Goal: Task Accomplishment & Management: Manage account settings

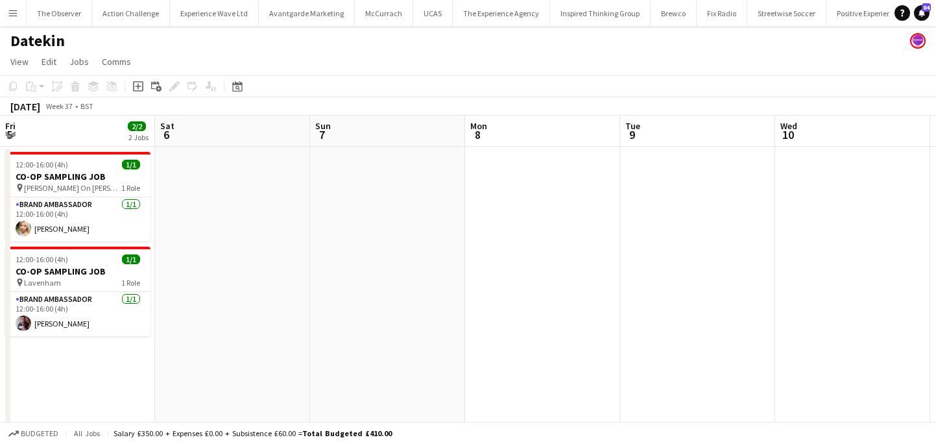
scroll to position [0, 649]
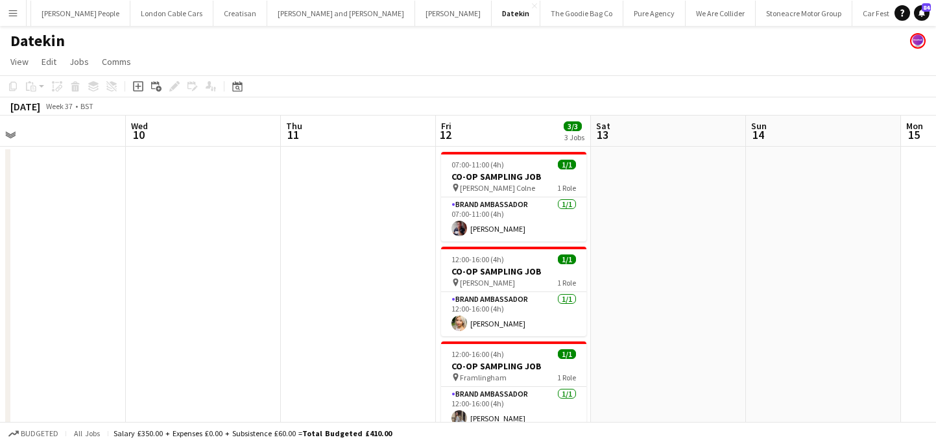
click at [8, 10] on app-icon "Menu" at bounding box center [13, 13] width 10 height 10
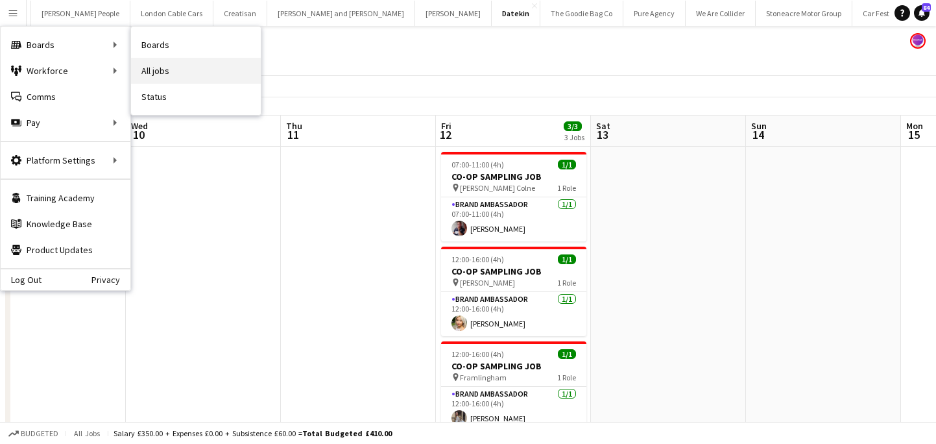
click at [162, 59] on link "All jobs" at bounding box center [196, 71] width 130 height 26
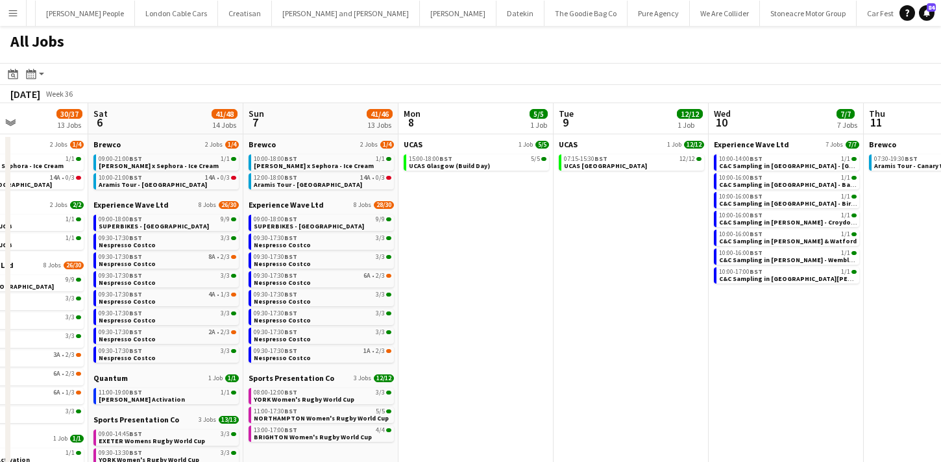
scroll to position [0, 546]
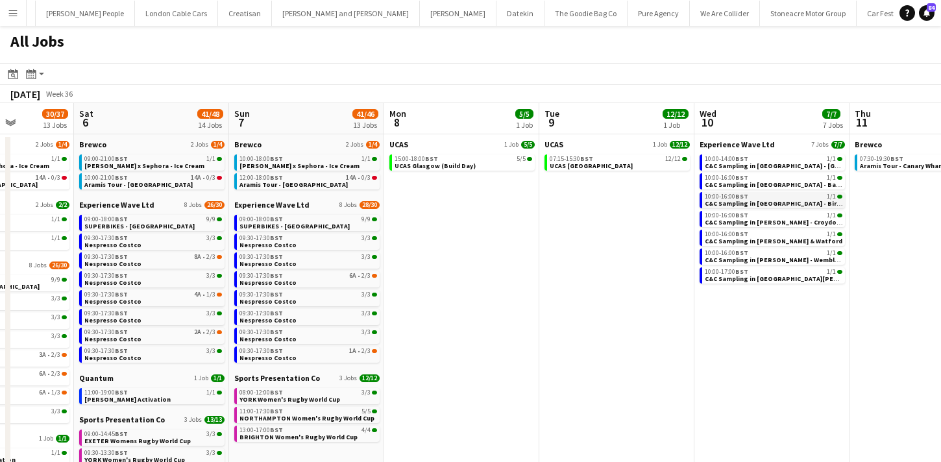
click at [703, 197] on app-brief-job-card "10:00-16:00 BST 1/1 C&C Sampling in Dhamecha - Birmingham & West Bromwich" at bounding box center [771, 200] width 145 height 16
click at [718, 194] on span "10:00-16:00 BST" at bounding box center [726, 196] width 43 height 6
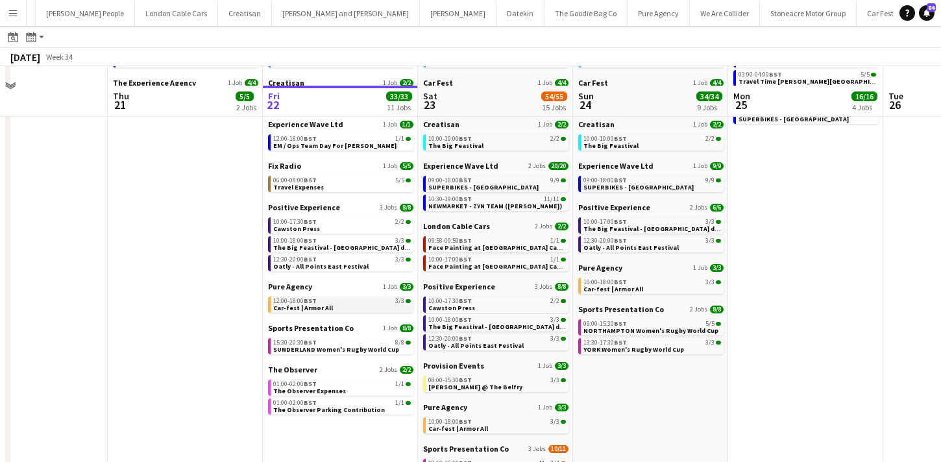
scroll to position [125, 0]
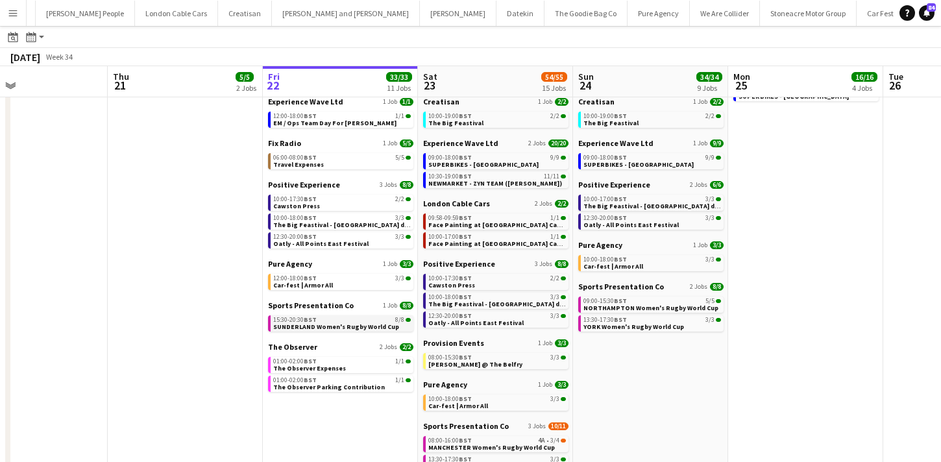
click at [348, 324] on span "SUNDERLAND Women's Rugby World Cup" at bounding box center [336, 326] width 126 height 8
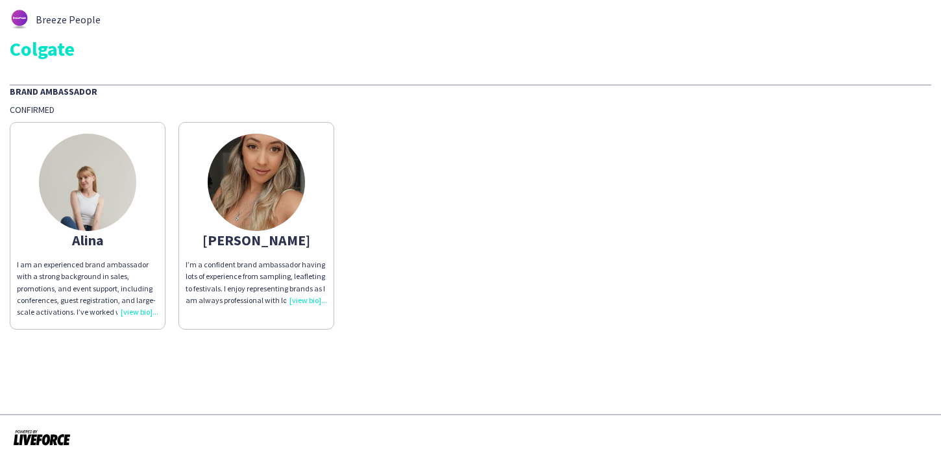
click at [322, 252] on app-share-pages-crew-card "[PERSON_NAME] I’m a confident brand ambassador having lots of experience from s…" at bounding box center [256, 226] width 156 height 208
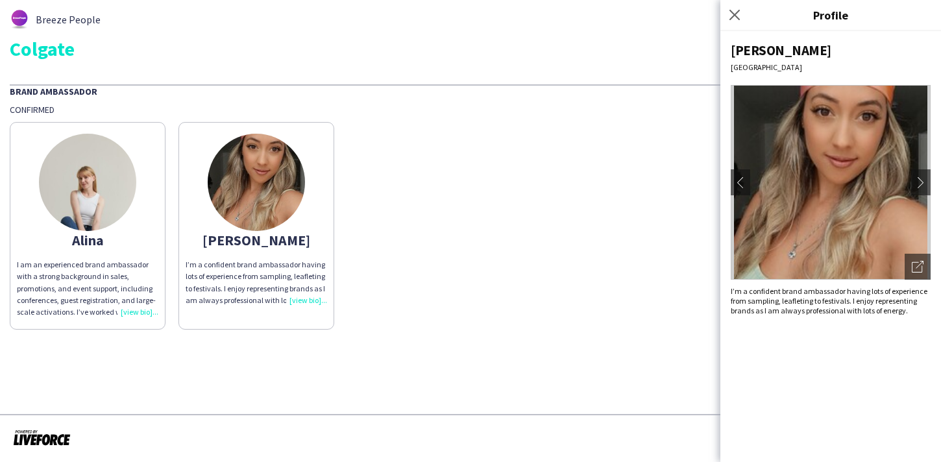
click at [322, 252] on app-share-pages-crew-card "Winifred I’m a confident brand ambassador having lots of experience from sampli…" at bounding box center [256, 226] width 156 height 208
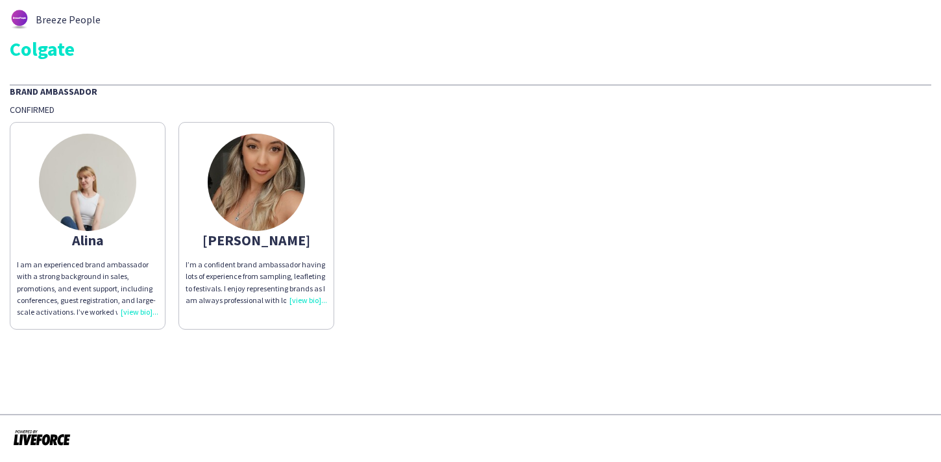
click at [435, 189] on div "Alina I am an experienced brand ambassador with a strong background in sales, p…" at bounding box center [470, 222] width 921 height 214
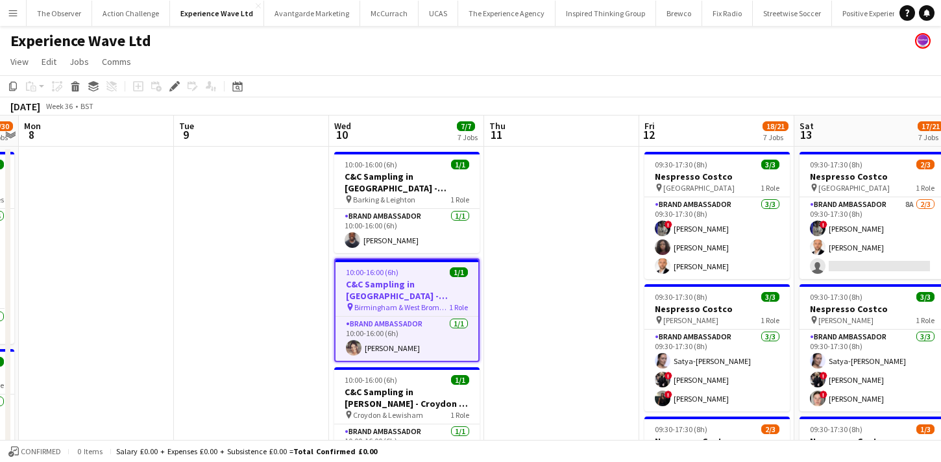
scroll to position [0, 418]
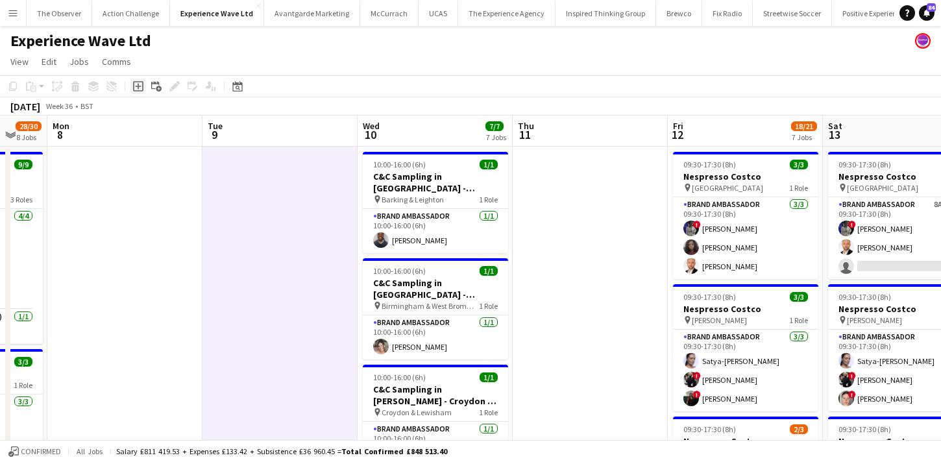
click at [143, 88] on icon at bounding box center [138, 86] width 10 height 10
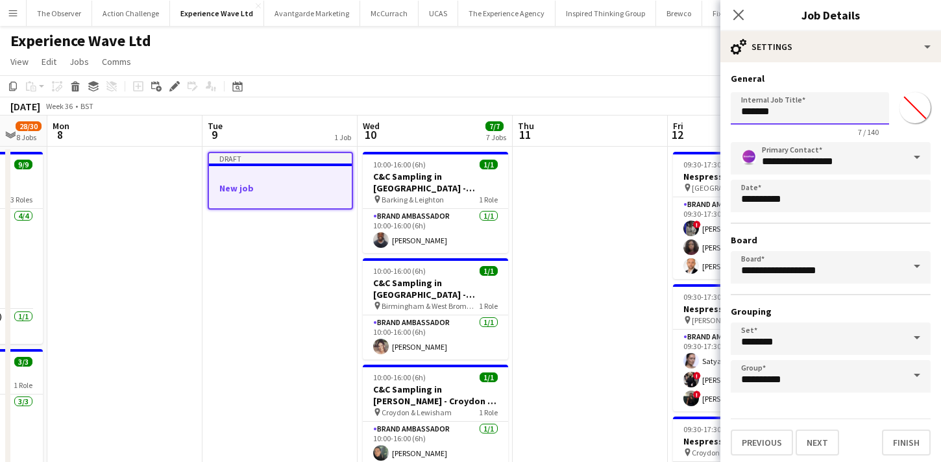
click at [753, 108] on input "*******" at bounding box center [809, 108] width 158 height 32
type input "*"
type input "**********"
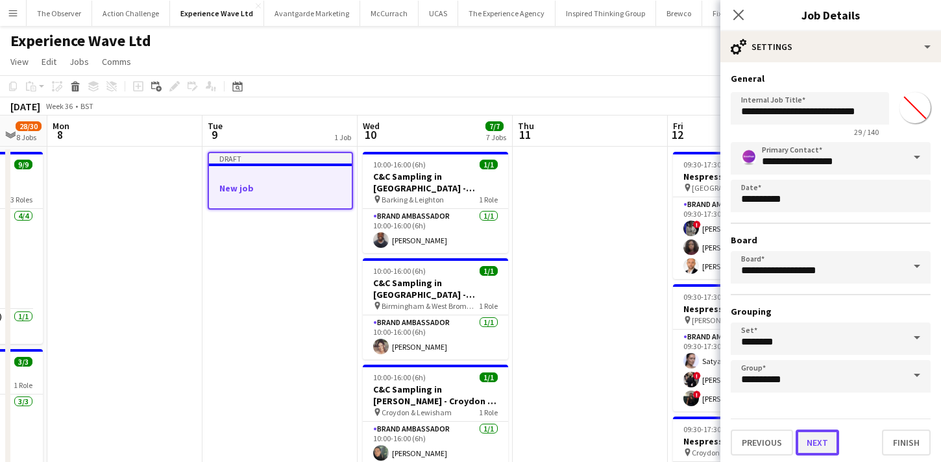
click at [811, 443] on button "Next" at bounding box center [816, 442] width 43 height 26
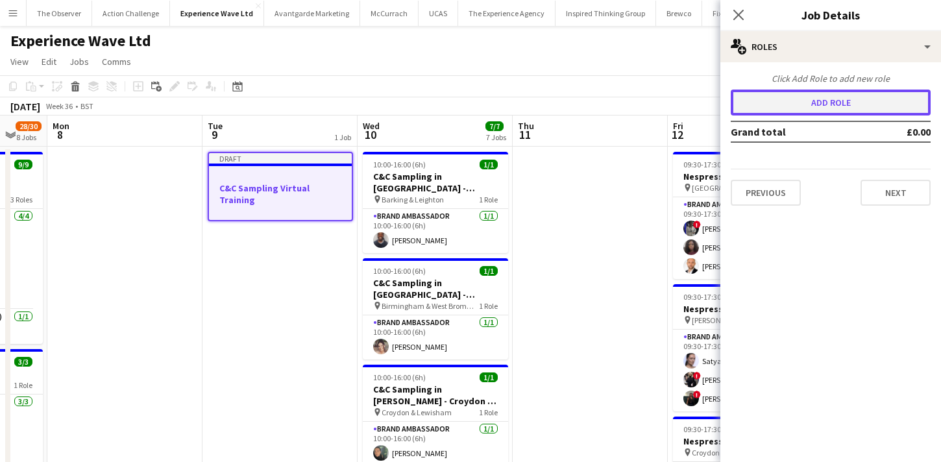
click at [815, 106] on button "Add role" at bounding box center [830, 103] width 200 height 26
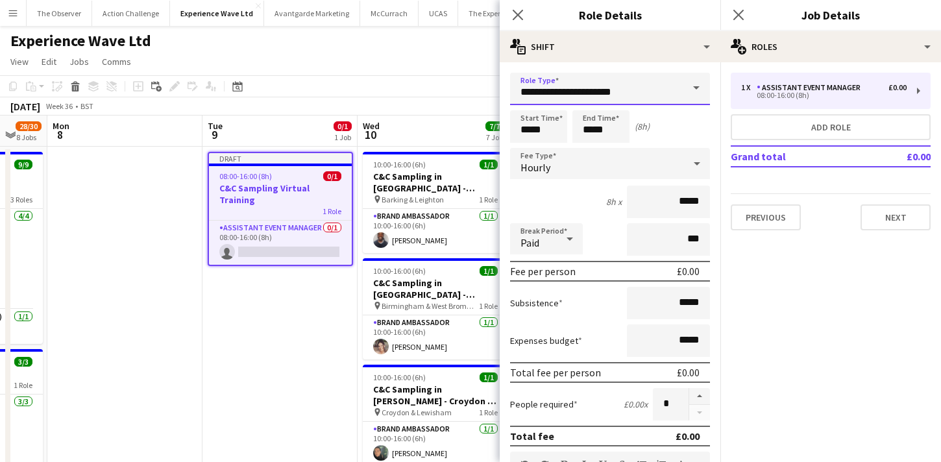
click at [658, 103] on input "**********" at bounding box center [610, 89] width 200 height 32
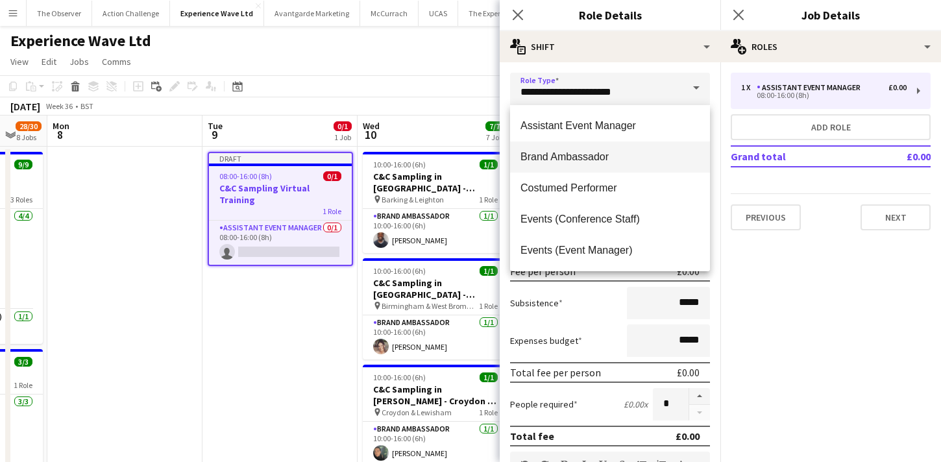
click at [625, 158] on span "Brand Ambassador" at bounding box center [609, 157] width 179 height 12
type input "**********"
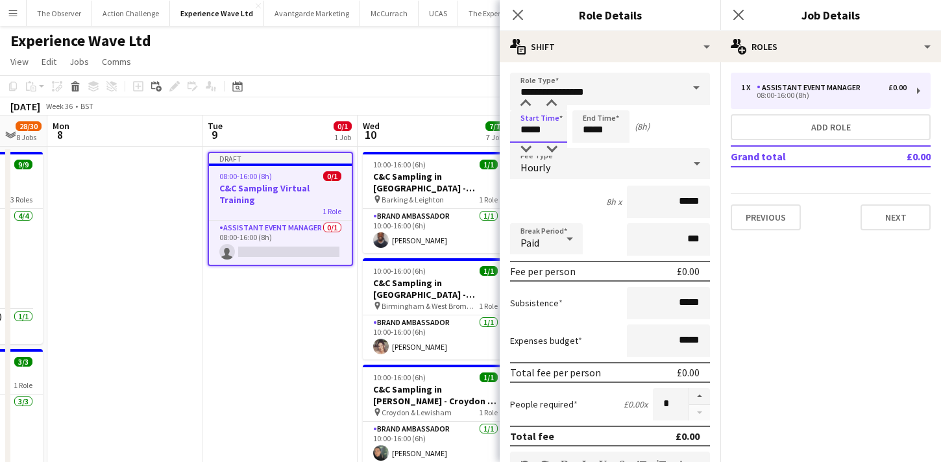
click at [549, 128] on input "*****" at bounding box center [538, 126] width 57 height 32
click at [584, 136] on input "*****" at bounding box center [600, 126] width 57 height 32
click at [530, 122] on input "*****" at bounding box center [538, 126] width 57 height 32
click at [525, 101] on div at bounding box center [525, 103] width 26 height 13
click at [551, 104] on div at bounding box center [551, 103] width 26 height 13
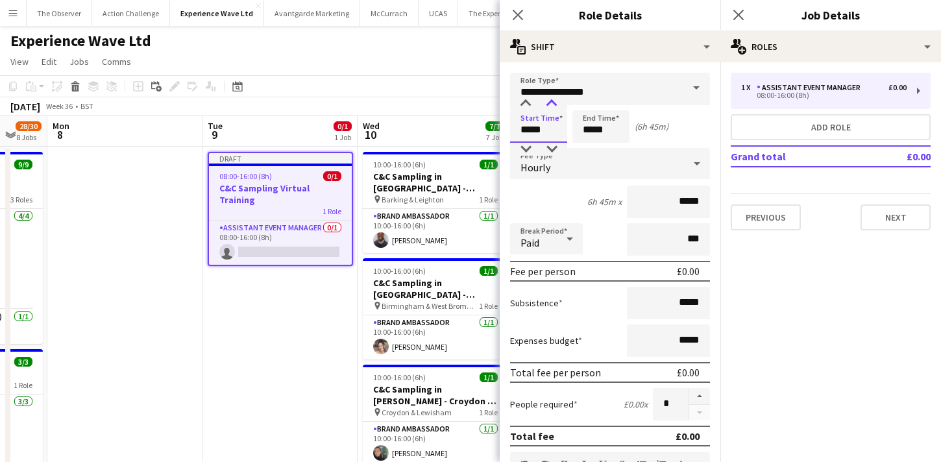
type input "*****"
click at [551, 104] on div at bounding box center [551, 103] width 26 height 13
click at [589, 123] on input "*****" at bounding box center [600, 126] width 57 height 32
click at [585, 148] on div at bounding box center [588, 149] width 26 height 13
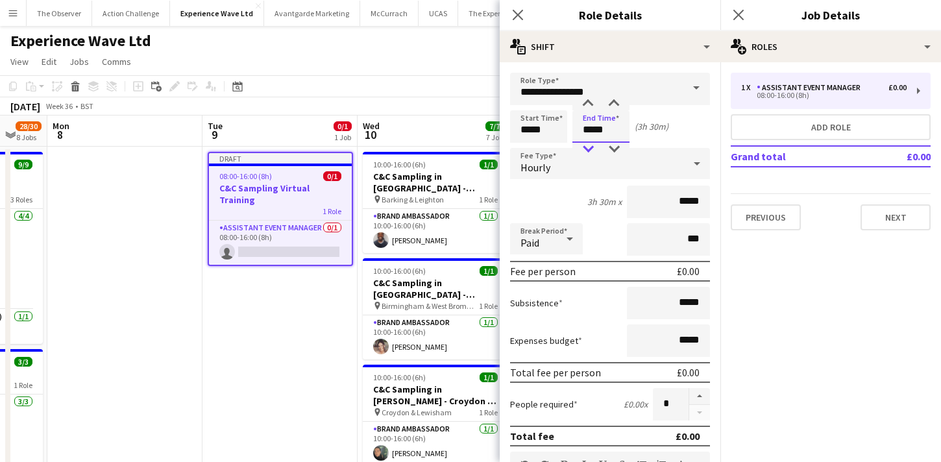
click at [585, 148] on div at bounding box center [588, 149] width 26 height 13
click at [612, 149] on div at bounding box center [614, 149] width 26 height 13
type input "*****"
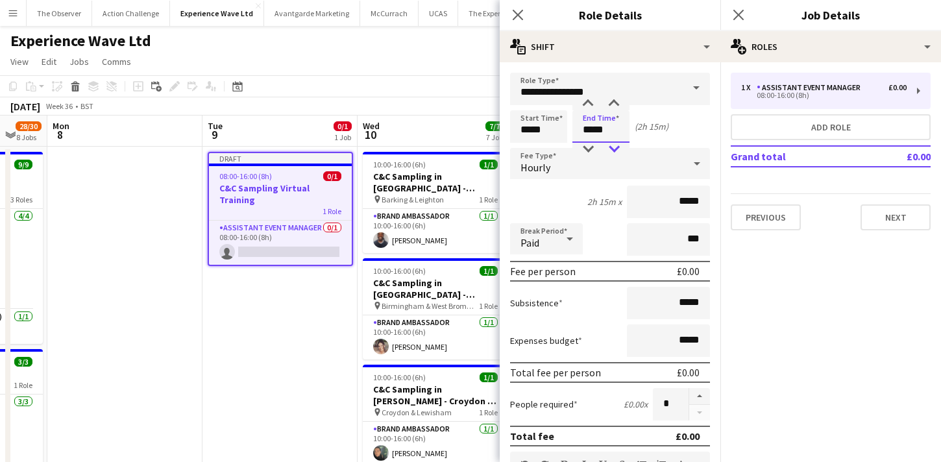
click at [612, 149] on div at bounding box center [614, 149] width 26 height 13
click at [634, 171] on div "Hourly" at bounding box center [597, 163] width 174 height 31
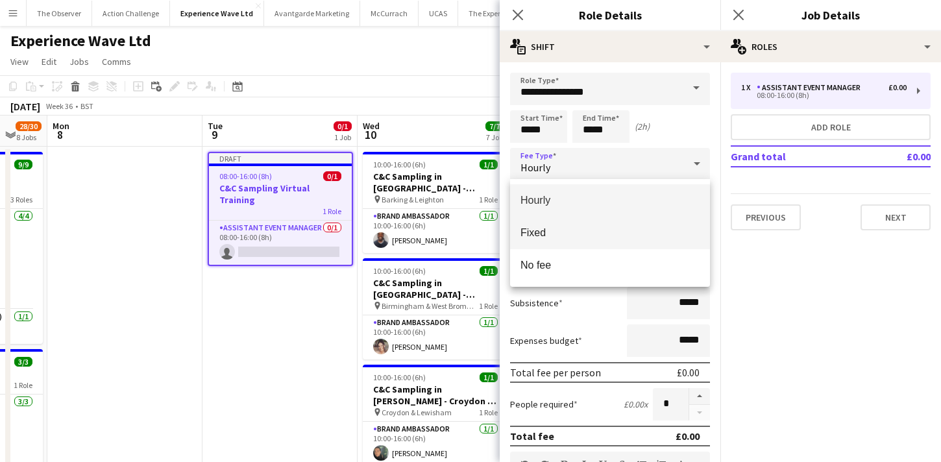
click at [651, 221] on mat-option "Fixed" at bounding box center [610, 233] width 200 height 32
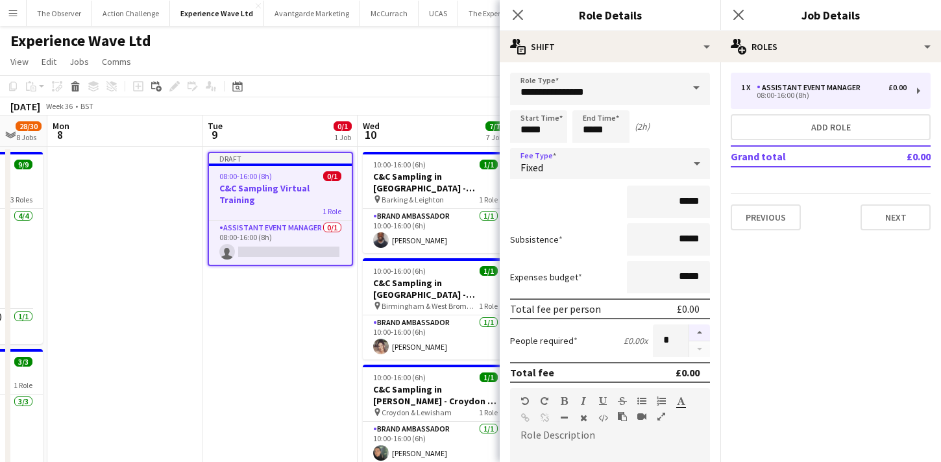
click at [699, 336] on button "button" at bounding box center [699, 332] width 21 height 17
type input "*"
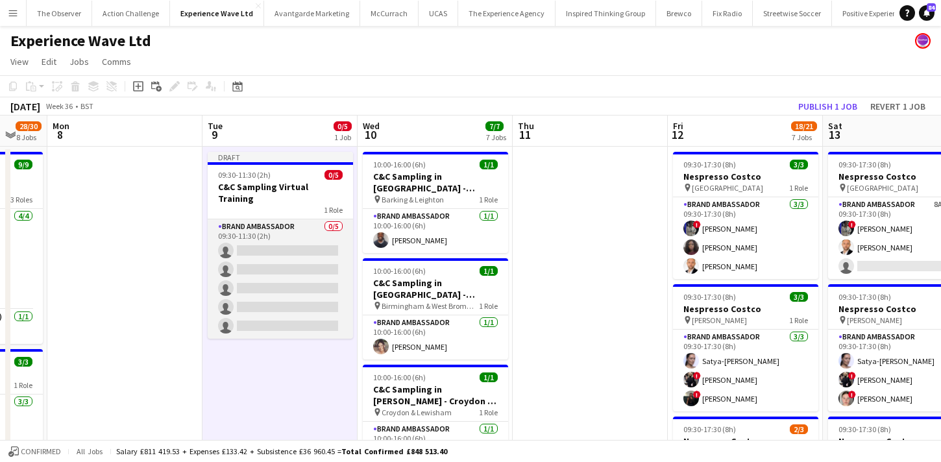
click at [292, 259] on app-card-role "Brand Ambassador 0/5 09:30-11:30 (2h) single-neutral-actions single-neutral-act…" at bounding box center [280, 278] width 145 height 119
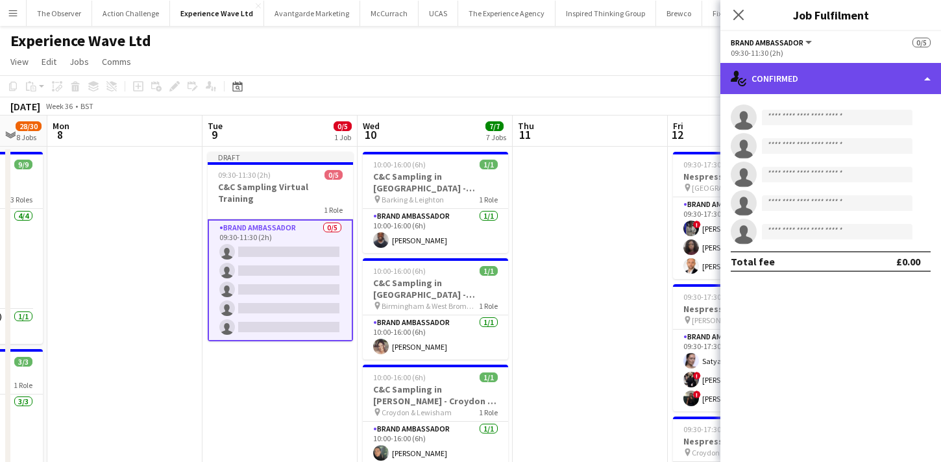
click at [863, 75] on div "single-neutral-actions-check-2 Confirmed" at bounding box center [830, 78] width 221 height 31
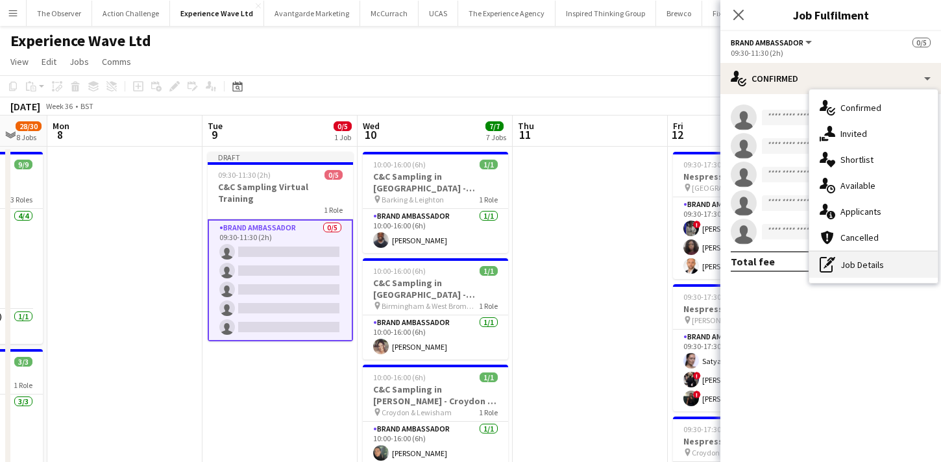
click at [897, 255] on div "pen-write Job Details" at bounding box center [873, 265] width 128 height 26
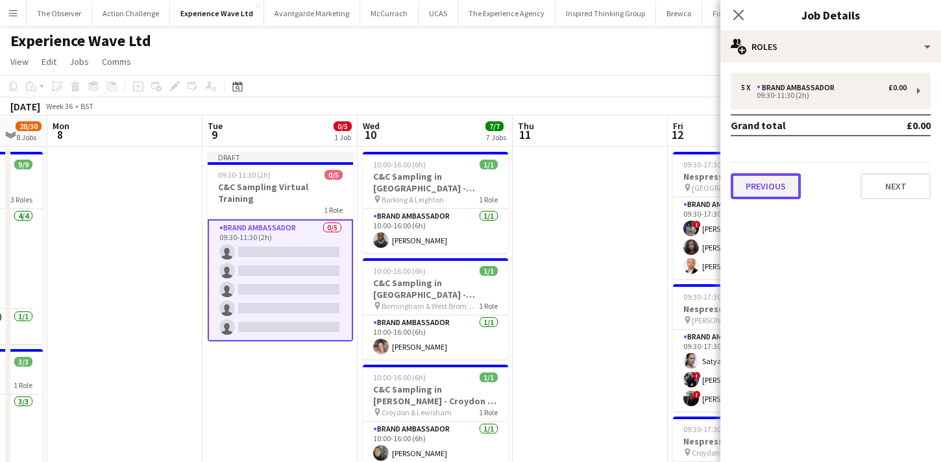
click at [783, 190] on button "Previous" at bounding box center [765, 186] width 70 height 26
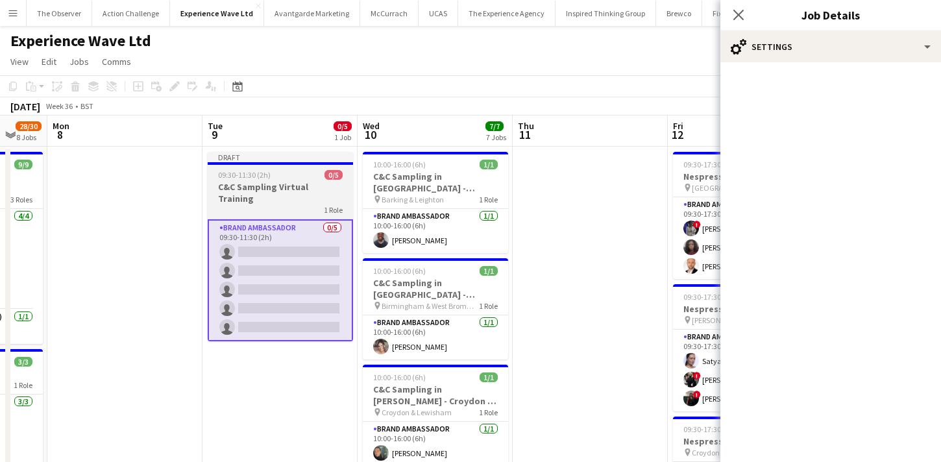
click at [337, 205] on span "1 Role" at bounding box center [333, 210] width 19 height 10
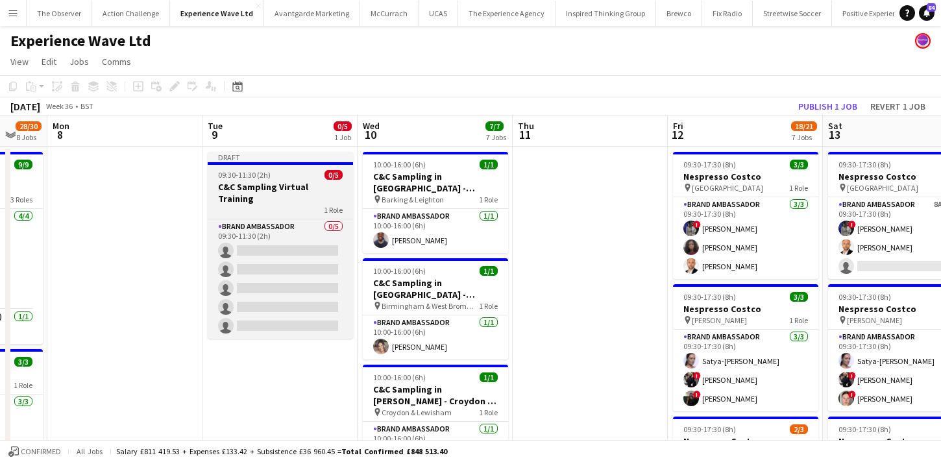
click at [233, 184] on h3 "C&C Sampling Virtual Training" at bounding box center [280, 192] width 145 height 23
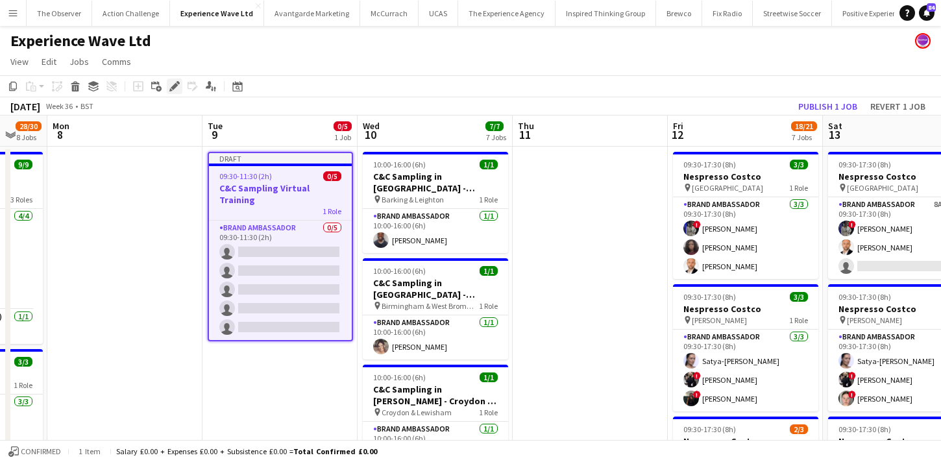
click at [173, 86] on icon at bounding box center [174, 86] width 7 height 7
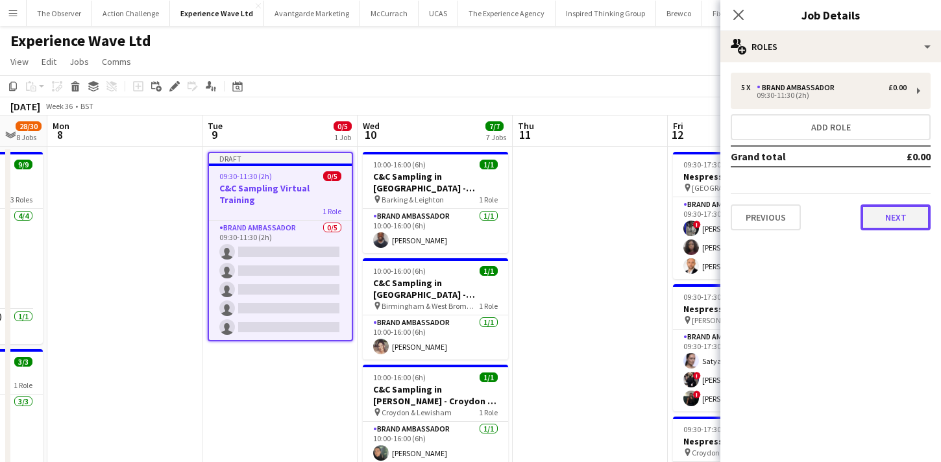
click at [896, 227] on button "Next" at bounding box center [895, 217] width 70 height 26
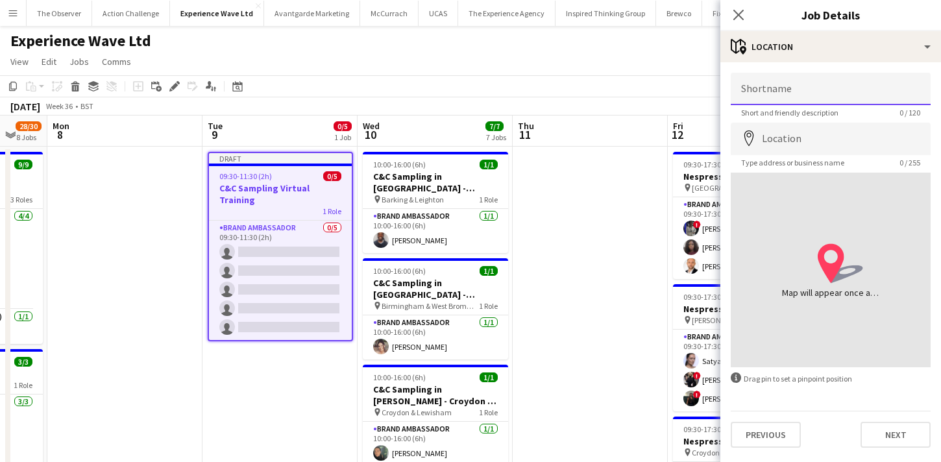
click at [828, 97] on input "Shortname" at bounding box center [830, 89] width 200 height 32
type input "*"
type input "**********"
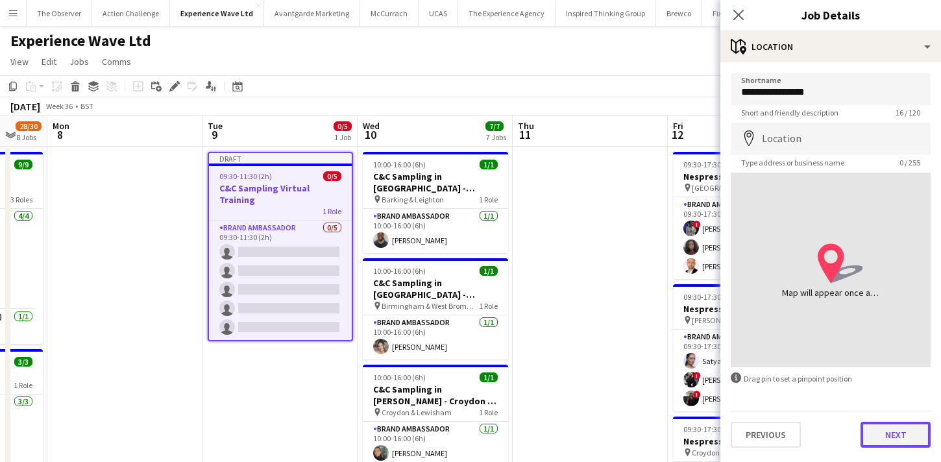
click at [895, 428] on button "Next" at bounding box center [895, 435] width 70 height 26
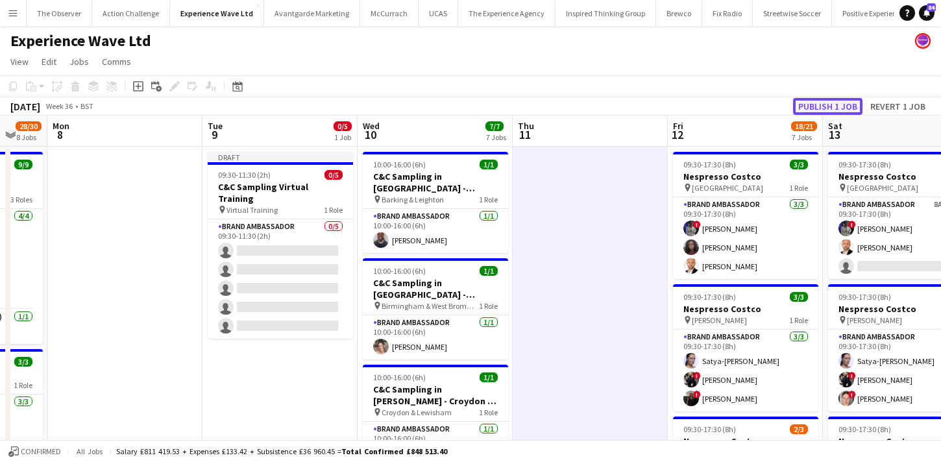
click at [817, 107] on button "Publish 1 job" at bounding box center [827, 106] width 69 height 17
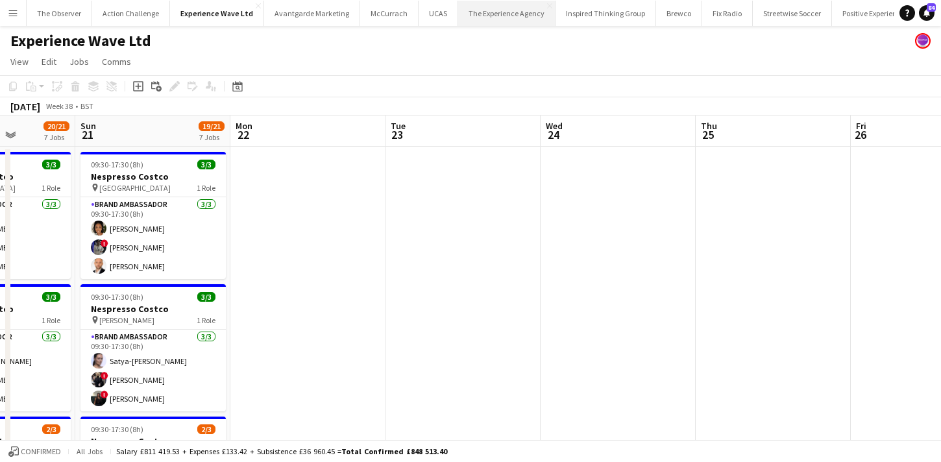
scroll to position [0, 8]
click at [16, 12] on app-icon "Menu" at bounding box center [13, 13] width 10 height 10
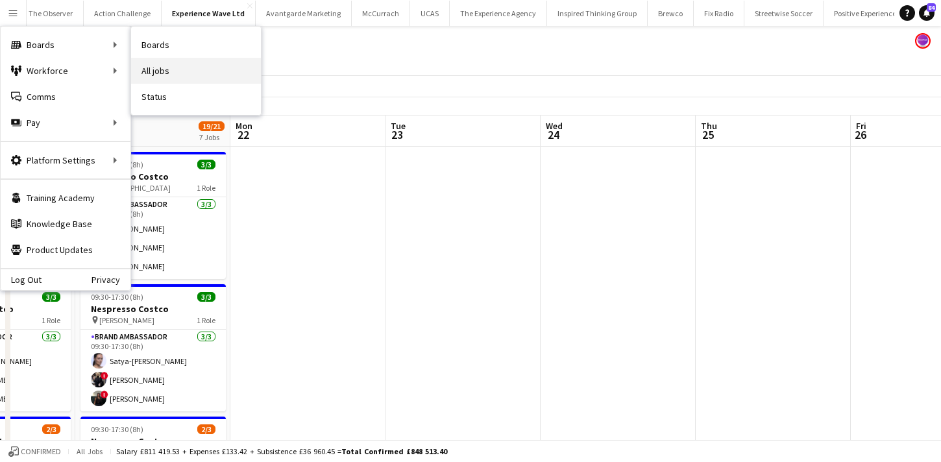
click at [144, 62] on link "All jobs" at bounding box center [196, 71] width 130 height 26
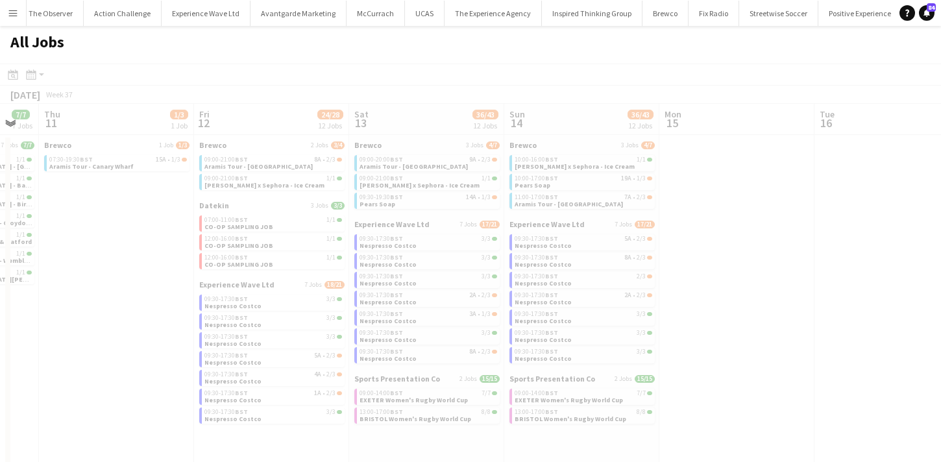
scroll to position [0, 512]
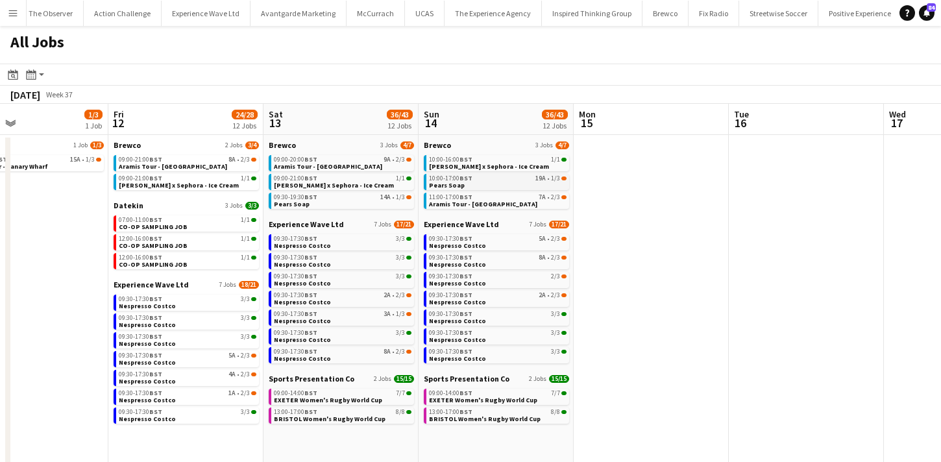
click at [520, 186] on link "10:00-17:00 BST 19A • 1/3 Pears Soap" at bounding box center [498, 181] width 138 height 15
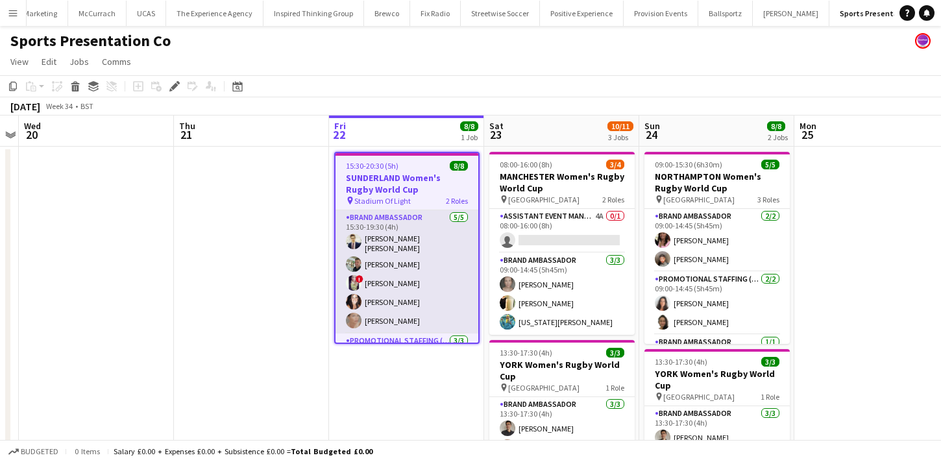
scroll to position [69, 0]
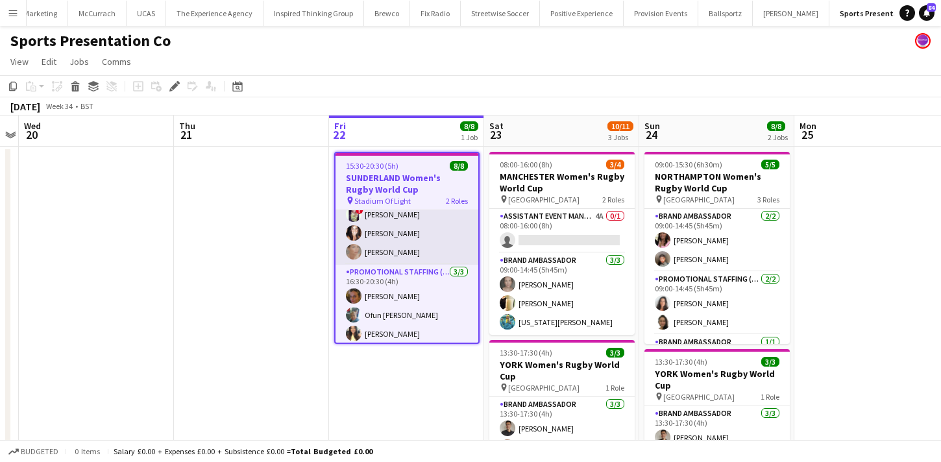
click at [390, 320] on app-card-role "Promotional Staffing (Brand Ambassadors) [DATE] 16:30-20:30 (4h) [PERSON_NAME] …" at bounding box center [406, 306] width 143 height 82
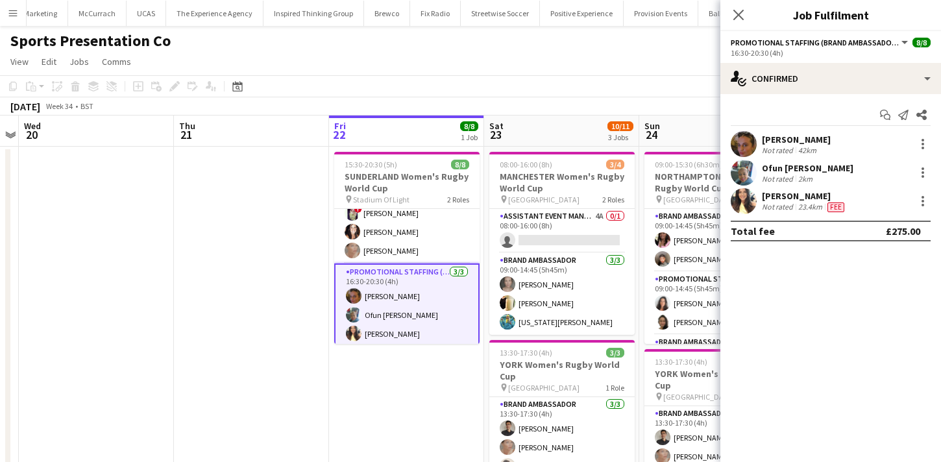
click at [736, 184] on div at bounding box center [743, 173] width 26 height 26
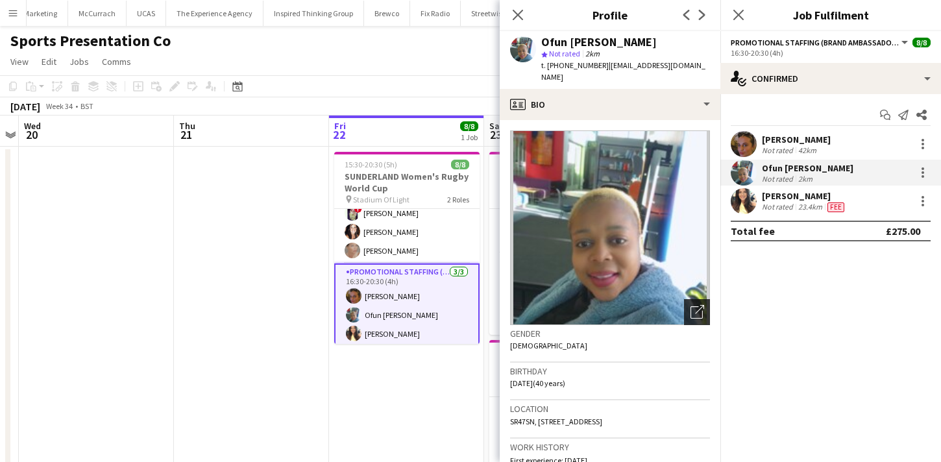
click at [701, 299] on div "Open photos pop-in" at bounding box center [697, 312] width 26 height 26
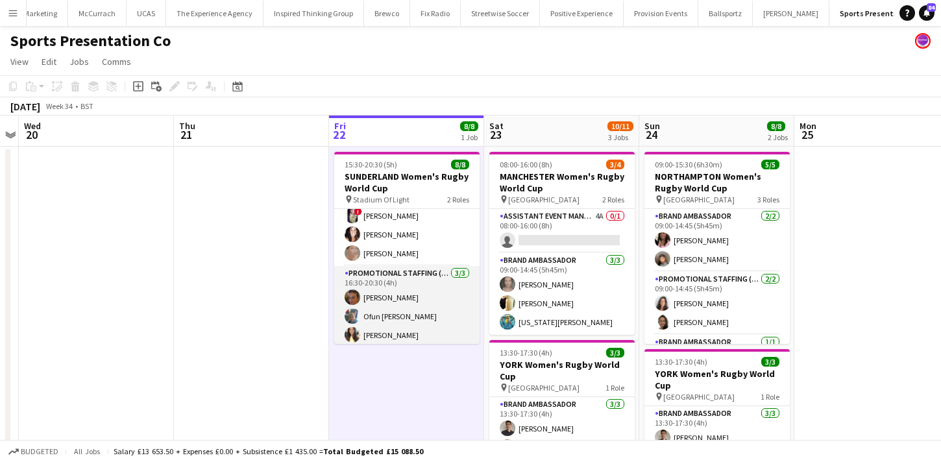
click at [418, 342] on app-card-role "Promotional Staffing (Brand Ambassadors) 3/3 16:30-20:30 (4h) Anna Reed Ofun Br…" at bounding box center [406, 307] width 145 height 82
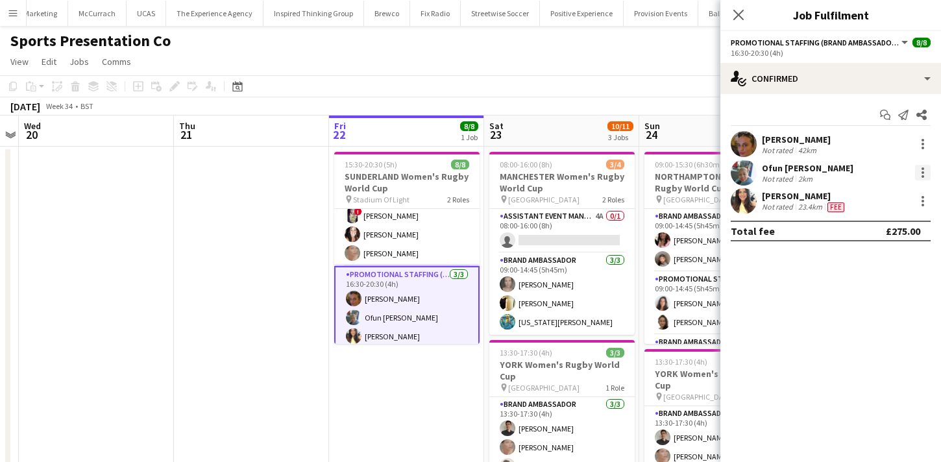
click at [917, 178] on div at bounding box center [923, 173] width 16 height 16
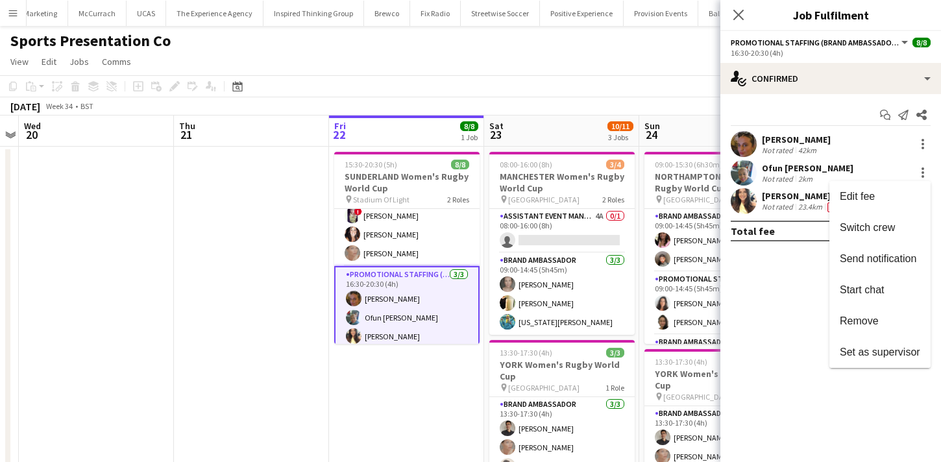
click at [465, 375] on div at bounding box center [470, 231] width 941 height 462
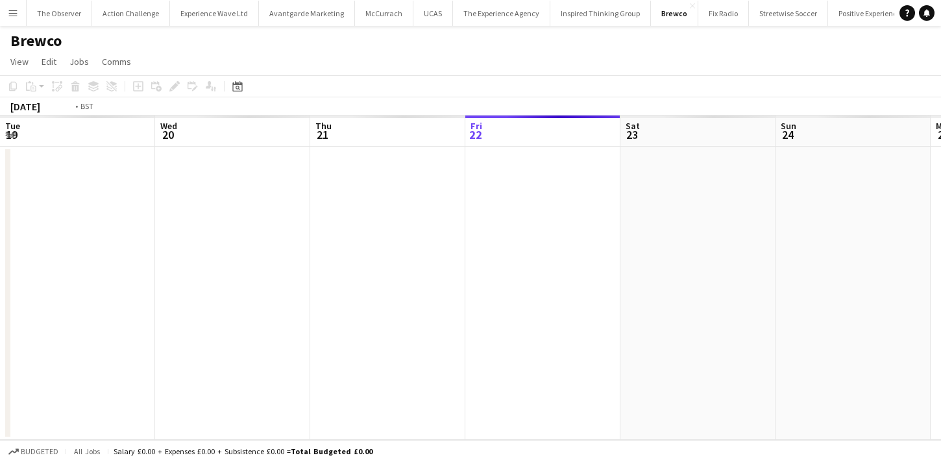
scroll to position [0, 446]
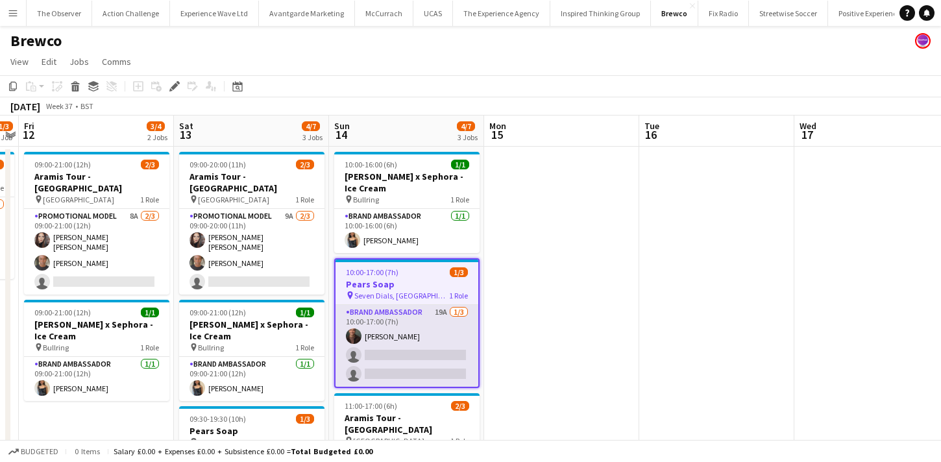
click at [391, 341] on app-card-role "Brand Ambassador 19A [DATE] 10:00-17:00 (7h) [PERSON_NAME] single-neutral-actio…" at bounding box center [406, 346] width 143 height 82
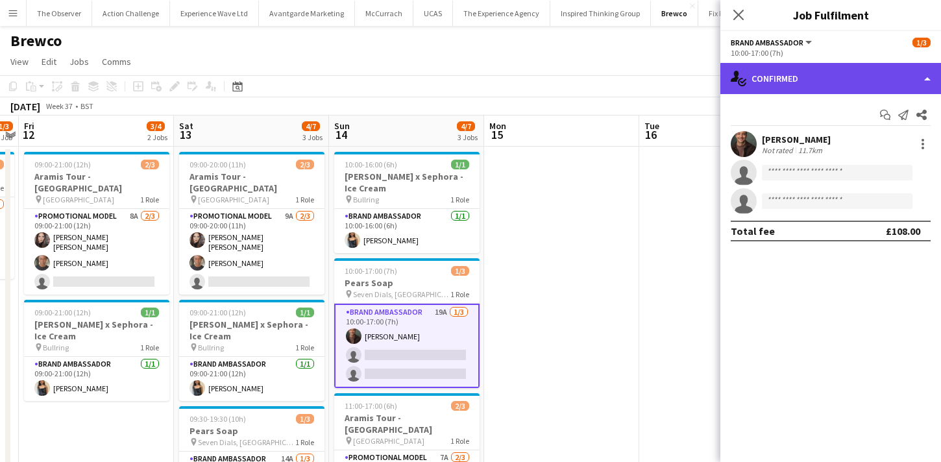
click at [847, 79] on div "single-neutral-actions-check-2 Confirmed" at bounding box center [830, 78] width 221 height 31
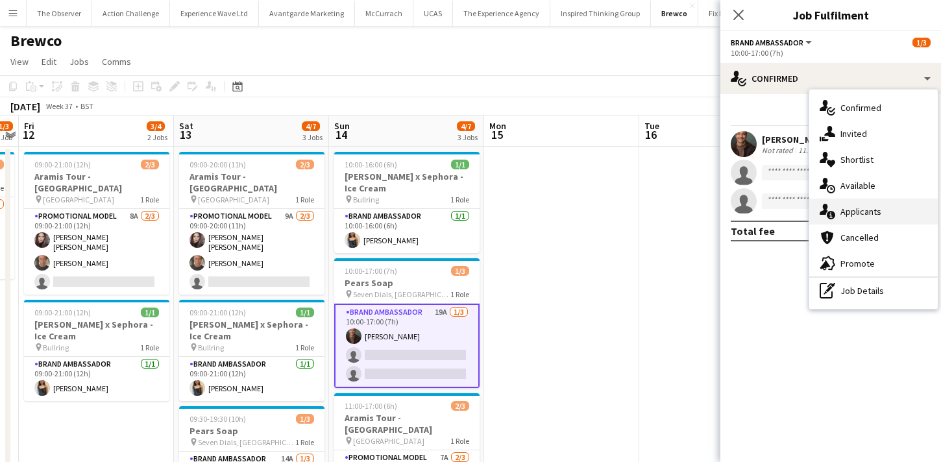
click at [869, 216] on div "single-neutral-actions-information Applicants" at bounding box center [873, 212] width 128 height 26
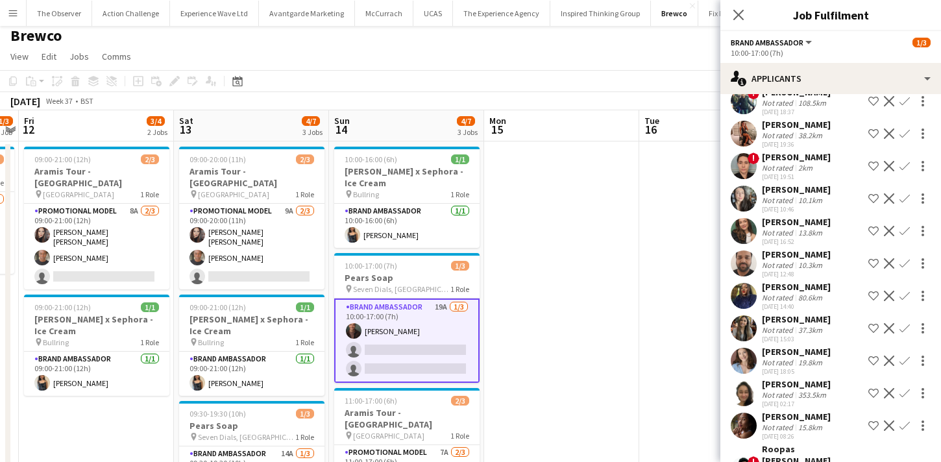
scroll to position [232, 0]
click at [804, 229] on div "13.8km" at bounding box center [809, 233] width 29 height 10
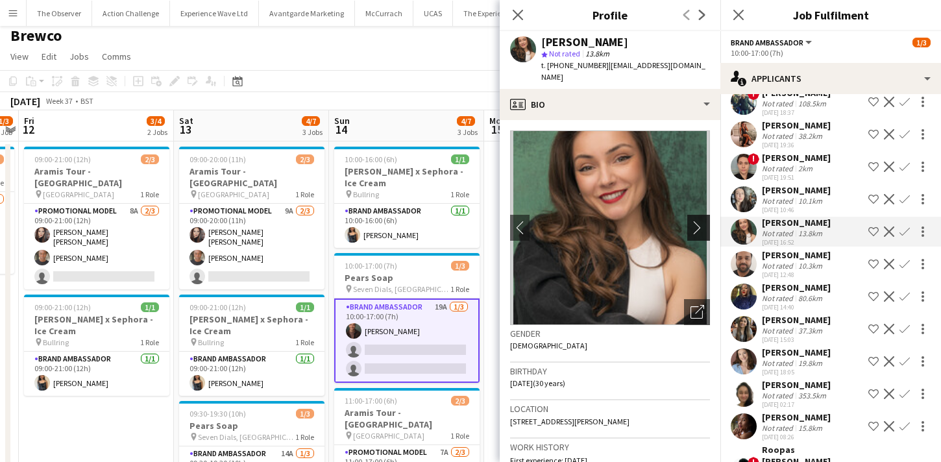
click at [703, 221] on app-icon "chevron-right" at bounding box center [700, 228] width 20 height 14
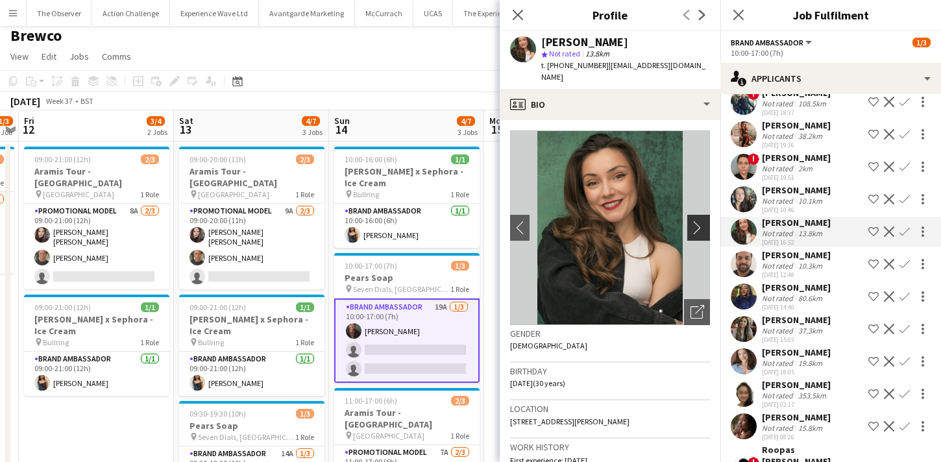
click at [703, 221] on app-icon "chevron-right" at bounding box center [700, 228] width 20 height 14
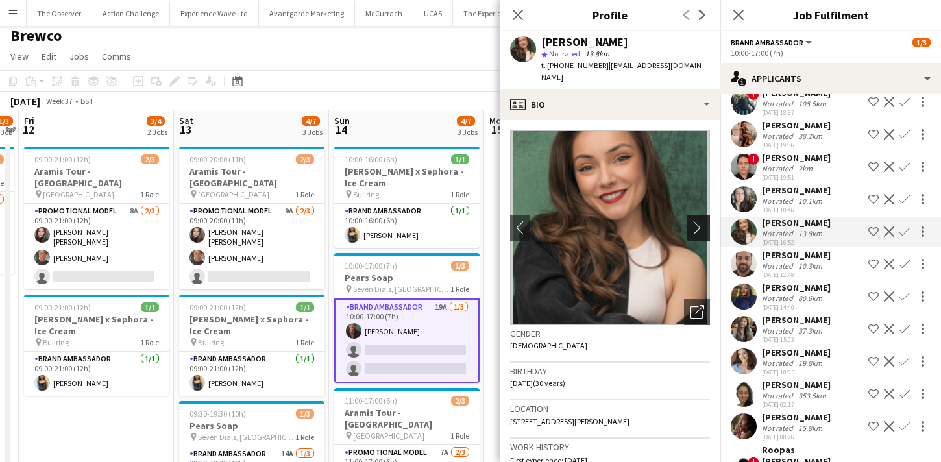
click at [703, 221] on app-icon "chevron-right" at bounding box center [700, 228] width 20 height 14
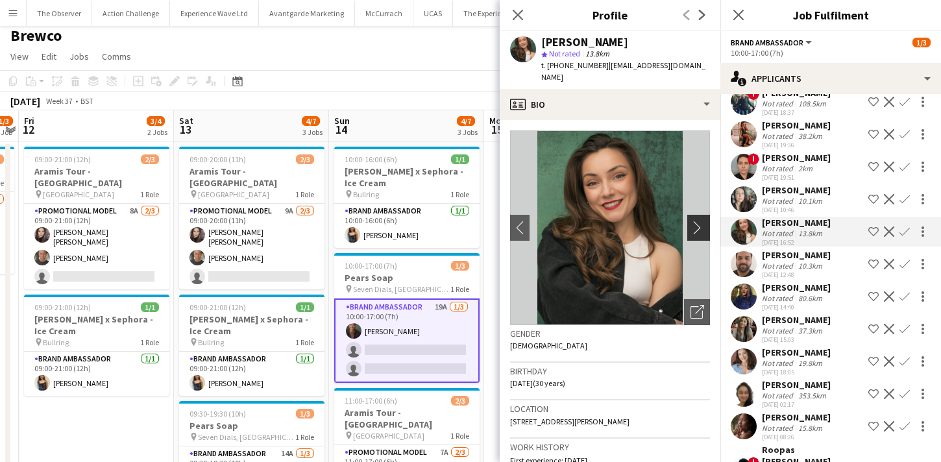
click at [703, 221] on app-icon "chevron-right" at bounding box center [700, 228] width 20 height 14
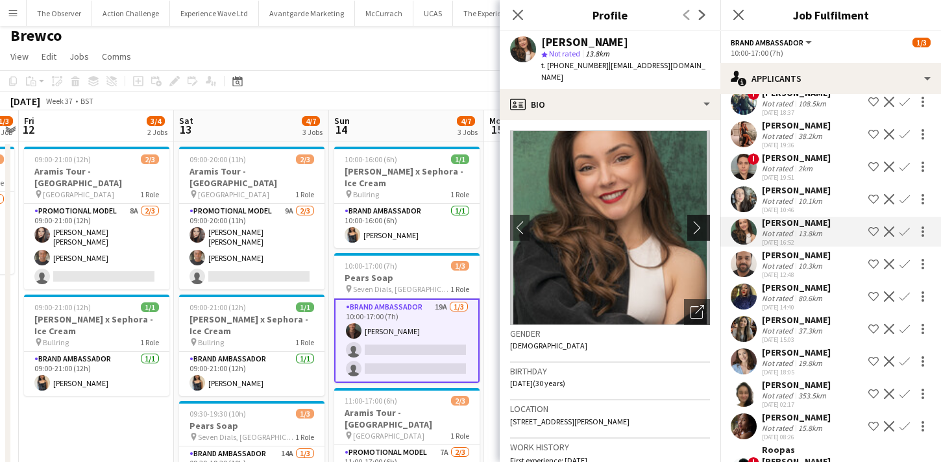
click at [703, 221] on app-icon "chevron-right" at bounding box center [700, 228] width 20 height 14
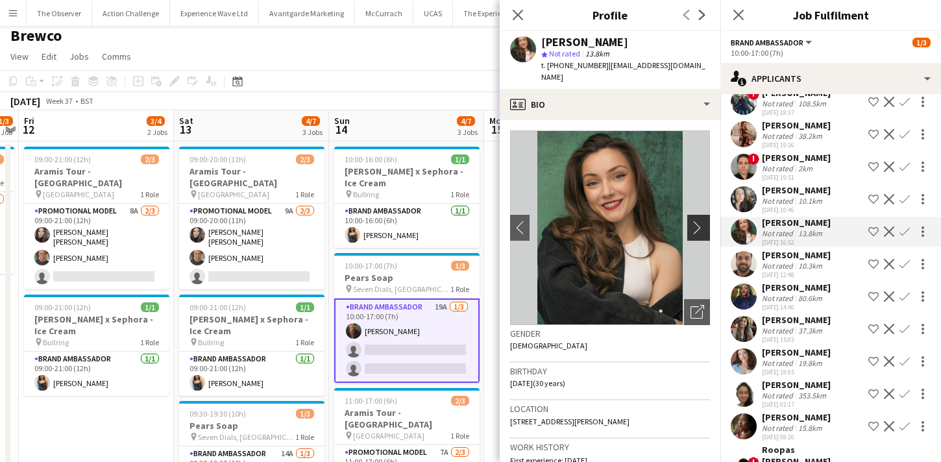
click at [703, 221] on app-icon "chevron-right" at bounding box center [700, 228] width 20 height 14
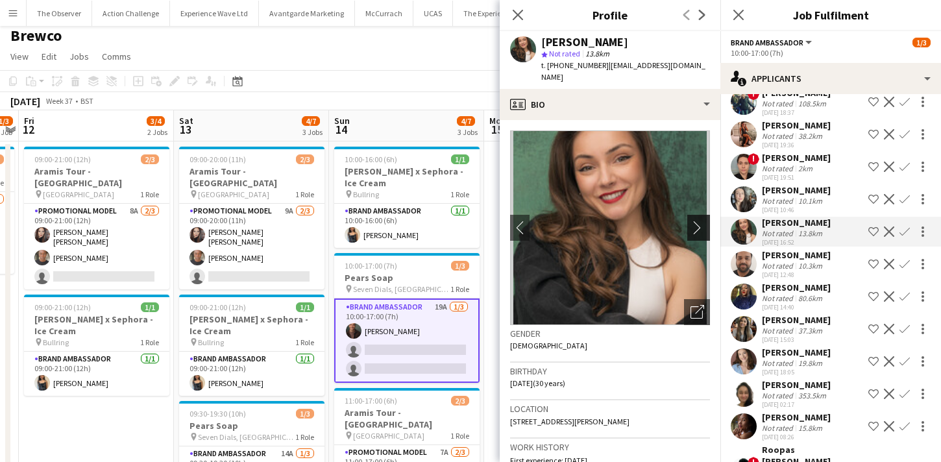
click at [703, 221] on app-icon "chevron-right" at bounding box center [700, 228] width 20 height 14
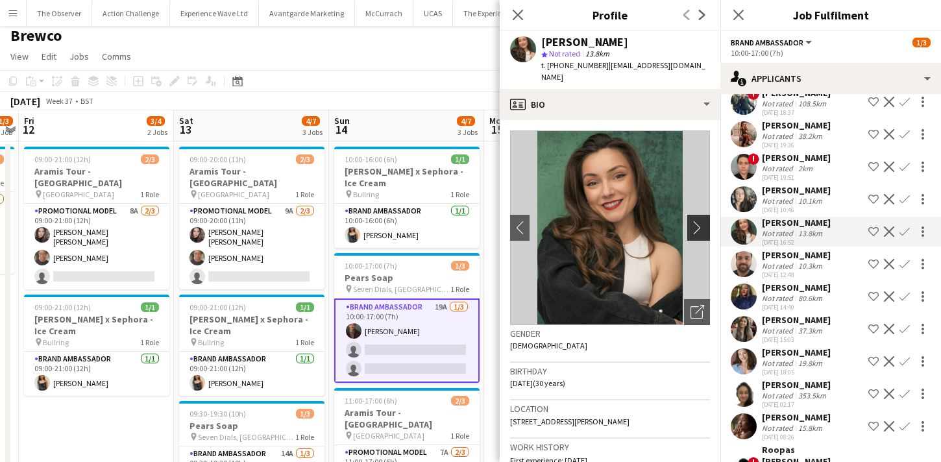
click at [703, 221] on app-icon "chevron-right" at bounding box center [700, 228] width 20 height 14
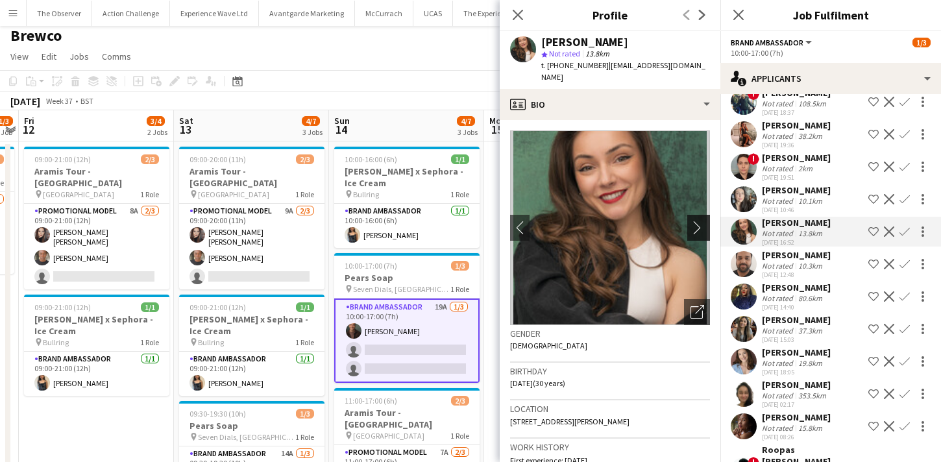
click at [703, 221] on app-icon "chevron-right" at bounding box center [700, 228] width 20 height 14
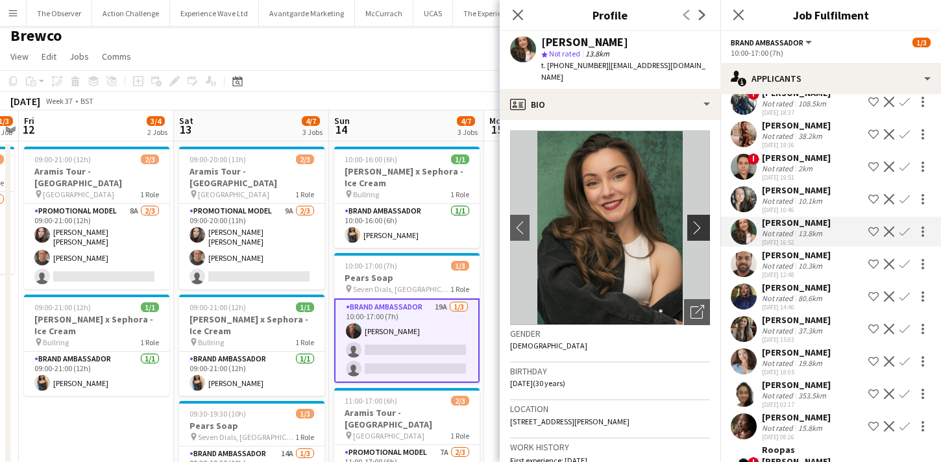
click at [703, 221] on app-icon "chevron-right" at bounding box center [700, 228] width 20 height 14
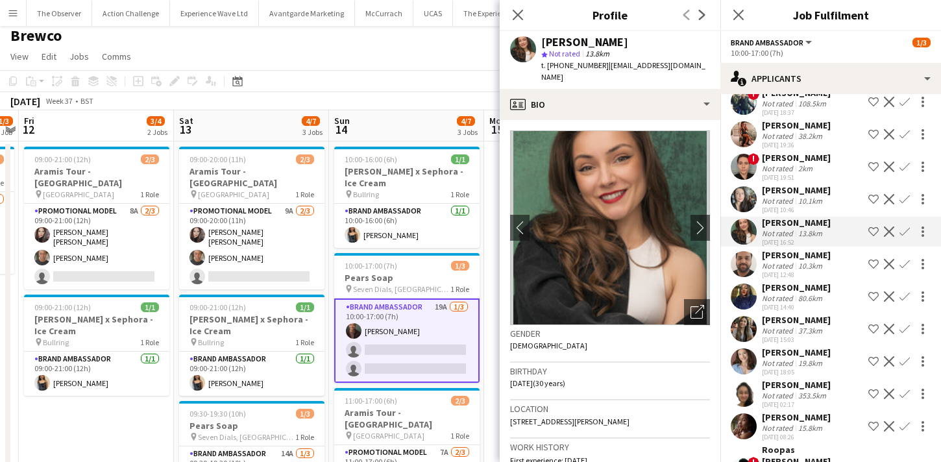
click at [588, 43] on div "Rebecca Cilento" at bounding box center [584, 42] width 87 height 12
copy div "Rebecca Cilento"
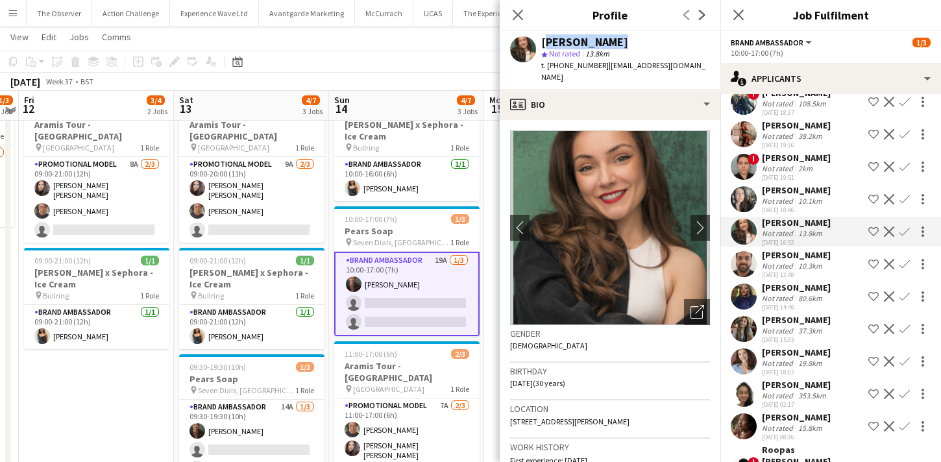
scroll to position [49, 0]
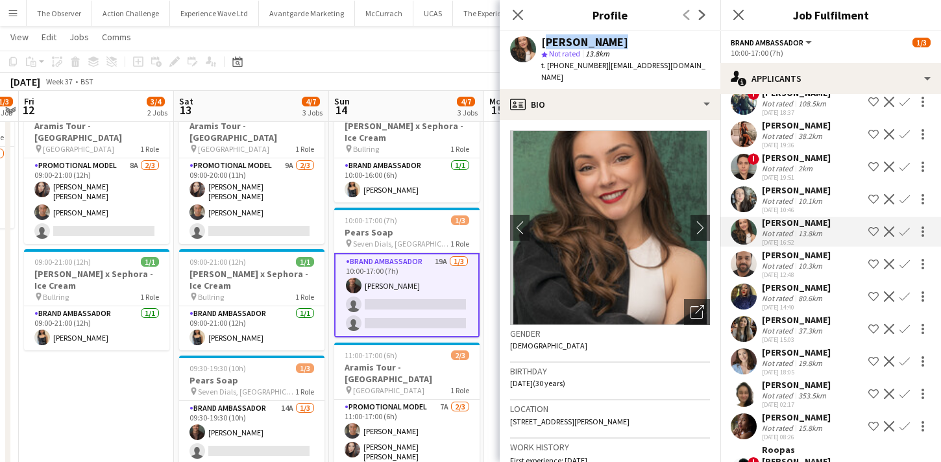
click at [708, 231] on img at bounding box center [610, 227] width 200 height 195
click at [705, 229] on img at bounding box center [610, 227] width 200 height 195
click at [704, 221] on app-icon "chevron-right" at bounding box center [700, 228] width 20 height 14
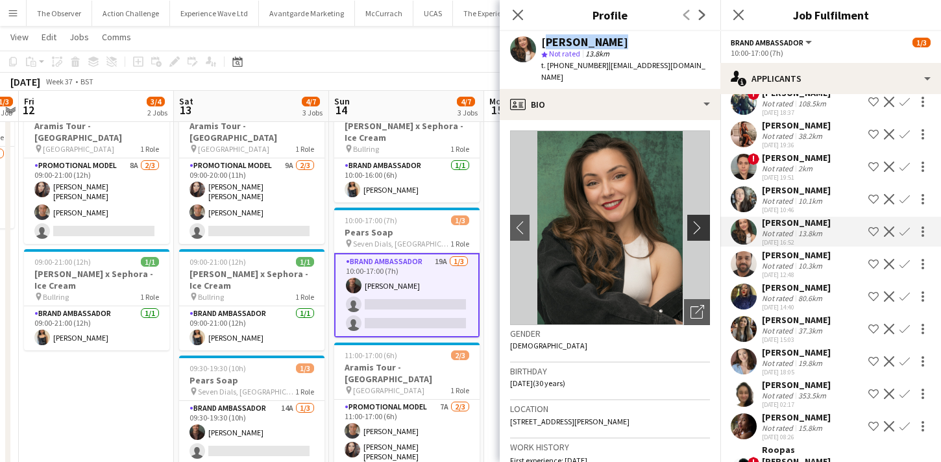
click at [704, 221] on app-icon "chevron-right" at bounding box center [700, 228] width 20 height 14
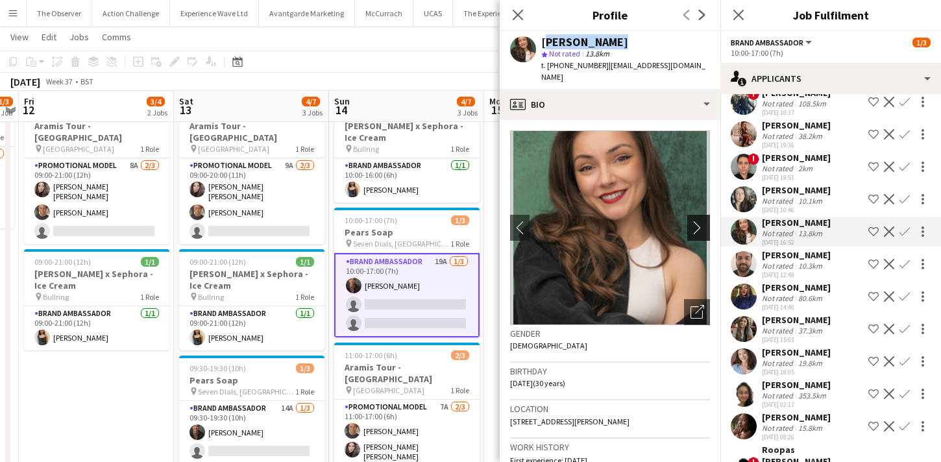
click at [704, 221] on app-icon "chevron-right" at bounding box center [700, 228] width 20 height 14
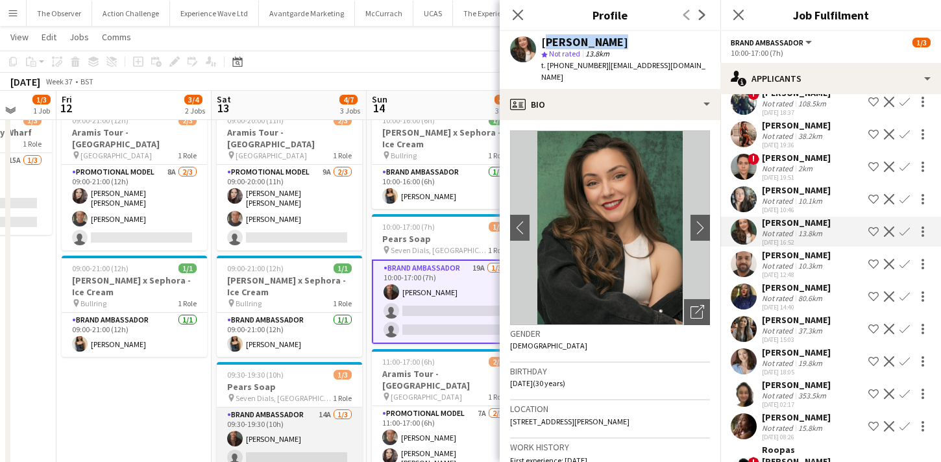
scroll to position [39, 0]
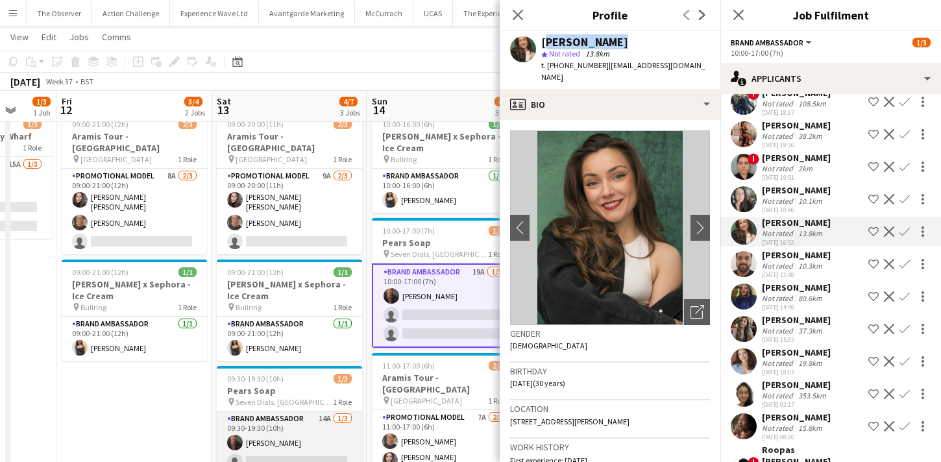
click at [307, 417] on app-card-role "Brand Ambassador 14A 1/3 09:30-19:30 (10h) Colin Marshall single-neutral-action…" at bounding box center [289, 452] width 145 height 82
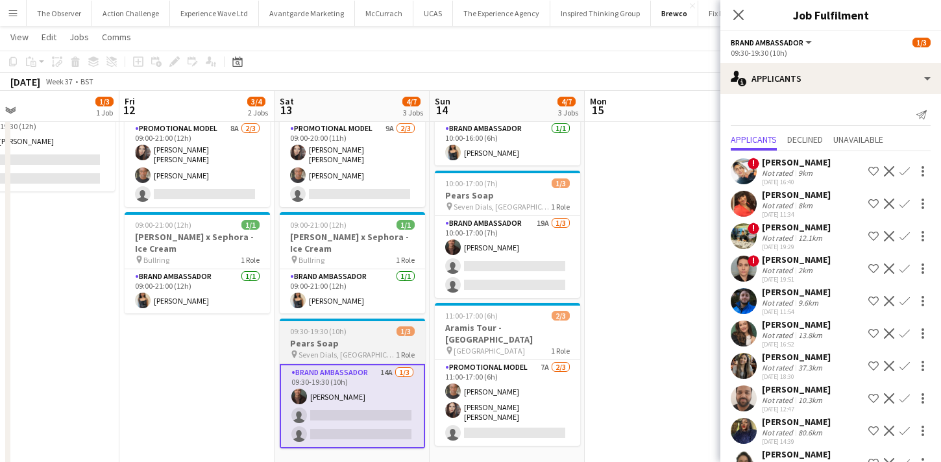
scroll to position [0, 505]
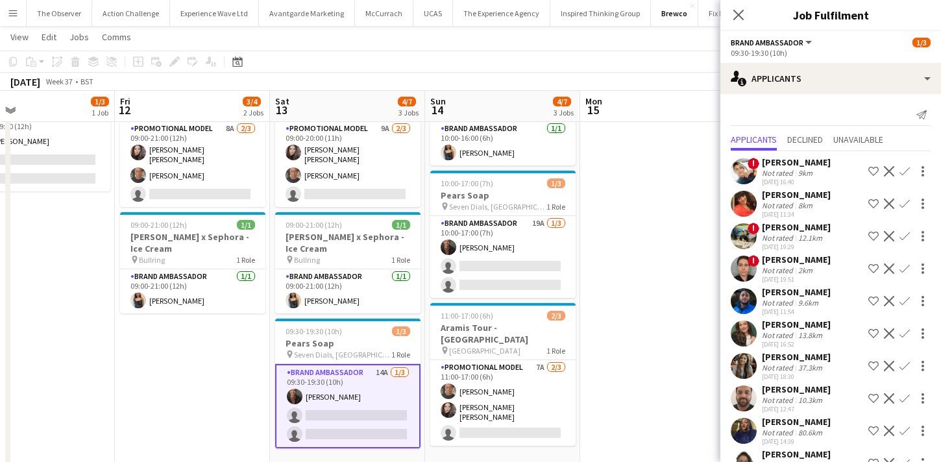
click at [144, 399] on app-date-cell "09:00-21:00 (12h) 2/3 Aramis Tour - Leicester pin Leicester 1 Role Promotional …" at bounding box center [192, 265] width 155 height 412
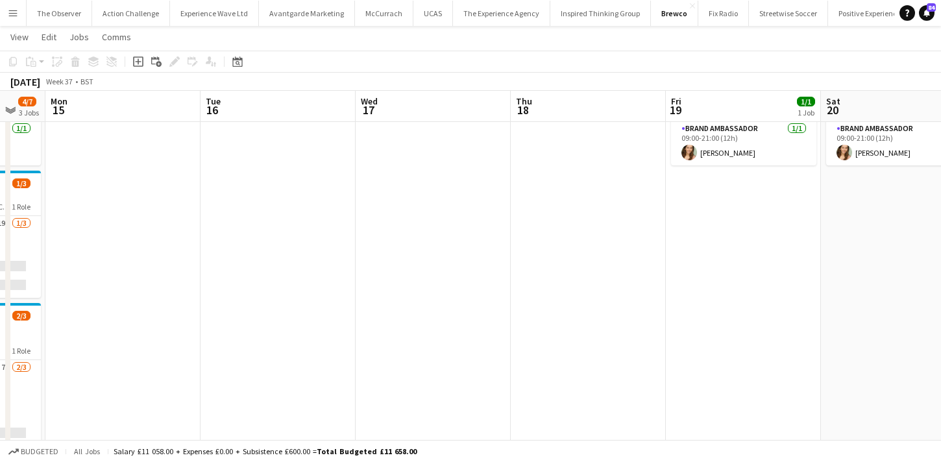
scroll to position [0, 437]
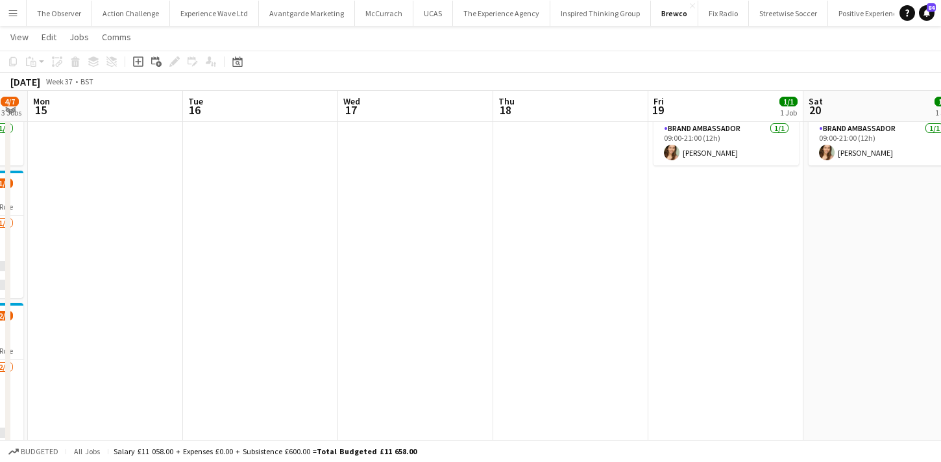
click at [1, 18] on button "Menu" at bounding box center [13, 13] width 26 height 26
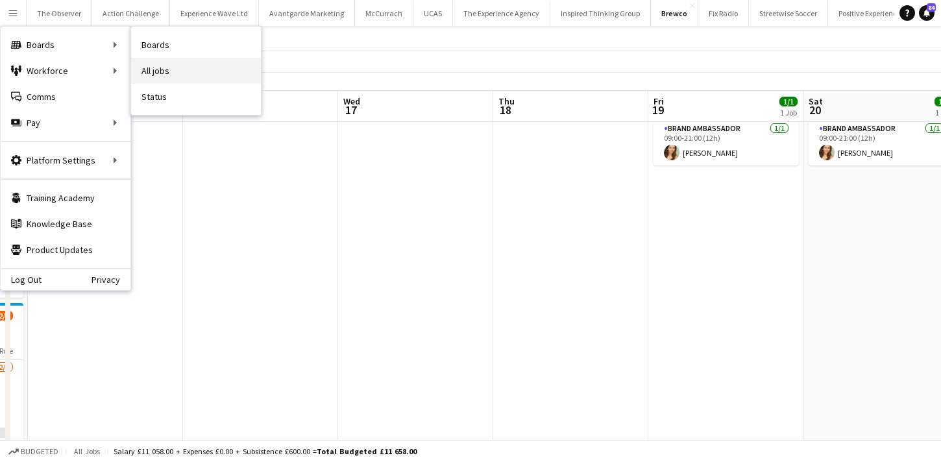
click at [159, 66] on link "All jobs" at bounding box center [196, 71] width 130 height 26
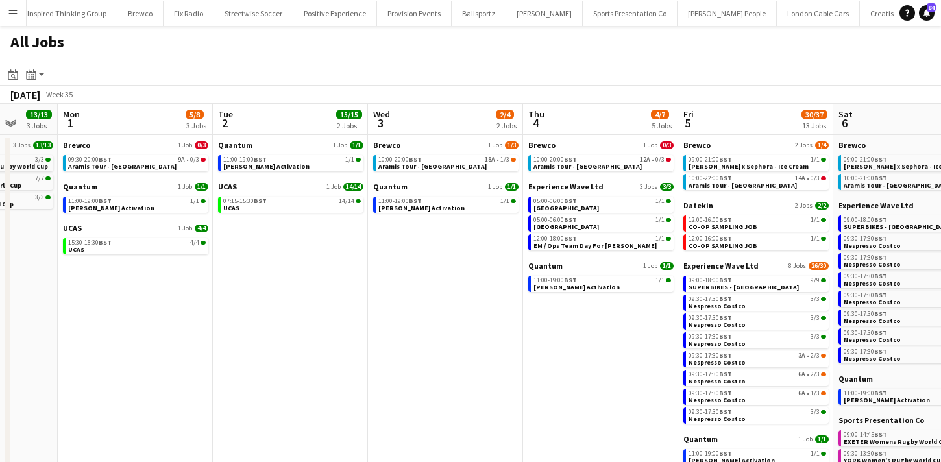
scroll to position [0, 533]
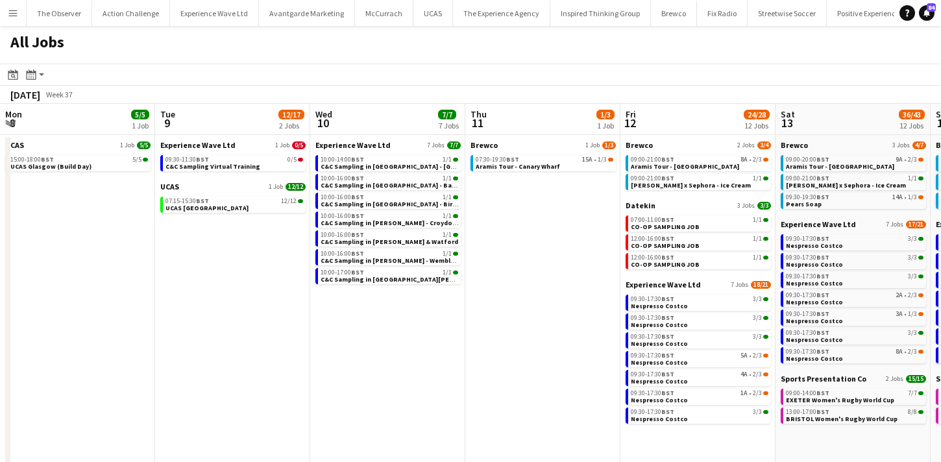
scroll to position [0, 512]
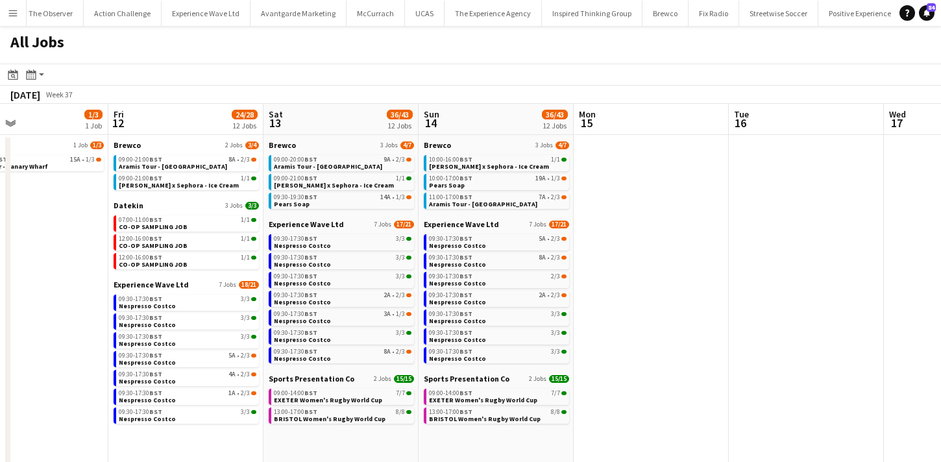
click at [15, 17] on app-icon "Menu" at bounding box center [13, 13] width 10 height 10
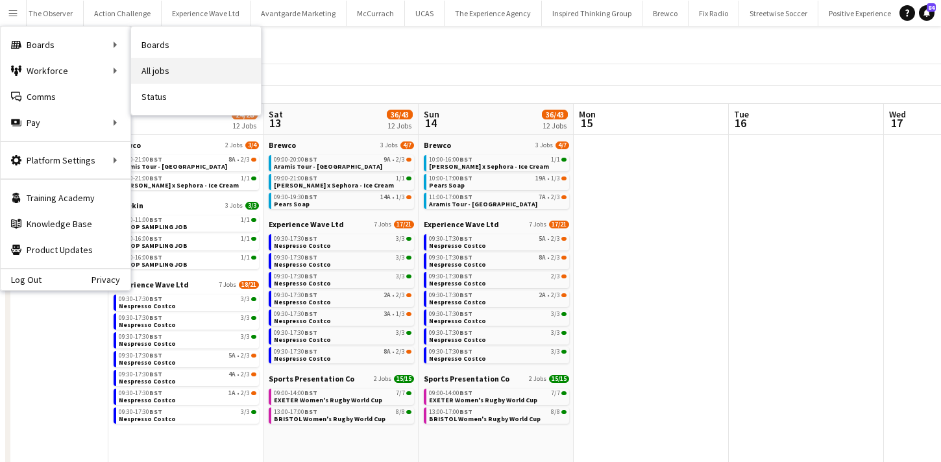
click at [174, 69] on link "All jobs" at bounding box center [196, 71] width 130 height 26
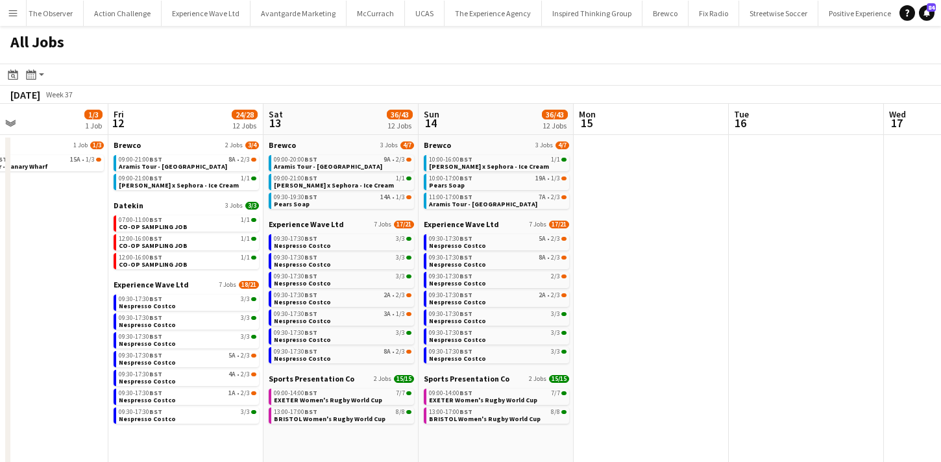
click at [19, 12] on button "Menu" at bounding box center [13, 13] width 26 height 26
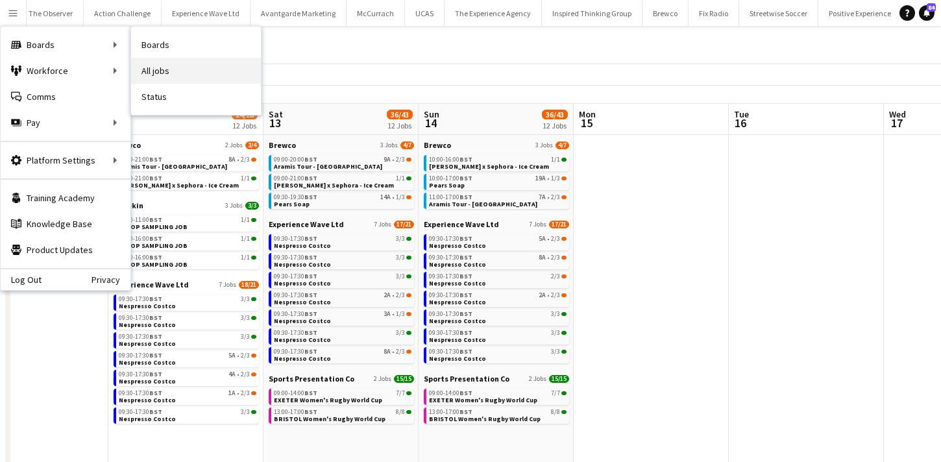
click at [167, 66] on link "All jobs" at bounding box center [196, 71] width 130 height 26
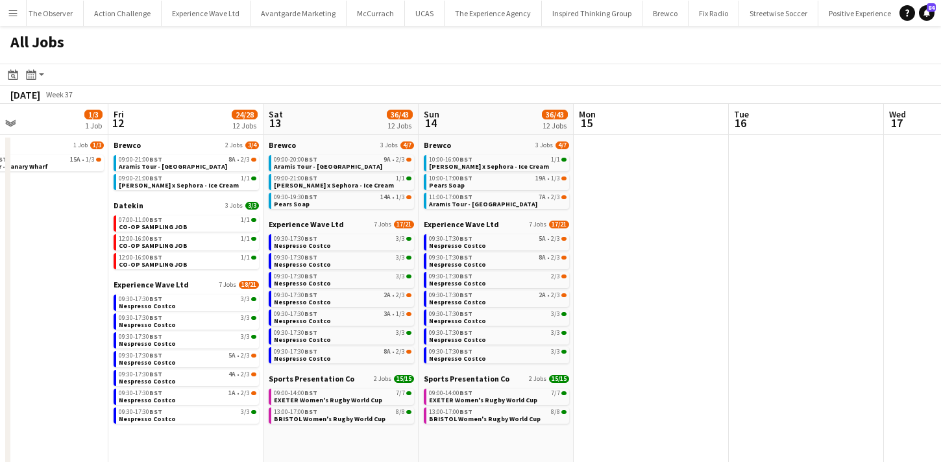
click at [1, 9] on button "Menu" at bounding box center [13, 13] width 26 height 26
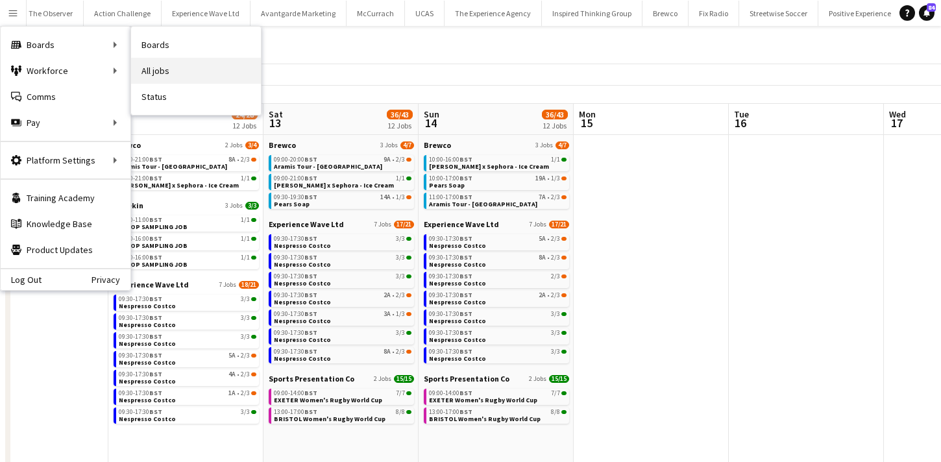
click at [152, 61] on link "All jobs" at bounding box center [196, 71] width 130 height 26
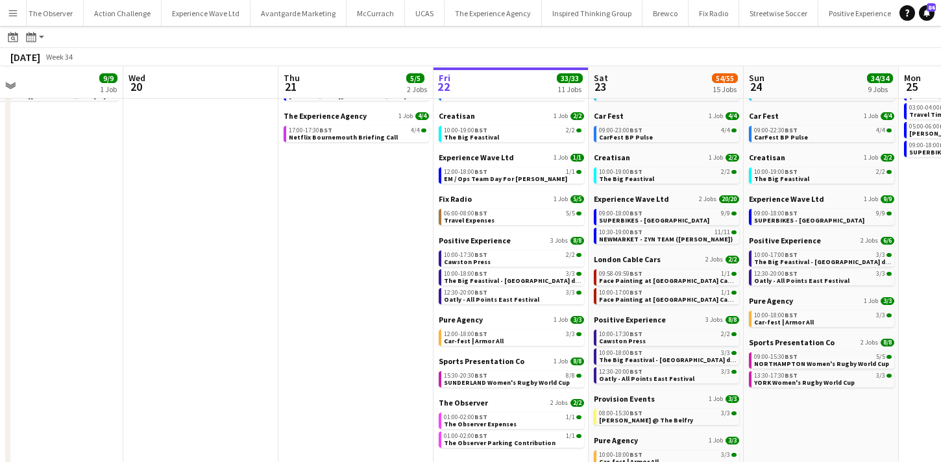
scroll to position [71, 0]
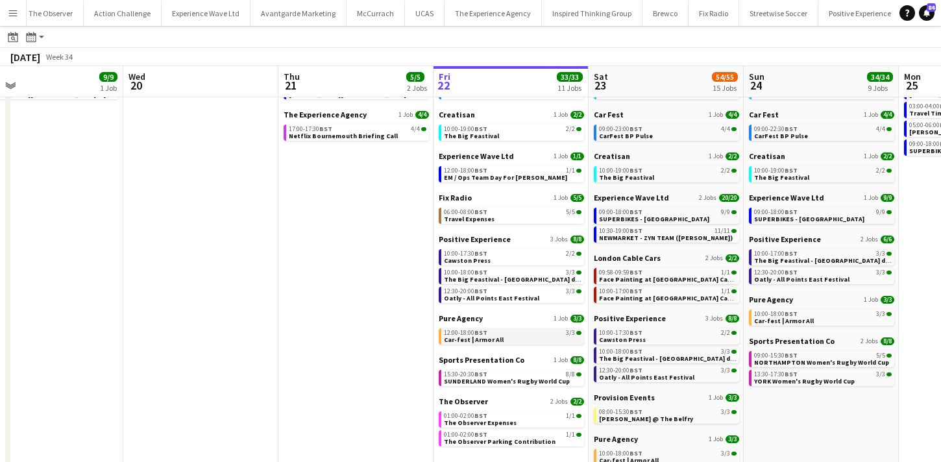
click at [485, 335] on span "BST" at bounding box center [480, 332] width 13 height 8
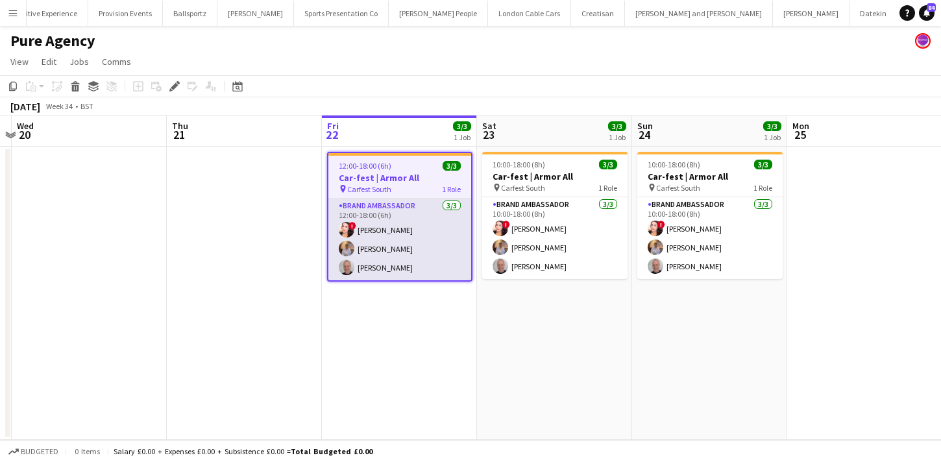
scroll to position [0, 455]
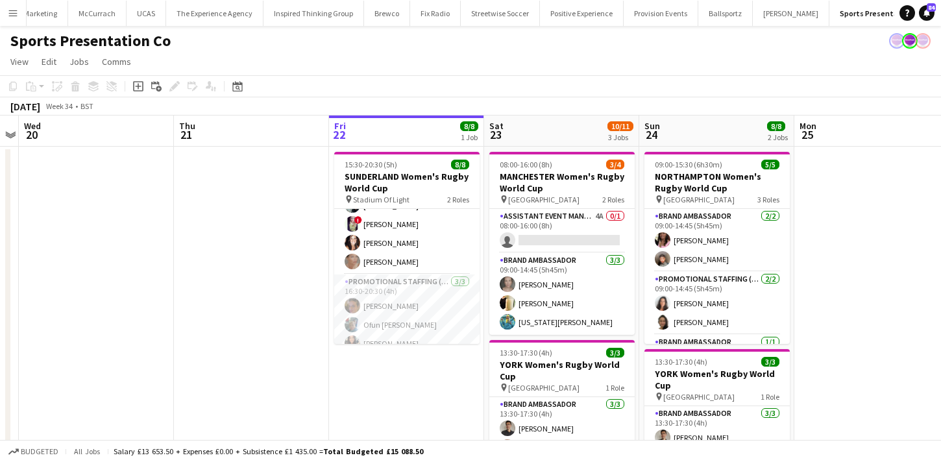
scroll to position [66, 0]
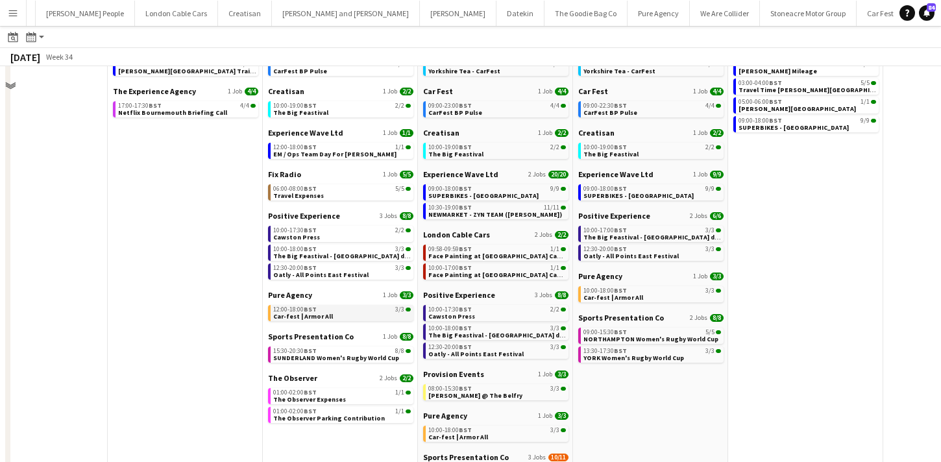
scroll to position [127, 0]
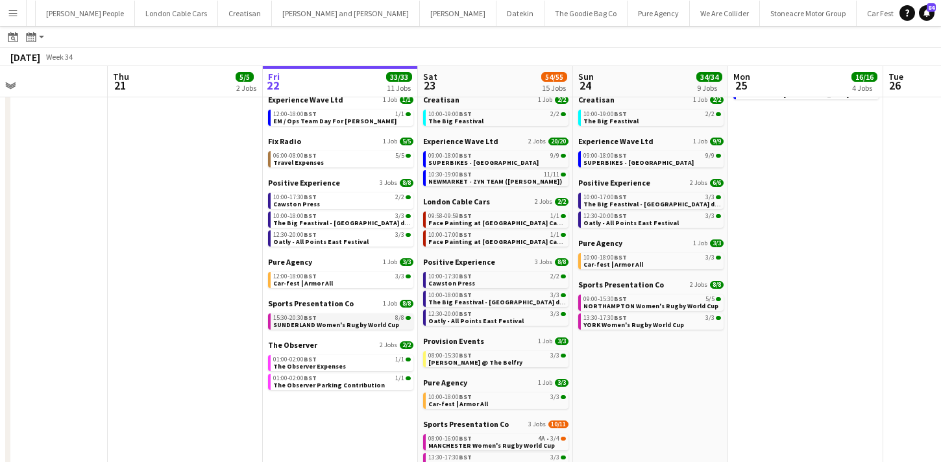
click at [349, 326] on span "SUNDERLAND Women's Rugby World Cup" at bounding box center [336, 324] width 126 height 8
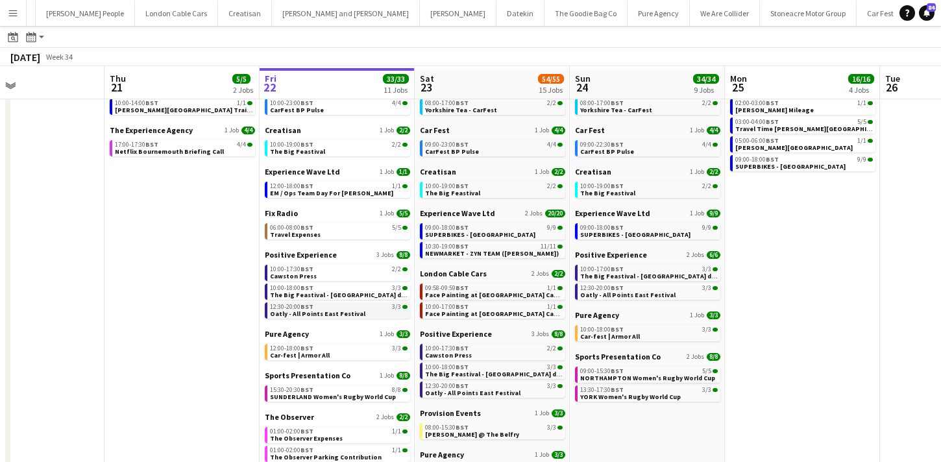
scroll to position [60, 0]
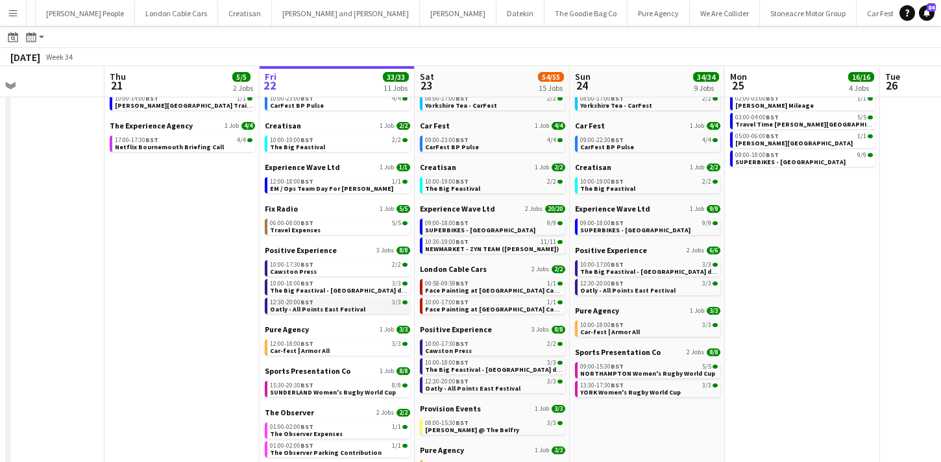
click at [366, 302] on div "12:30-20:00 BST 3/3" at bounding box center [339, 302] width 138 height 6
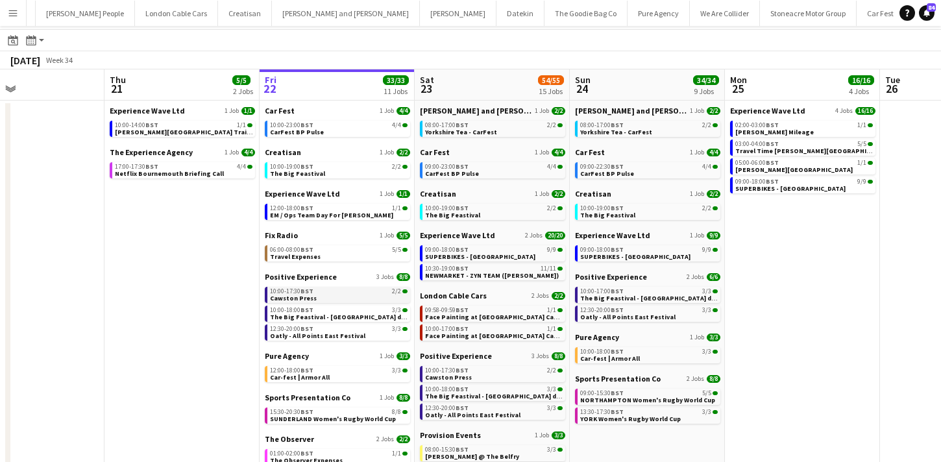
scroll to position [34, 0]
click at [333, 170] on div "10:00-19:00 BST 2/2" at bounding box center [339, 167] width 138 height 6
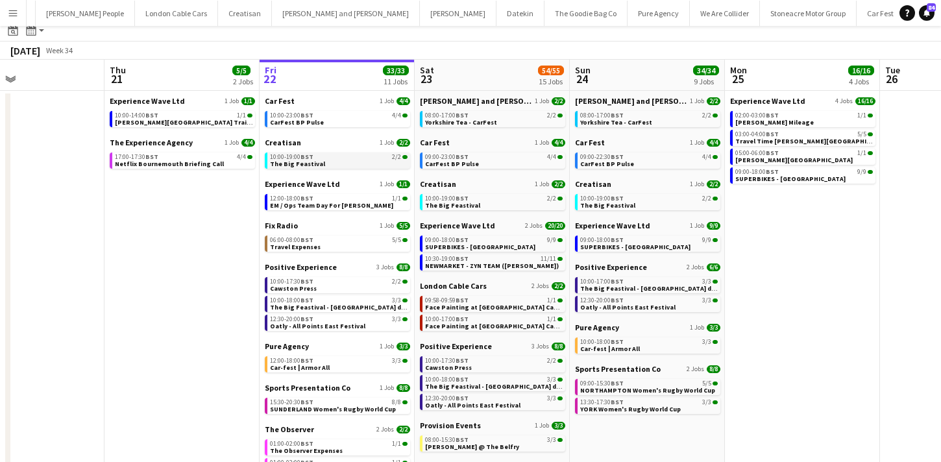
scroll to position [27, 0]
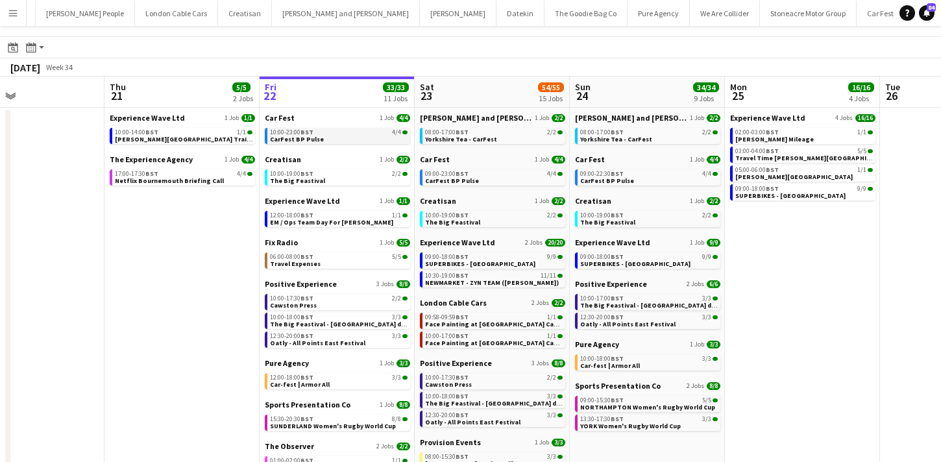
click at [380, 141] on link "10:00-23:00 BST 4/4 CarFest BP Pulse" at bounding box center [339, 135] width 138 height 15
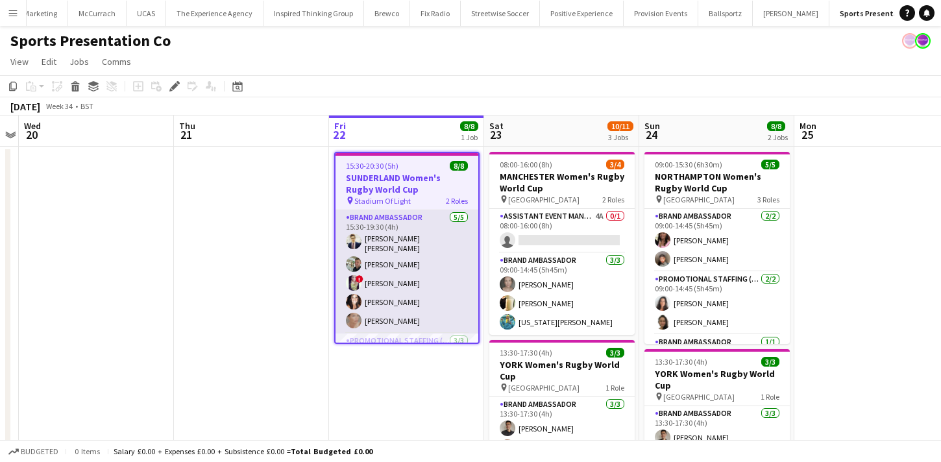
scroll to position [69, 0]
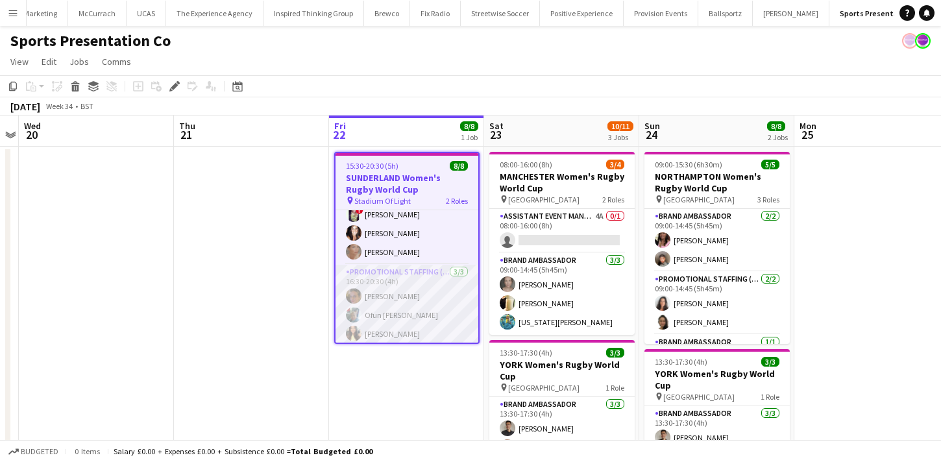
click at [416, 302] on app-card-role "Promotional Staffing (Brand Ambassadors) 3/3 16:30-20:30 (4h) Anna Reed Ofun Br…" at bounding box center [406, 306] width 143 height 82
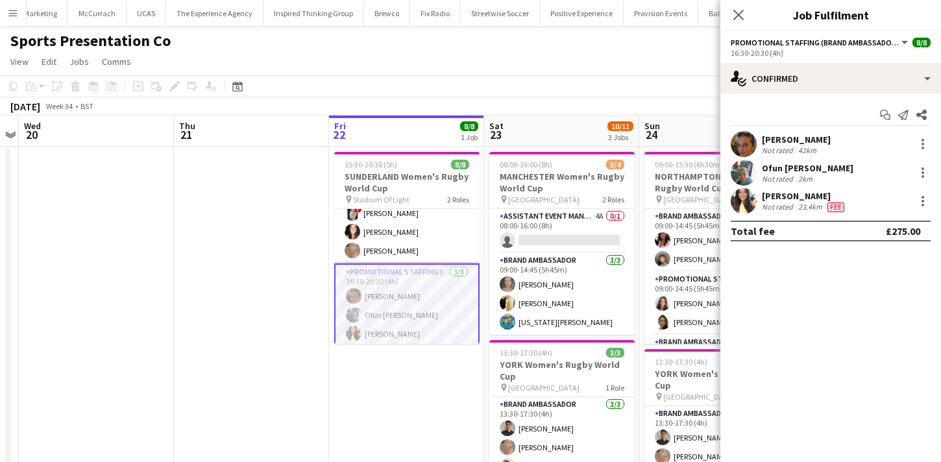
click at [773, 194] on div "Kelly Patterson" at bounding box center [804, 196] width 85 height 12
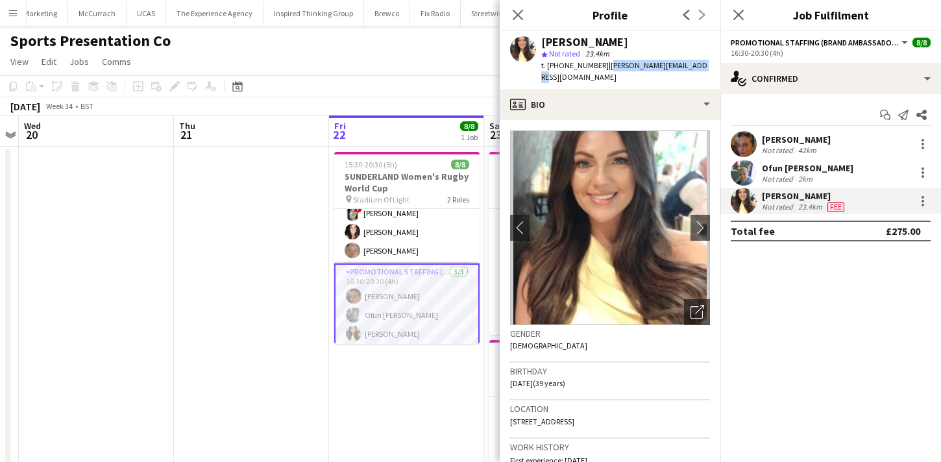
drag, startPoint x: 604, startPoint y: 67, endPoint x: 701, endPoint y: 64, distance: 97.4
click at [702, 66] on app-profile-header "Kelly Patterson star Not rated 23.4km t. +447585491181 | kellymariexx@hotmail.c…" at bounding box center [610, 60] width 221 height 58
copy span "kellymariexx@hotmail.com"
click at [413, 243] on app-card-role "Brand Ambassador 5/5 15:30-19:30 (4h) Mohamad Khairul Mohamad Ali Paul McDonald…" at bounding box center [406, 201] width 145 height 123
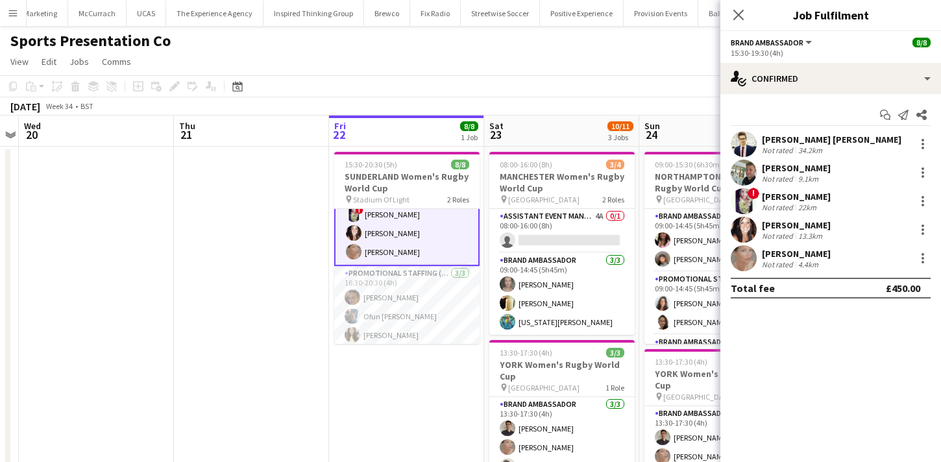
click at [777, 177] on div "Not rated" at bounding box center [779, 179] width 34 height 10
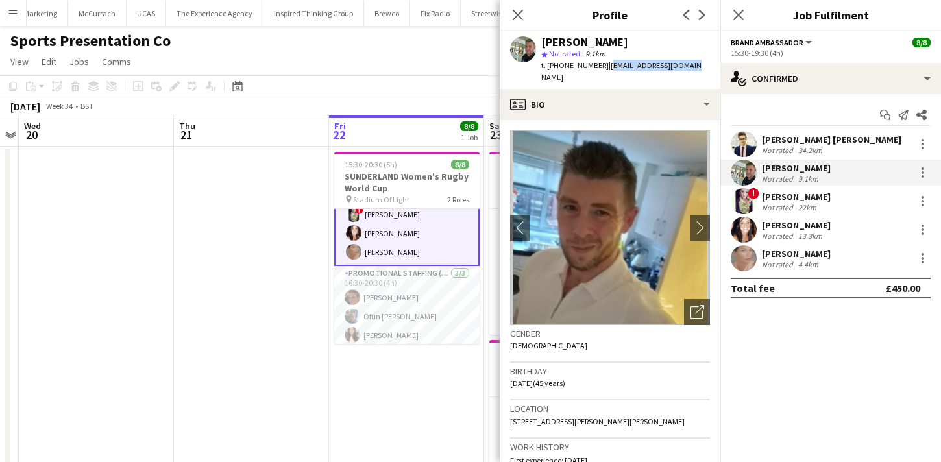
drag, startPoint x: 603, startPoint y: 66, endPoint x: 689, endPoint y: 64, distance: 85.7
click at [689, 64] on div "Paul McDonald star Not rated 9.1km t. +447541089946 | paulmac2106@gmail.com" at bounding box center [610, 60] width 221 height 58
copy span "paulmac2106@gmail.com"
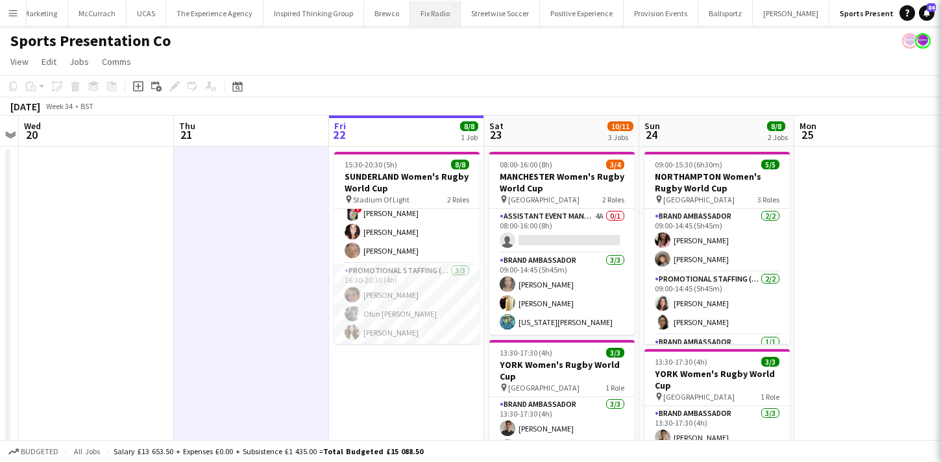
scroll to position [66, 0]
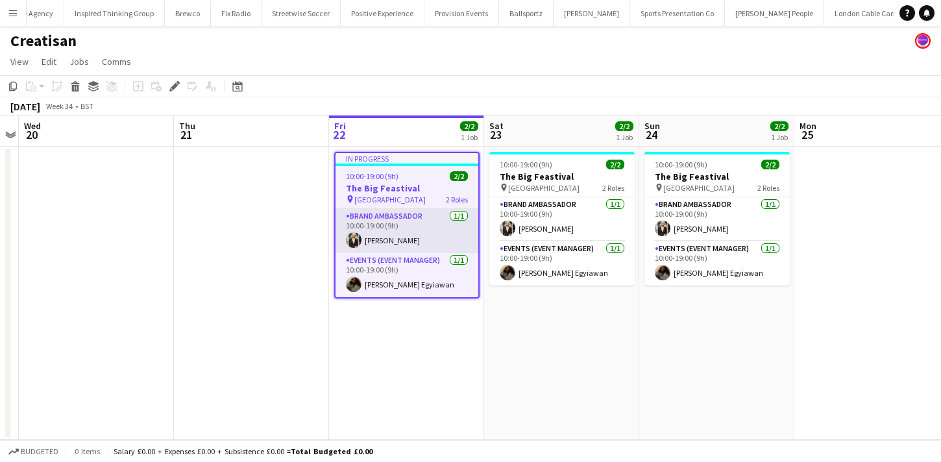
scroll to position [0, 450]
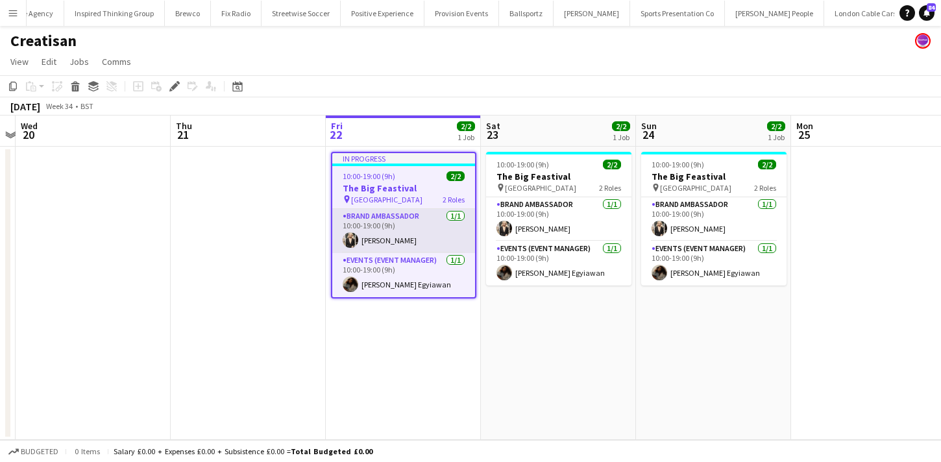
click at [383, 230] on app-card-role "Brand Ambassador 1/1 10:00-19:00 (9h) Monika Stakauskaite" at bounding box center [403, 231] width 143 height 44
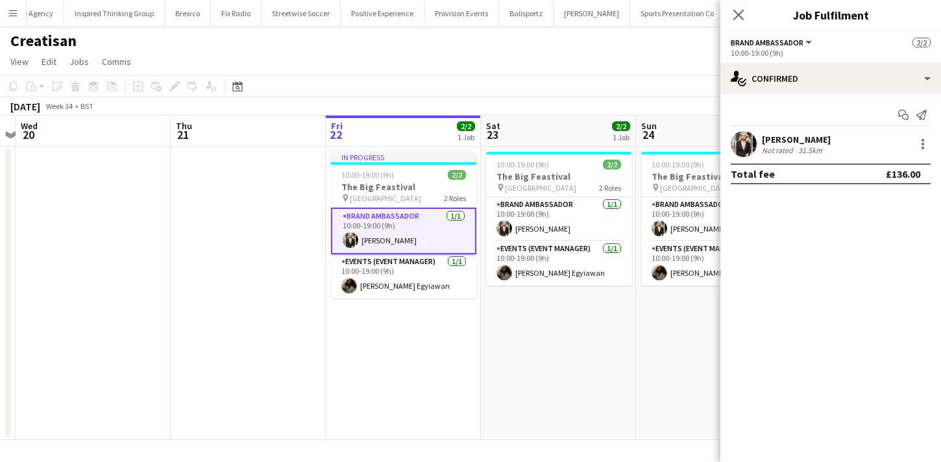
click at [383, 230] on app-card-role "Brand Ambassador 1/1 10:00-19:00 (9h) Monika Stakauskaite" at bounding box center [403, 231] width 145 height 47
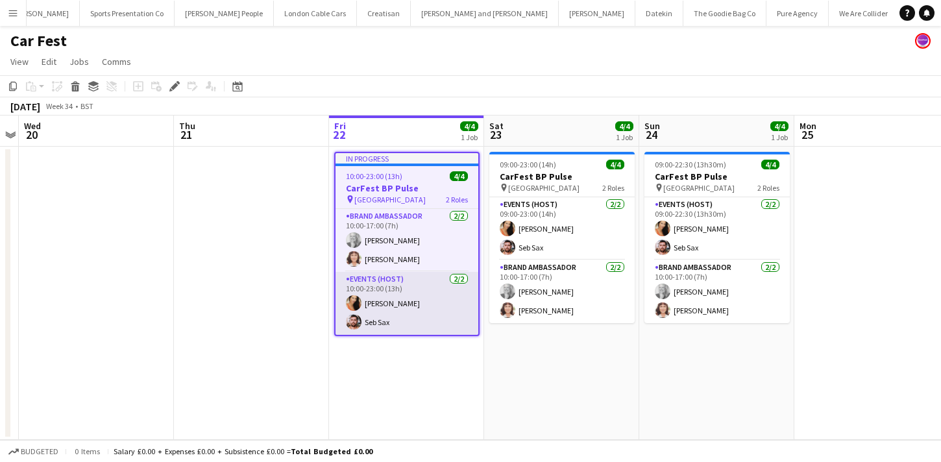
scroll to position [0, 457]
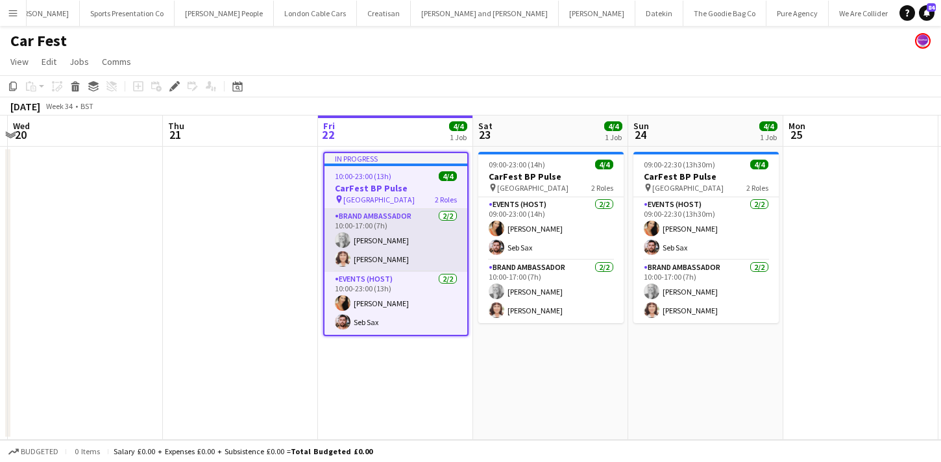
click at [394, 236] on app-card-role "Brand Ambassador [DATE] 10:00-17:00 (7h) [PERSON_NAME] [PERSON_NAME]" at bounding box center [395, 240] width 143 height 63
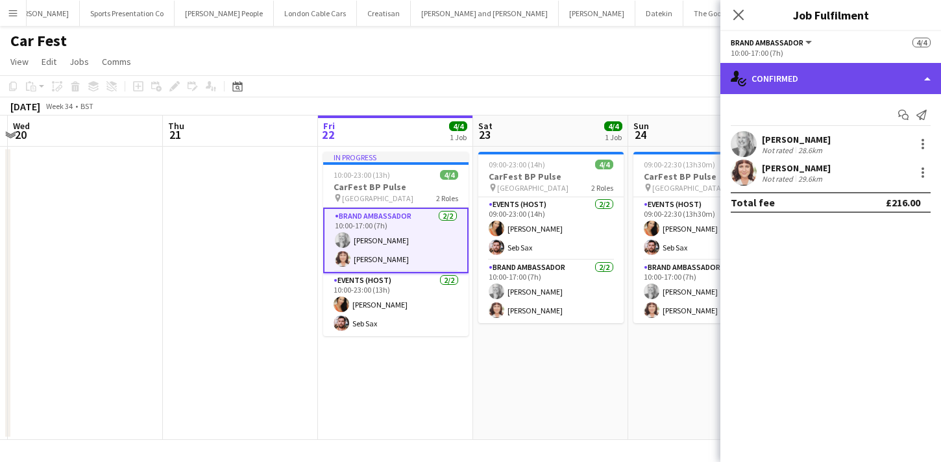
click at [799, 75] on div "single-neutral-actions-check-2 Confirmed" at bounding box center [830, 78] width 221 height 31
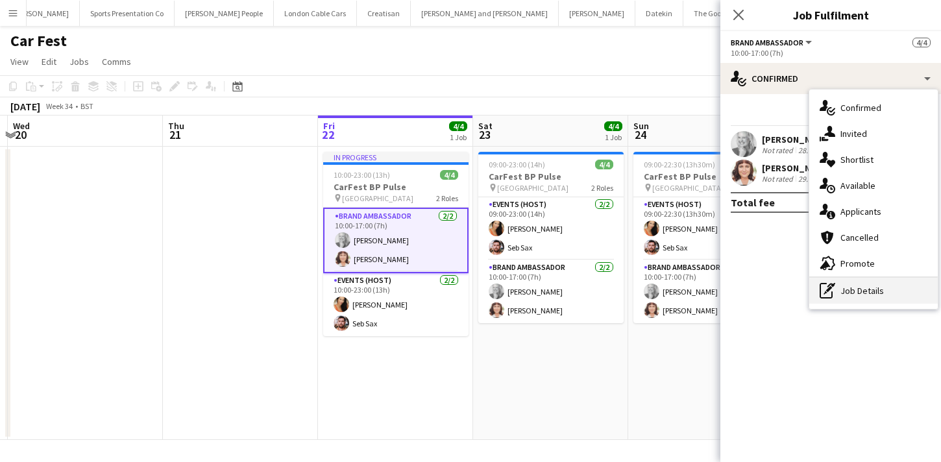
click at [845, 298] on div "pen-write Job Details" at bounding box center [873, 291] width 128 height 26
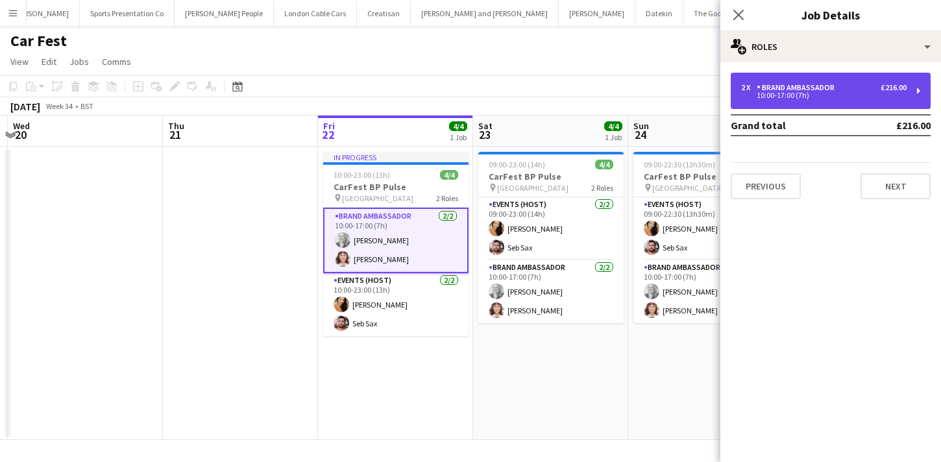
click at [841, 95] on div "10:00-17:00 (7h)" at bounding box center [823, 95] width 165 height 6
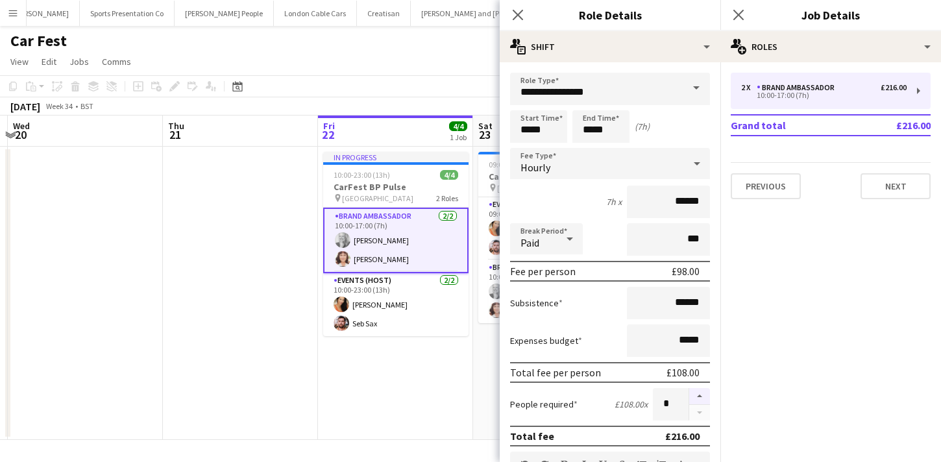
click at [701, 389] on button "button" at bounding box center [699, 396] width 21 height 17
click at [700, 413] on button "button" at bounding box center [699, 413] width 21 height 16
type input "*"
click at [609, 115] on body "Menu Boards Boards Boards All jobs Status Workforce Workforce My Workforce Recr…" at bounding box center [470, 231] width 941 height 462
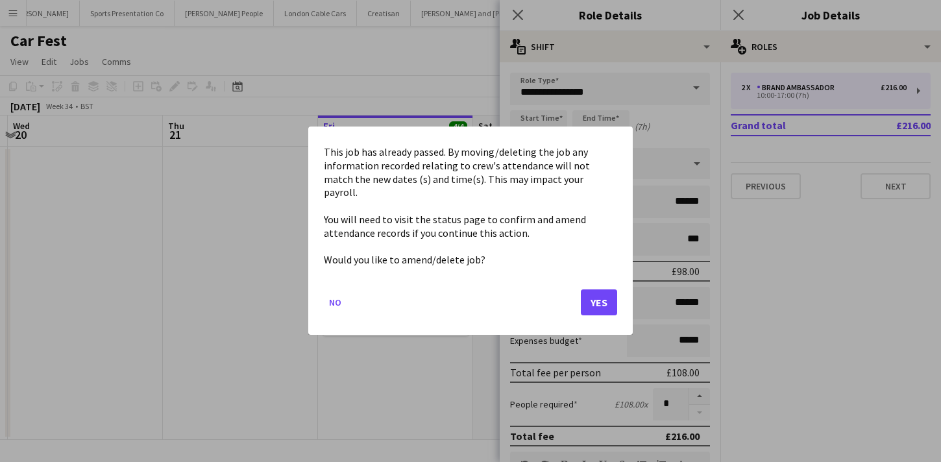
click at [602, 309] on mat-dialog-actions "No Yes" at bounding box center [470, 307] width 293 height 55
click at [602, 290] on button "Yes" at bounding box center [599, 303] width 36 height 26
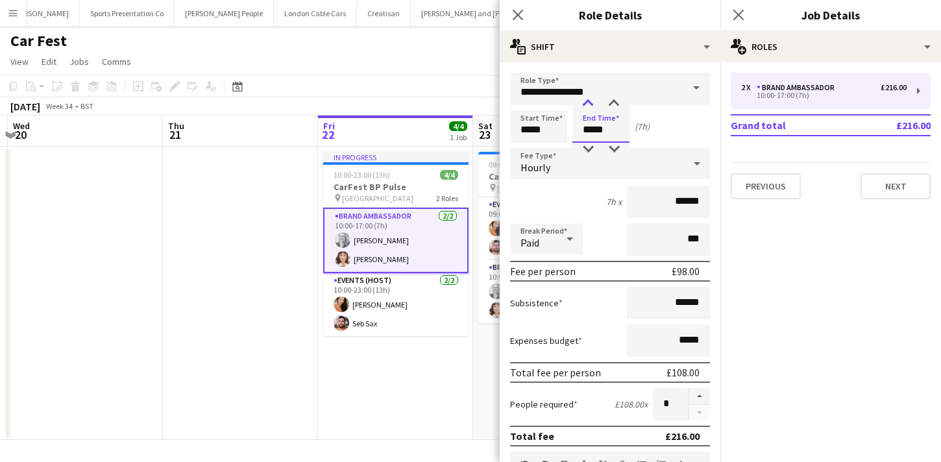
type input "*****"
click at [589, 101] on div at bounding box center [588, 103] width 26 height 13
click at [424, 394] on app-date-cell "In progress 10:00-23:00 (13h) 4/4 CarFest BP Pulse pin Hampshire 2 Roles Brand …" at bounding box center [395, 293] width 155 height 293
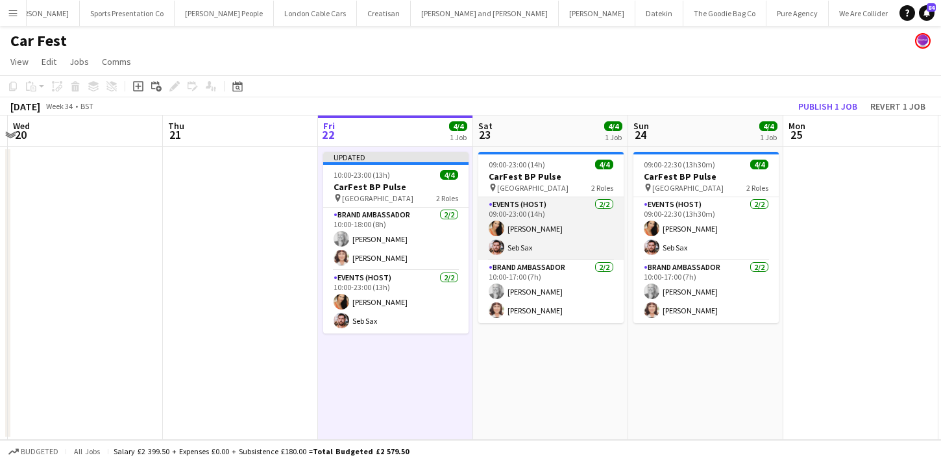
click at [542, 230] on app-card-role "Events (Host) 2/2 09:00-23:00 (14h) Charlotte Barnes Seb Sax" at bounding box center [550, 228] width 145 height 63
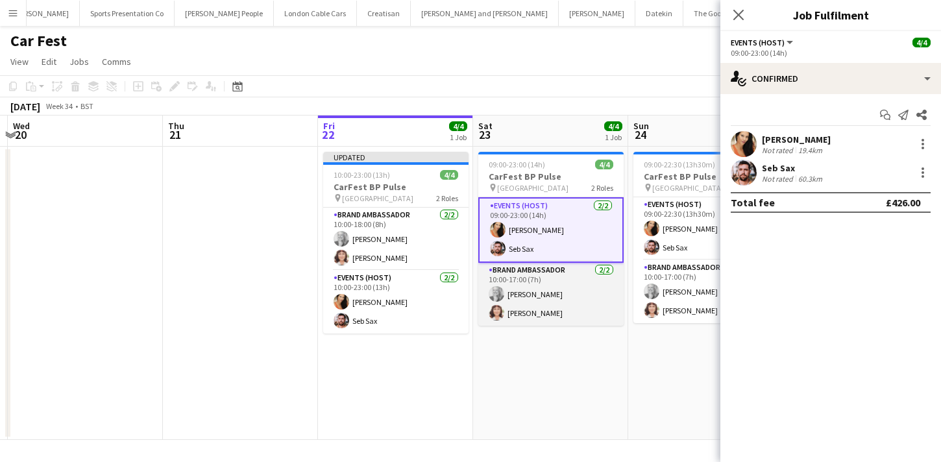
click at [553, 307] on app-card-role "Brand Ambassador 2/2 10:00-17:00 (7h) Elizabeth Norton Cecilia Norton" at bounding box center [550, 294] width 145 height 63
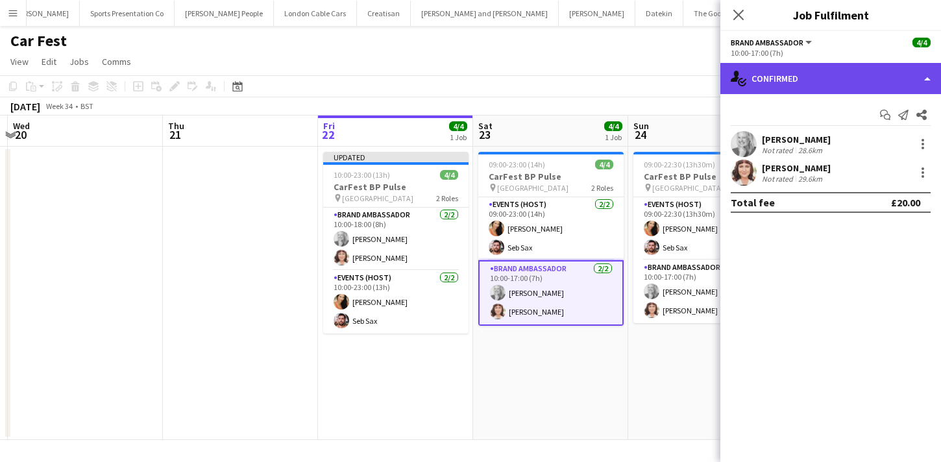
click at [821, 72] on div "single-neutral-actions-check-2 Confirmed" at bounding box center [830, 78] width 221 height 31
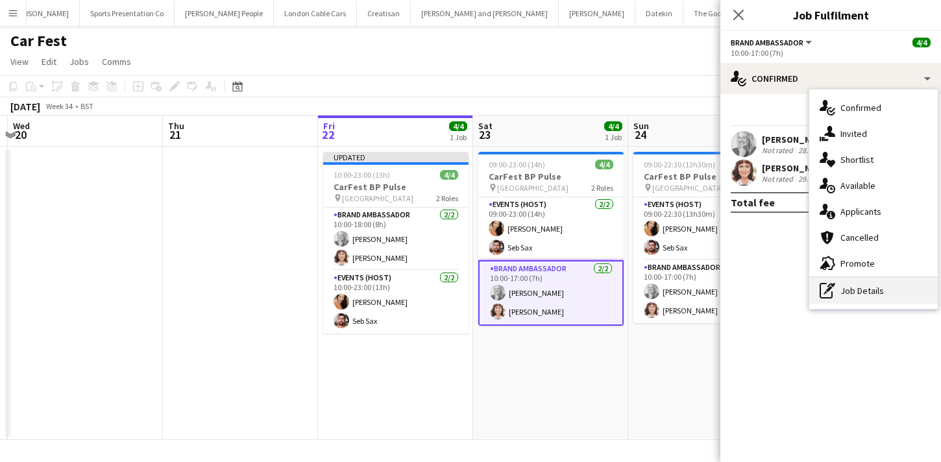
click at [856, 289] on div "pen-write Job Details" at bounding box center [873, 291] width 128 height 26
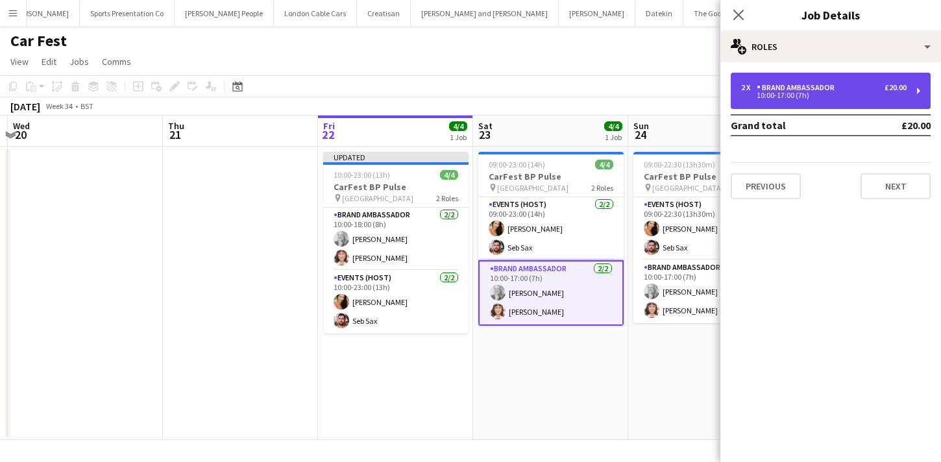
click at [786, 106] on div "2 x Brand Ambassador £20.00 10:00-17:00 (7h)" at bounding box center [830, 91] width 200 height 36
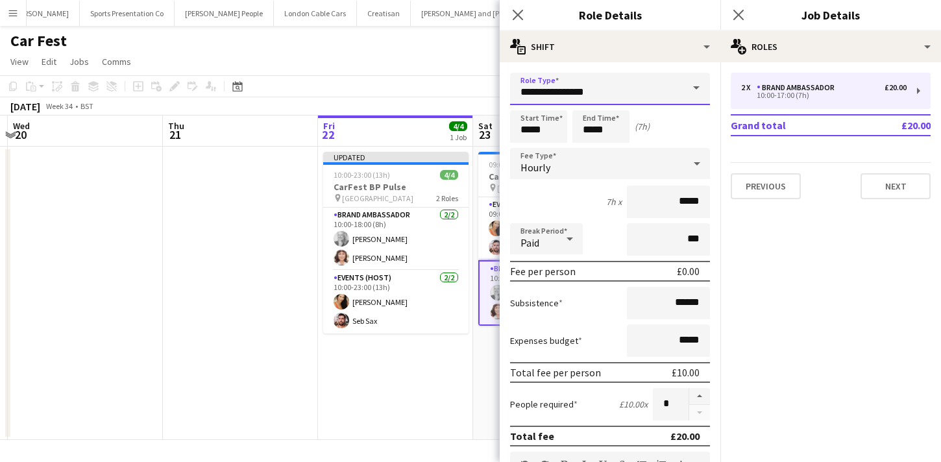
click at [588, 104] on input "**********" at bounding box center [610, 89] width 200 height 32
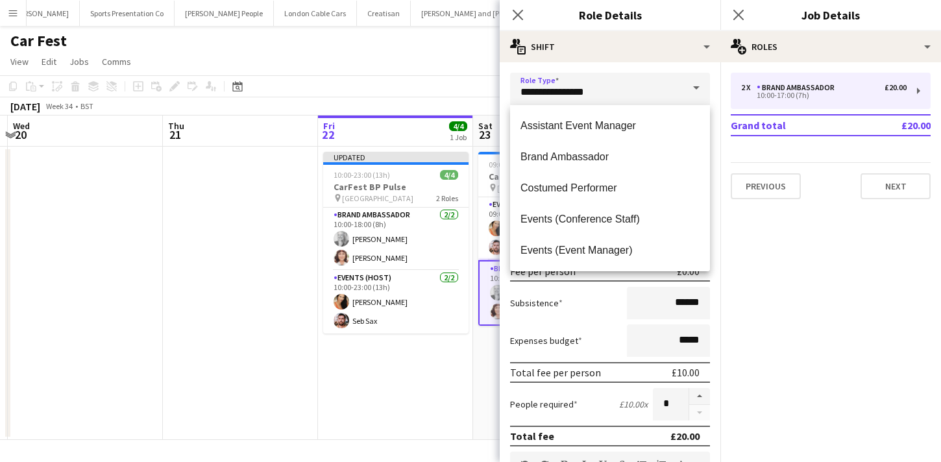
click at [675, 67] on div "**********" at bounding box center [610, 470] width 221 height 817
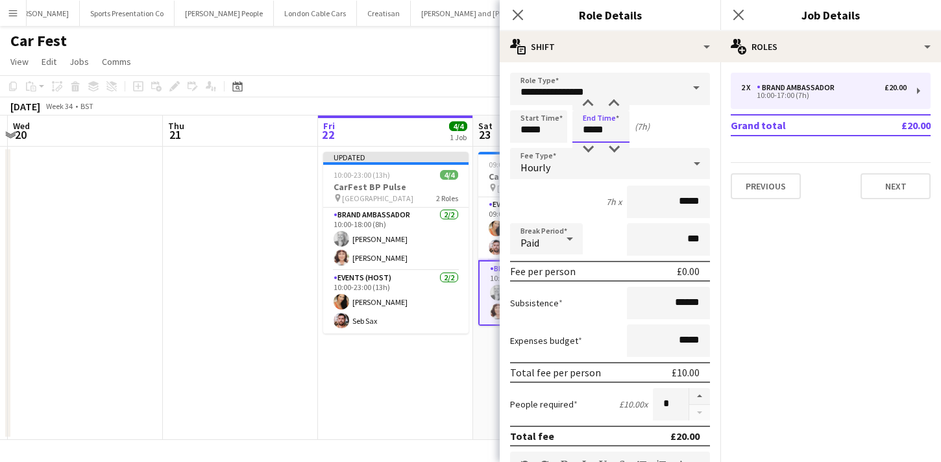
click at [590, 122] on input "*****" at bounding box center [600, 126] width 57 height 32
type input "*****"
click at [592, 101] on div at bounding box center [588, 103] width 26 height 13
click at [459, 383] on app-date-cell "Updated 10:00-23:00 (13h) 4/4 CarFest BP Pulse pin Hampshire 2 Roles Brand Amba…" at bounding box center [395, 293] width 155 height 293
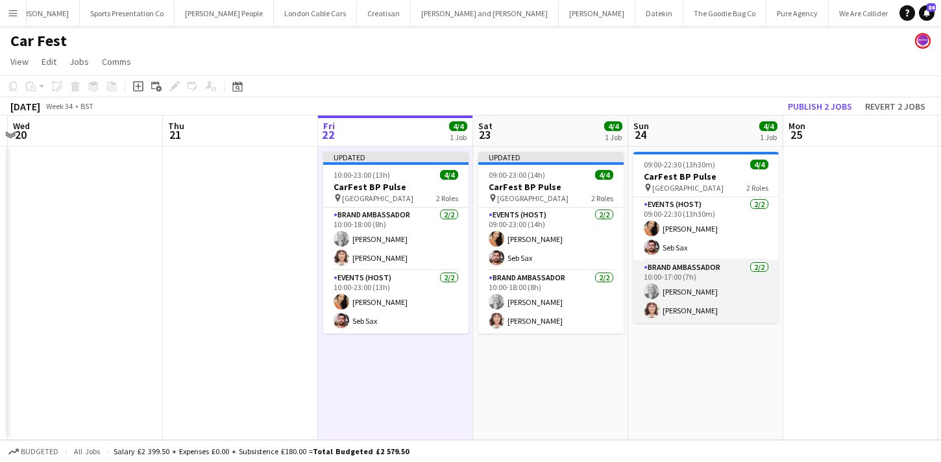
click at [666, 291] on app-card-role "Brand Ambassador 2/2 10:00-17:00 (7h) Elizabeth Norton Cecilia Norton" at bounding box center [705, 291] width 145 height 63
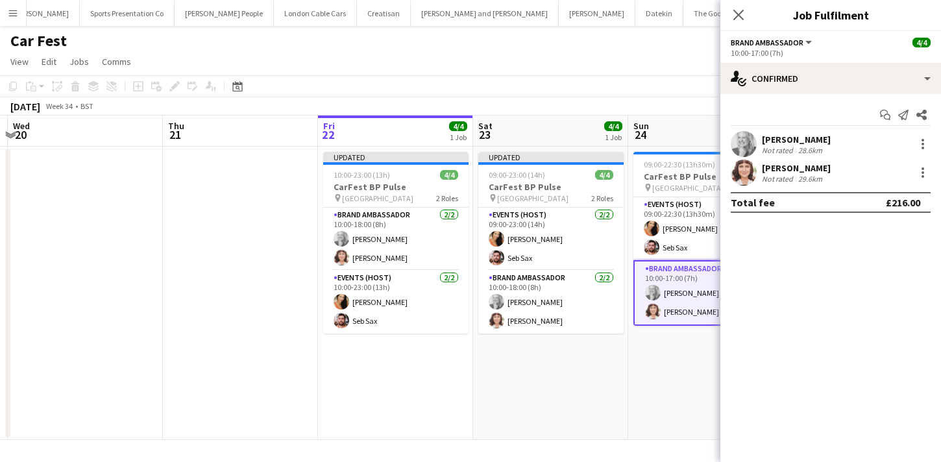
click at [684, 280] on app-card-role "Brand Ambassador 2/2 10:00-17:00 (7h) Elizabeth Norton Cecilia Norton" at bounding box center [705, 293] width 145 height 66
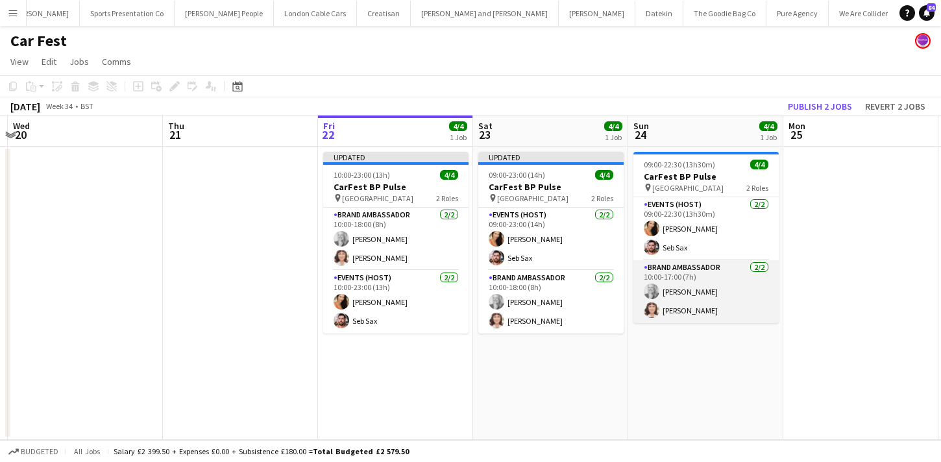
click at [684, 280] on app-card-role "Brand Ambassador 2/2 10:00-17:00 (7h) Elizabeth Norton Cecilia Norton" at bounding box center [705, 291] width 145 height 63
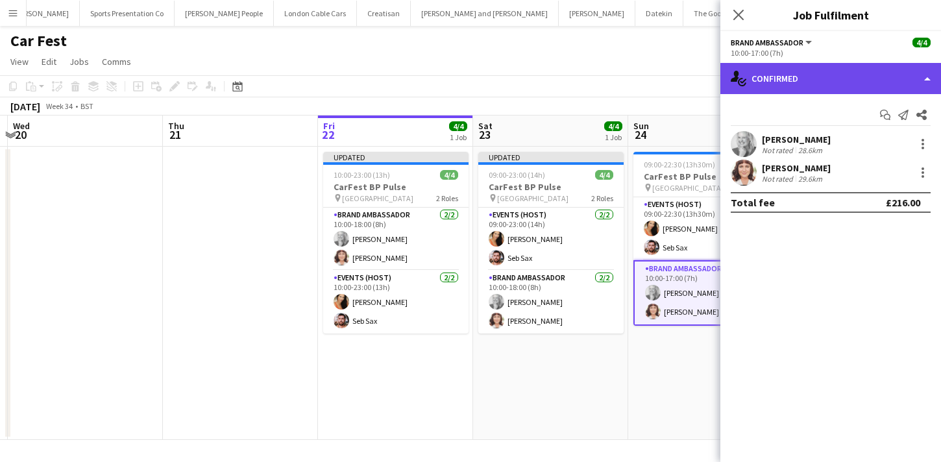
click at [792, 85] on div "single-neutral-actions-check-2 Confirmed" at bounding box center [830, 78] width 221 height 31
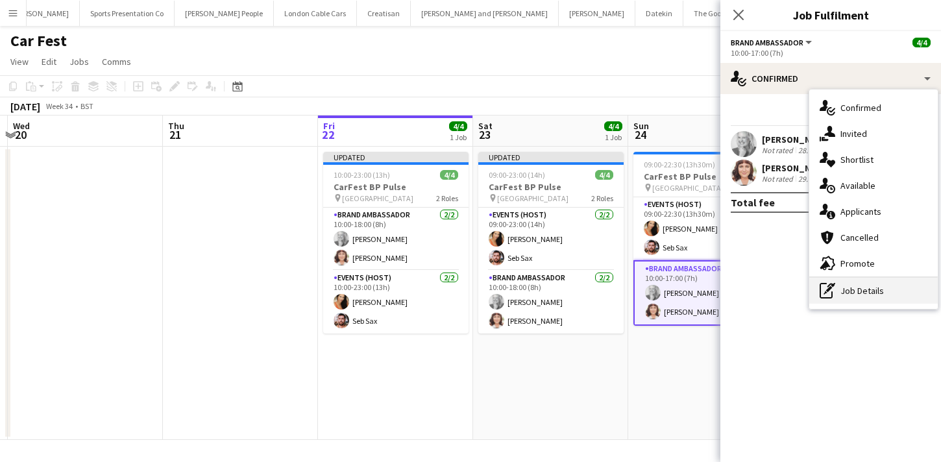
click at [834, 292] on icon "pen-write" at bounding box center [827, 291] width 16 height 16
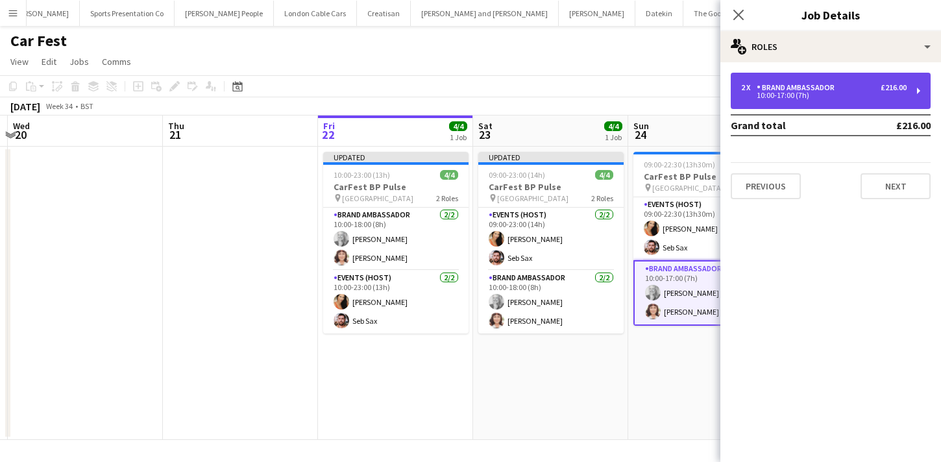
click at [803, 95] on div "10:00-17:00 (7h)" at bounding box center [823, 95] width 165 height 6
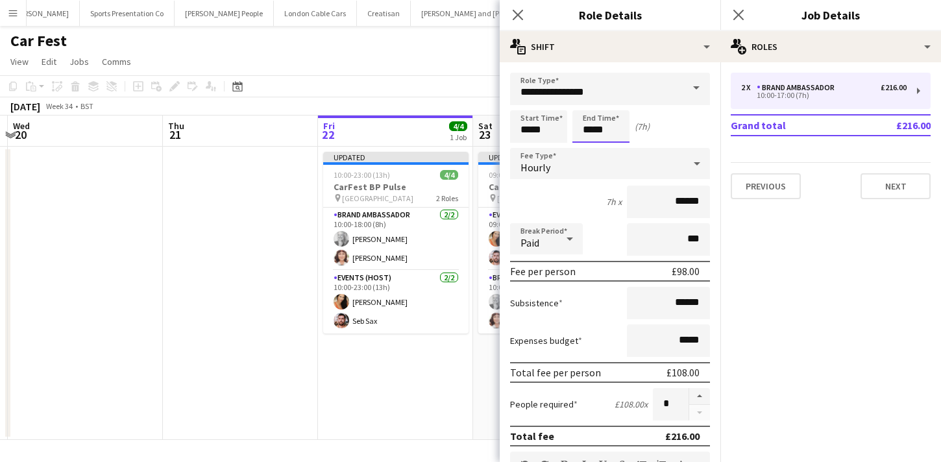
click at [596, 128] on input "*****" at bounding box center [600, 126] width 57 height 32
type input "*****"
click at [592, 106] on div at bounding box center [588, 103] width 26 height 13
click at [463, 367] on app-date-cell "Updated 10:00-23:00 (13h) 4/4 CarFest BP Pulse pin Hampshire 2 Roles Brand Amba…" at bounding box center [395, 293] width 155 height 293
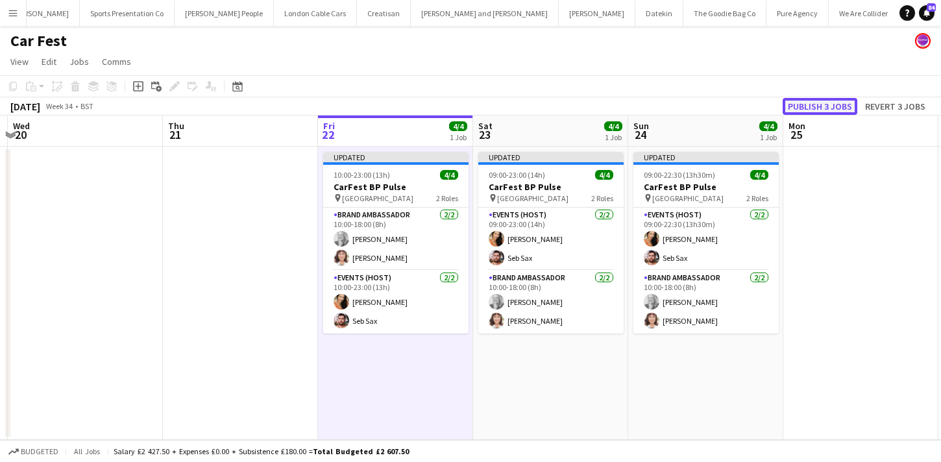
click at [817, 108] on button "Publish 3 jobs" at bounding box center [819, 106] width 75 height 17
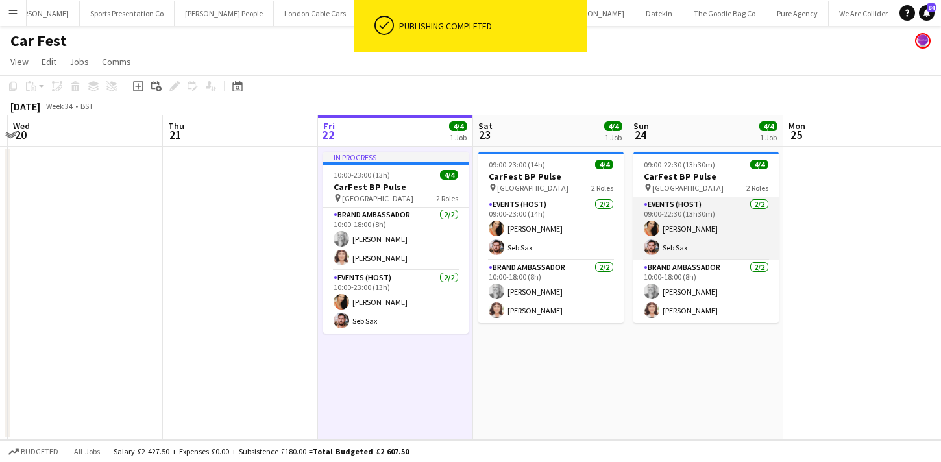
click at [739, 219] on app-card-role "Events (Host) 2/2 09:00-22:30 (13h30m) Charlotte Barnes Seb Sax" at bounding box center [705, 228] width 145 height 63
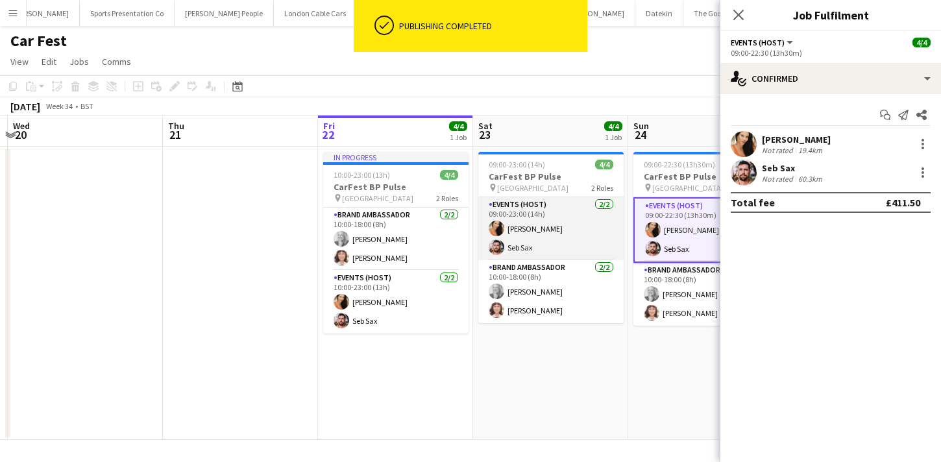
click at [593, 232] on app-card-role "Events (Host) 2/2 09:00-23:00 (14h) Charlotte Barnes Seb Sax" at bounding box center [550, 228] width 145 height 63
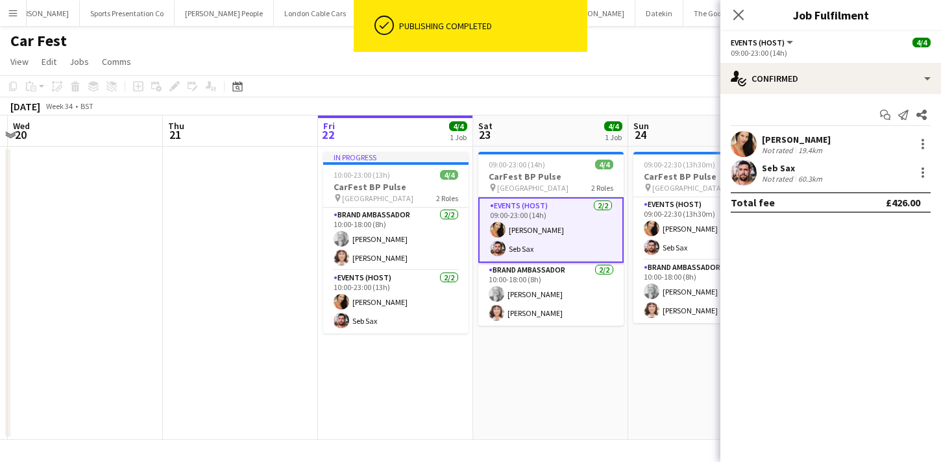
click at [448, 379] on app-date-cell "In progress 10:00-23:00 (13h) 4/4 CarFest BP Pulse pin Hampshire 2 Roles Brand …" at bounding box center [395, 293] width 155 height 293
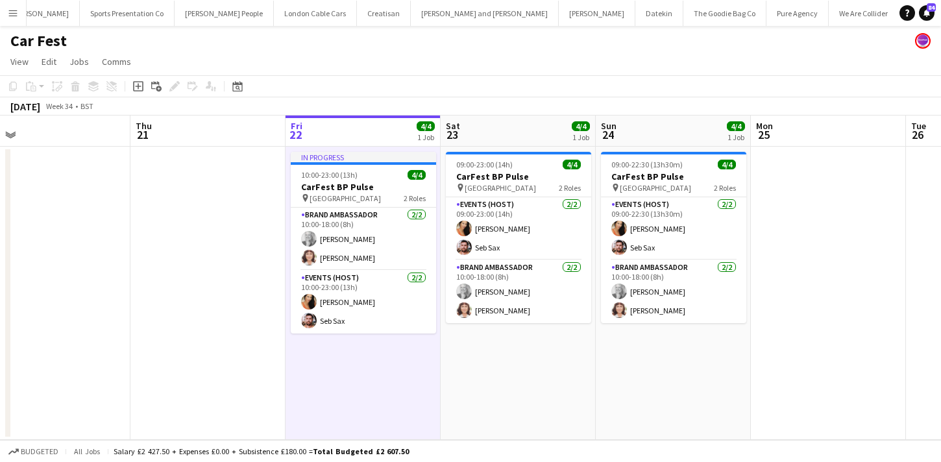
scroll to position [0, 490]
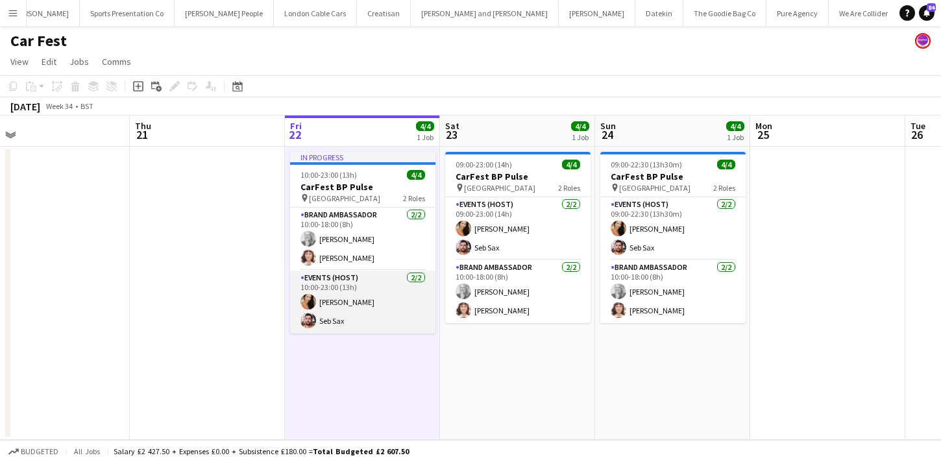
click at [389, 324] on app-card-role "Events (Host) 2/2 10:00-23:00 (13h) Charlotte Barnes Seb Sax" at bounding box center [362, 302] width 145 height 63
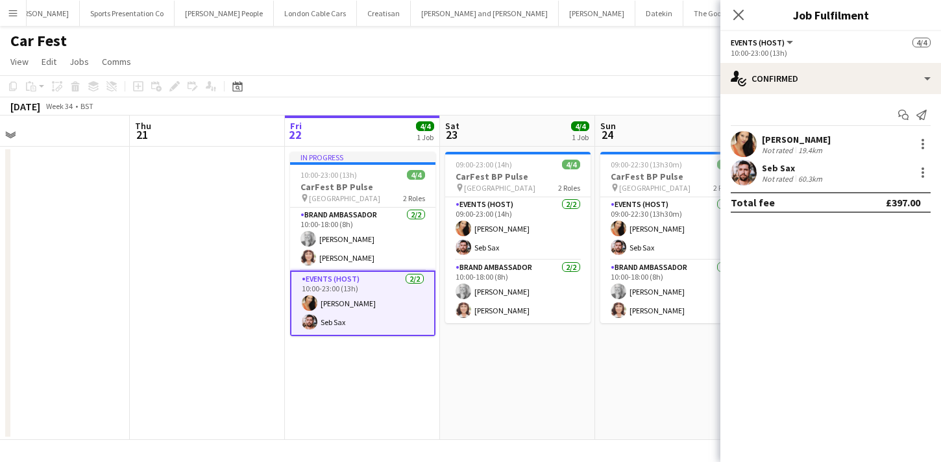
click at [753, 179] on app-user-avatar at bounding box center [743, 173] width 26 height 26
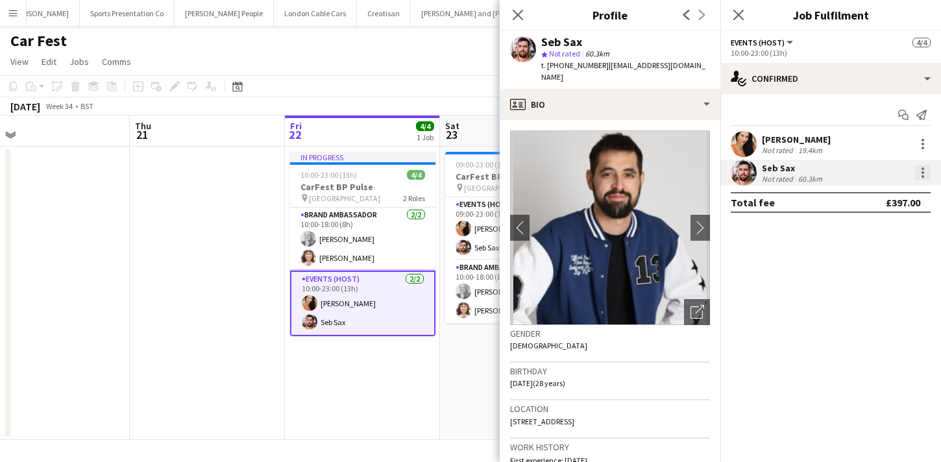
click at [922, 176] on div at bounding box center [922, 176] width 3 height 3
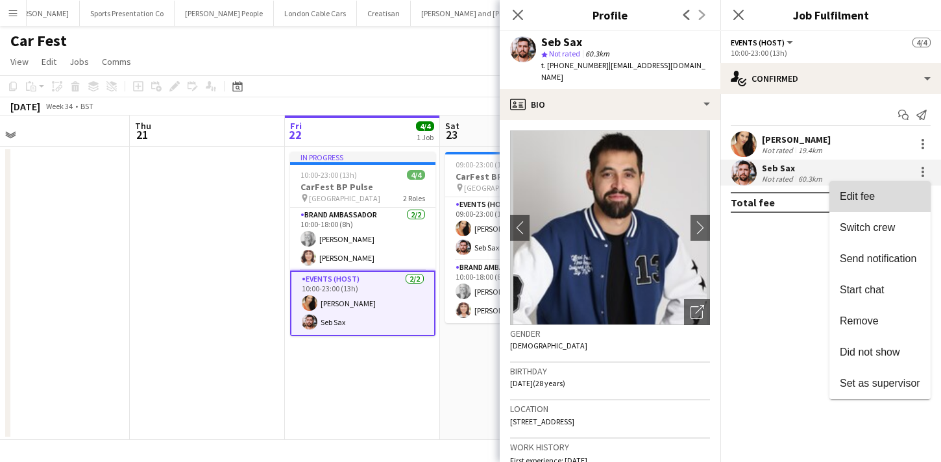
click at [914, 191] on span "Edit fee" at bounding box center [879, 197] width 80 height 12
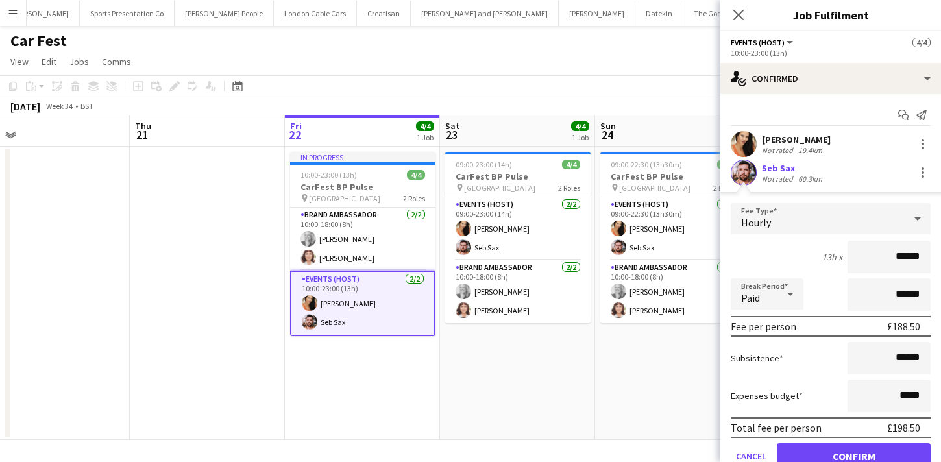
click at [616, 376] on app-date-cell "09:00-22:30 (13h30m) 4/4 CarFest BP Pulse pin Hampshire 2 Roles Events (Host) 2…" at bounding box center [672, 293] width 155 height 293
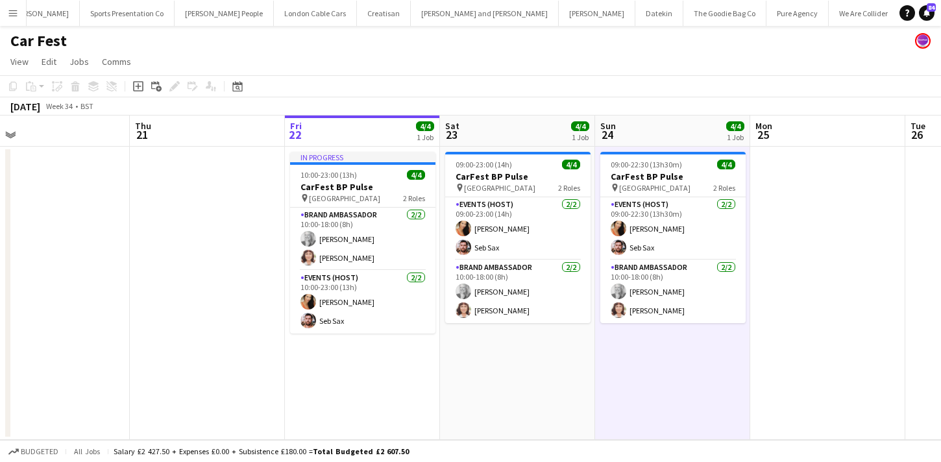
click at [5, 14] on button "Menu" at bounding box center [13, 13] width 26 height 26
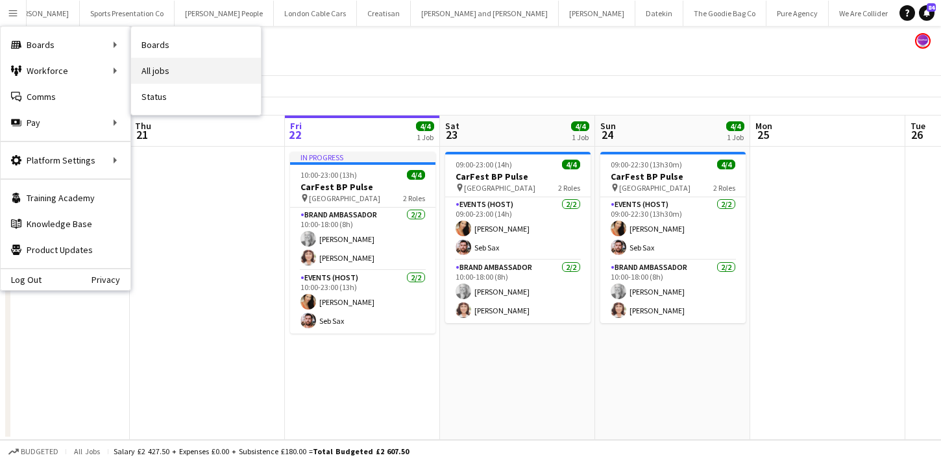
click at [145, 67] on link "All jobs" at bounding box center [196, 71] width 130 height 26
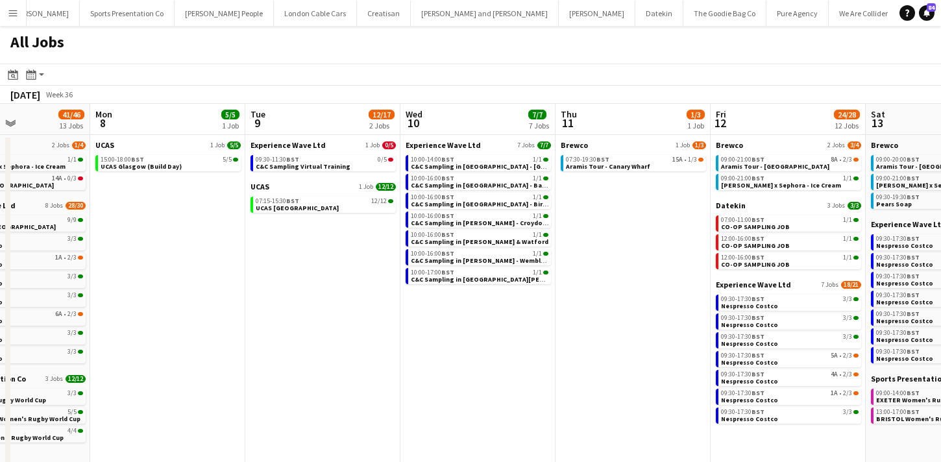
scroll to position [0, 559]
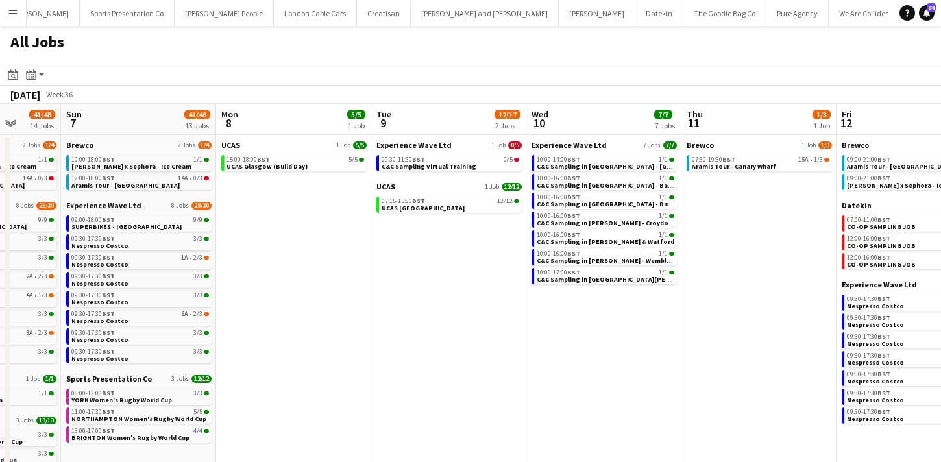
click at [392, 165] on span "C&C Sampling Virtual Training" at bounding box center [428, 166] width 95 height 8
click at [16, 8] on app-icon "Menu" at bounding box center [13, 13] width 10 height 10
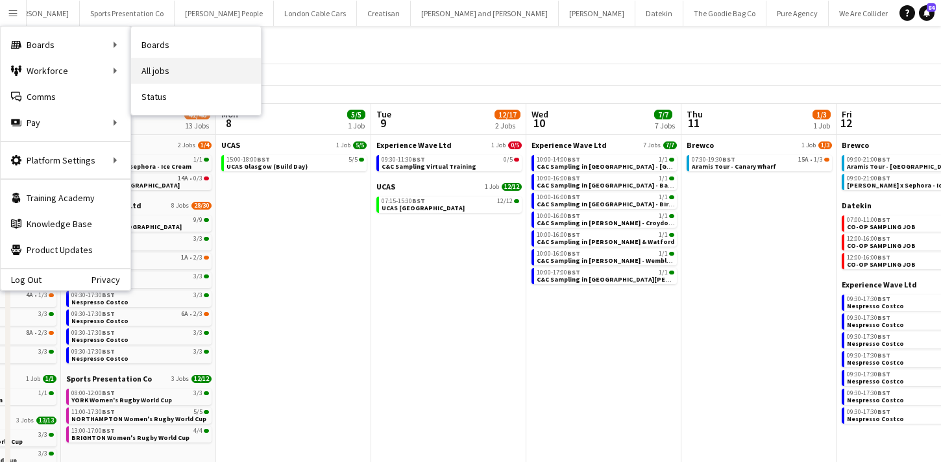
click at [156, 76] on link "All jobs" at bounding box center [196, 71] width 130 height 26
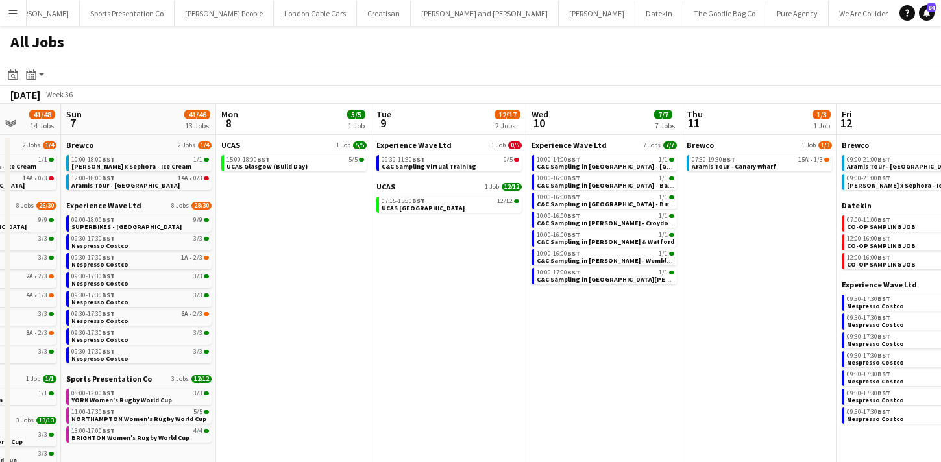
click at [18, 12] on button "Menu" at bounding box center [13, 13] width 26 height 26
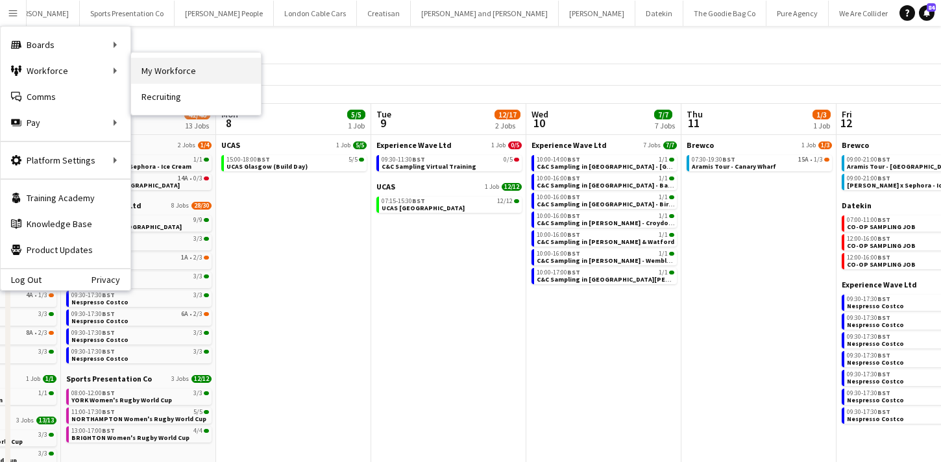
click at [149, 74] on link "My Workforce" at bounding box center [196, 71] width 130 height 26
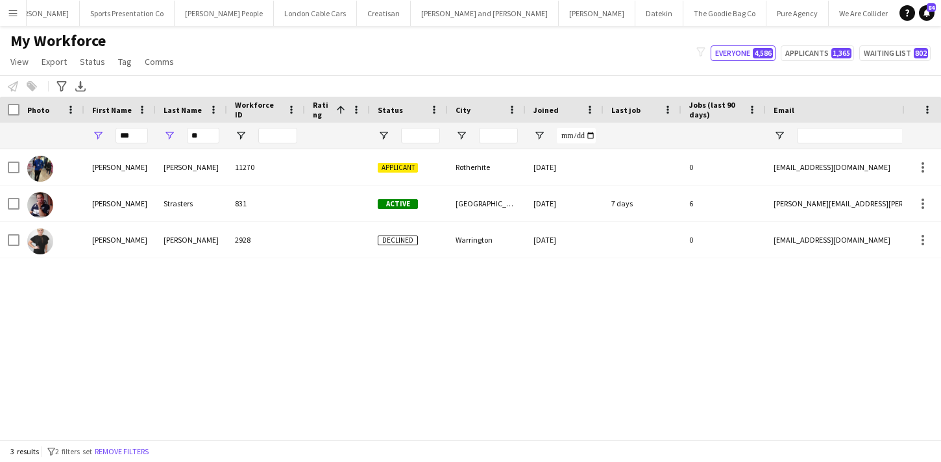
click at [141, 452] on button "Remove filters" at bounding box center [121, 451] width 59 height 14
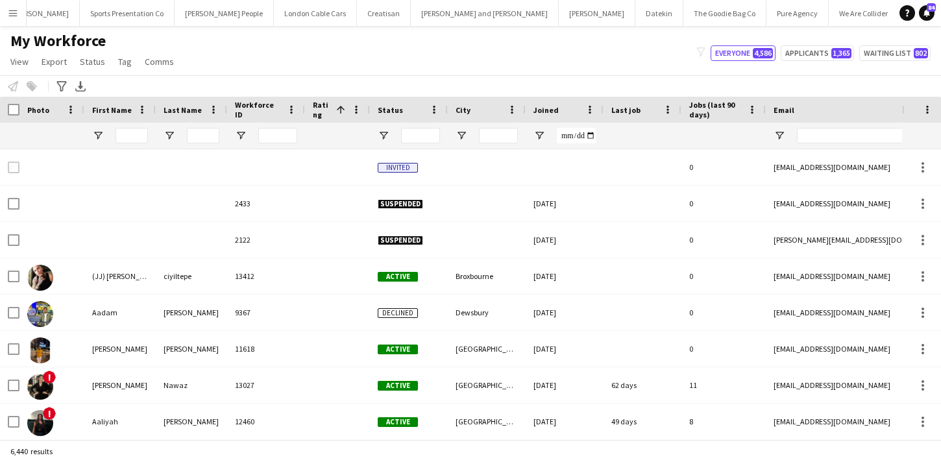
click at [138, 146] on div at bounding box center [131, 136] width 32 height 26
click at [138, 139] on input "First Name Filter Input" at bounding box center [131, 136] width 32 height 16
paste input "**********"
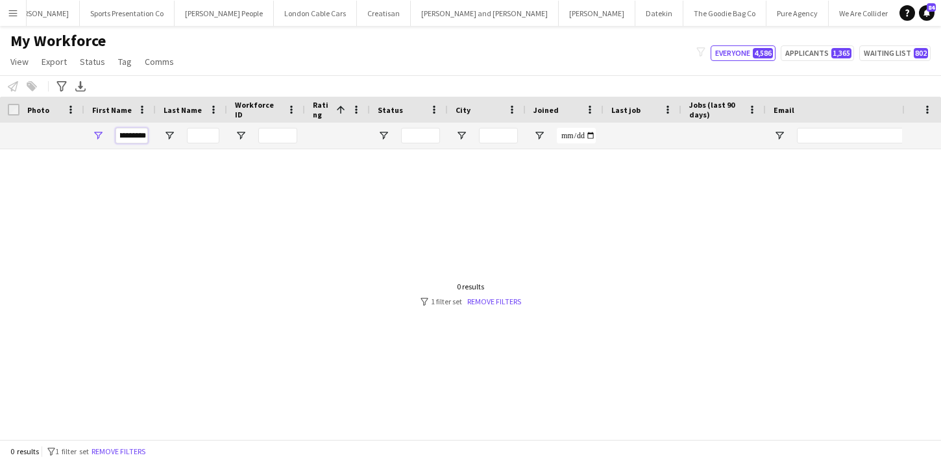
click at [134, 140] on input "**********" at bounding box center [131, 136] width 32 height 16
paste input "First Name Filter Input"
type input "**********"
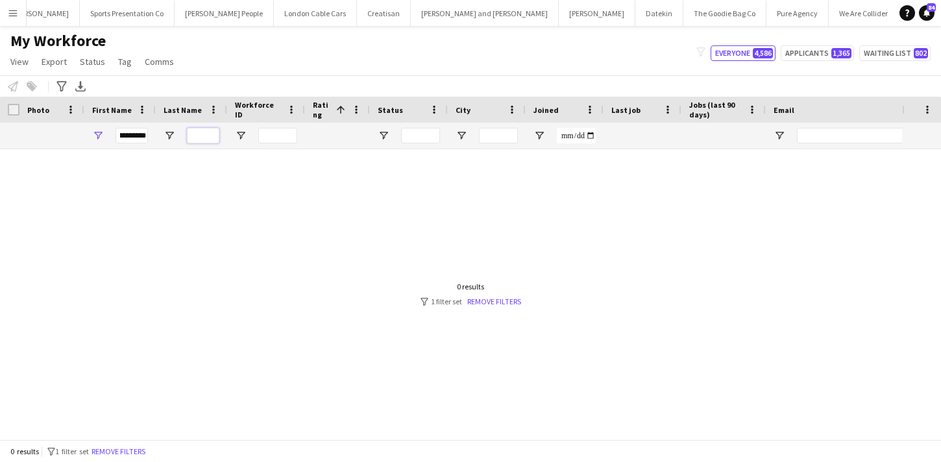
scroll to position [0, 0]
click at [208, 137] on input "Last Name Filter Input" at bounding box center [203, 136] width 32 height 16
paste input "**********"
drag, startPoint x: 189, startPoint y: 136, endPoint x: 166, endPoint y: 136, distance: 23.4
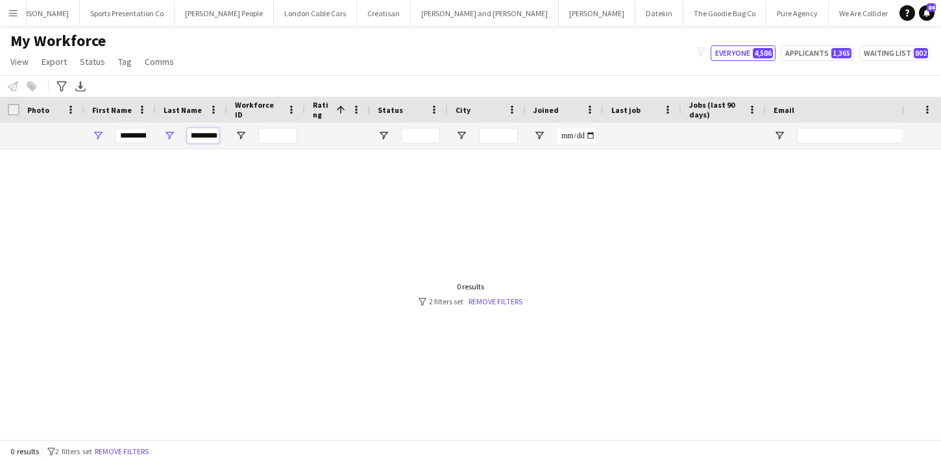
click at [166, 136] on div "**********" at bounding box center [191, 136] width 71 height 26
click at [199, 136] on input "**********" at bounding box center [203, 136] width 32 height 16
drag, startPoint x: 198, startPoint y: 139, endPoint x: 157, endPoint y: 128, distance: 42.2
click at [157, 128] on div "**********" at bounding box center [191, 136] width 71 height 26
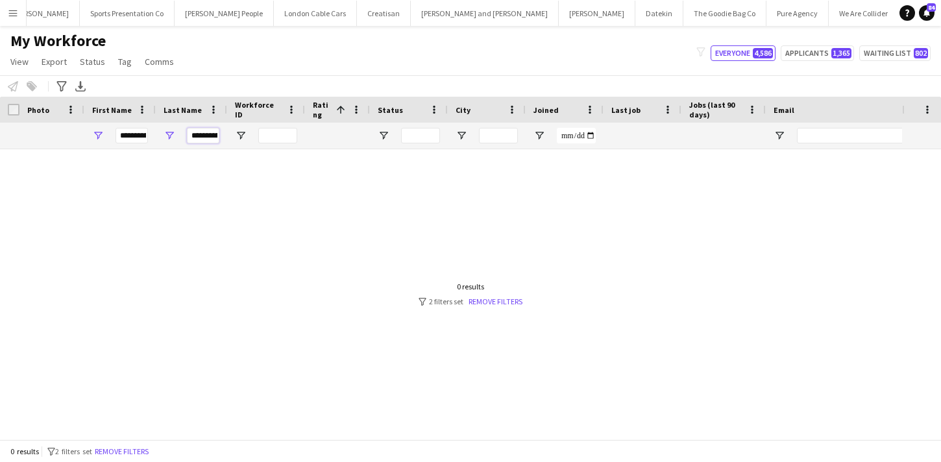
type input "*********"
click at [143, 133] on input "**********" at bounding box center [131, 136] width 32 height 16
click at [125, 136] on input "**********" at bounding box center [131, 136] width 32 height 16
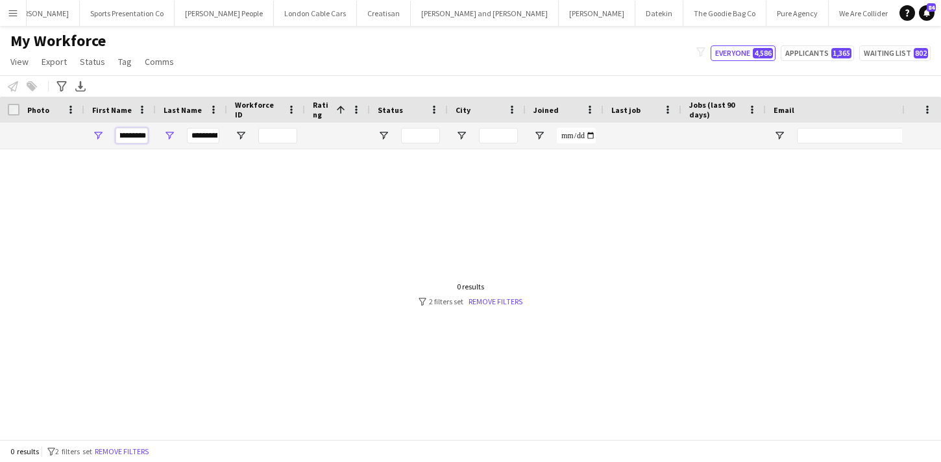
drag, startPoint x: 121, startPoint y: 136, endPoint x: 156, endPoint y: 136, distance: 34.4
click at [156, 136] on div "**********" at bounding box center [703, 136] width 1406 height 26
type input "*****"
click at [192, 137] on input "*********" at bounding box center [203, 136] width 32 height 16
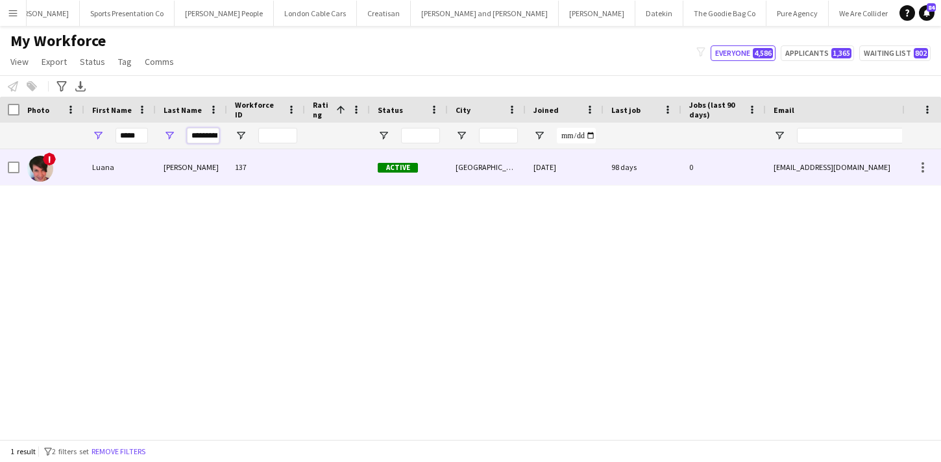
type input "*********"
click at [211, 173] on div "Contarino" at bounding box center [191, 167] width 71 height 36
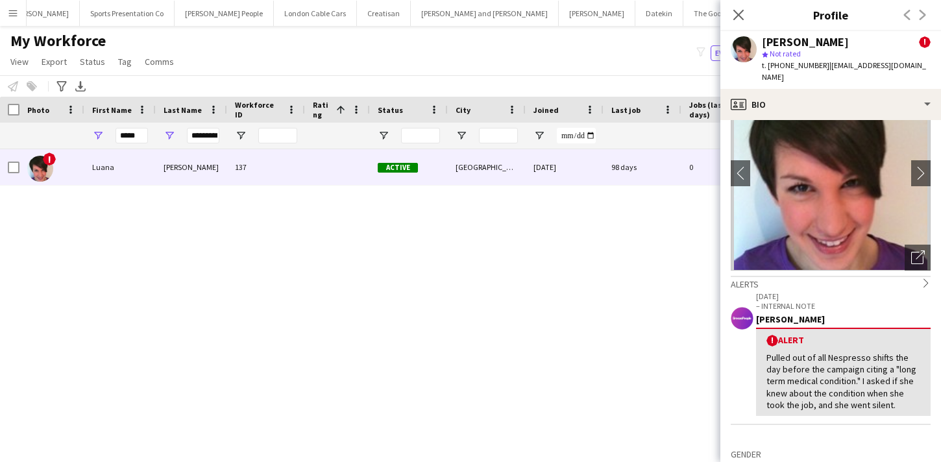
scroll to position [57, 0]
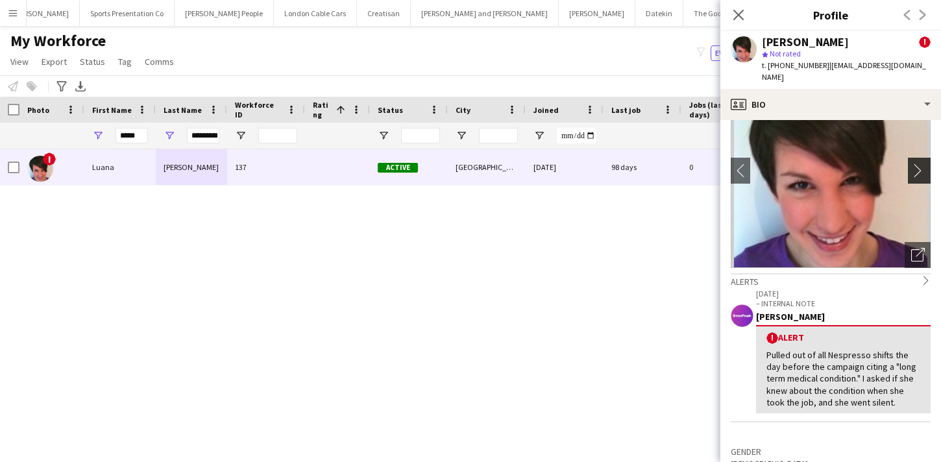
click at [926, 163] on app-icon "chevron-right" at bounding box center [921, 170] width 20 height 14
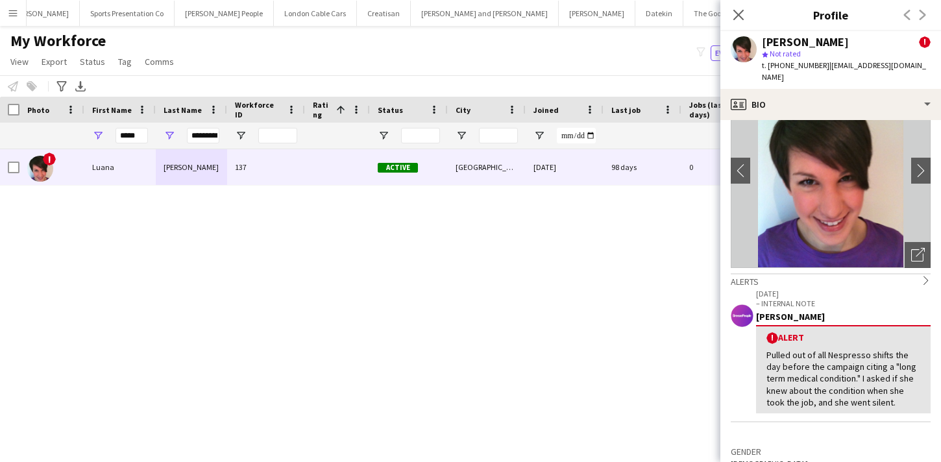
click at [564, 293] on div "! Luana Contarino 137 Active Sheffield 17-12-2019 98 days 0 lushlu_1@hotmail.co…" at bounding box center [451, 294] width 902 height 290
click at [5, 10] on button "Menu" at bounding box center [13, 13] width 26 height 26
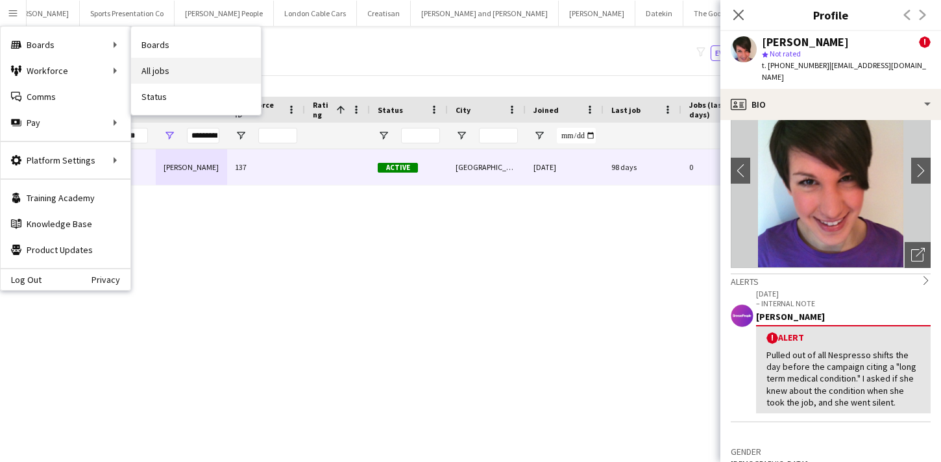
click at [154, 66] on link "All jobs" at bounding box center [196, 71] width 130 height 26
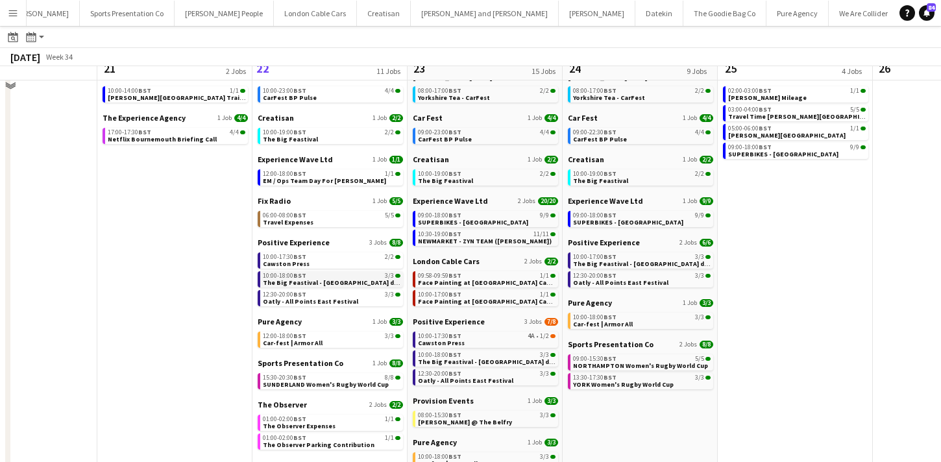
scroll to position [75, 0]
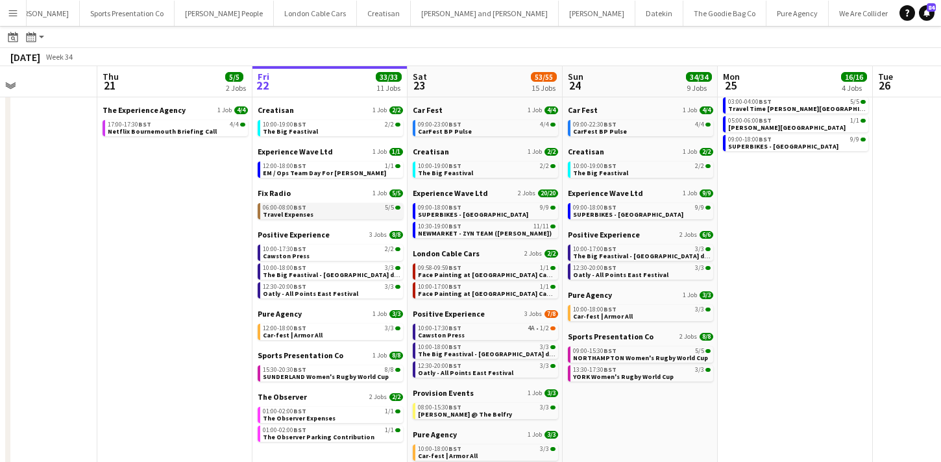
click at [351, 213] on link "06:00-08:00 BST 5/5 Travel Expenses" at bounding box center [332, 210] width 138 height 15
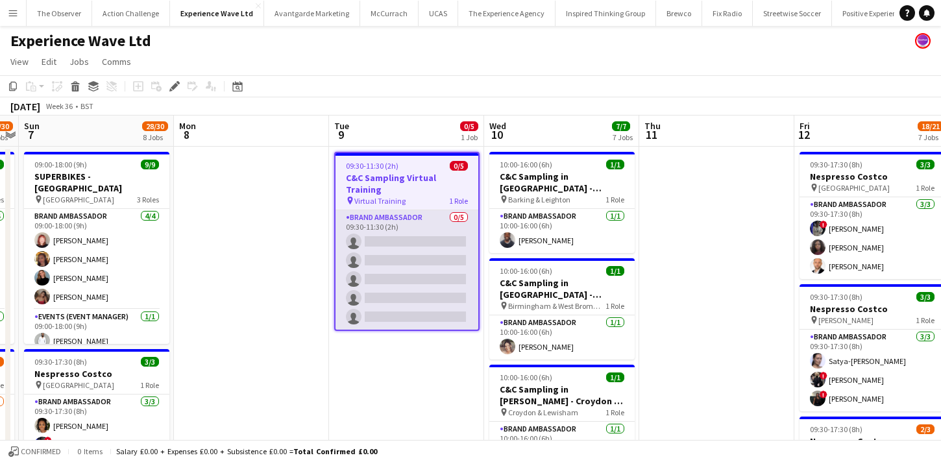
click at [400, 230] on app-card-role "Brand Ambassador 0/5 09:30-11:30 (2h) single-neutral-actions single-neutral-act…" at bounding box center [406, 269] width 143 height 119
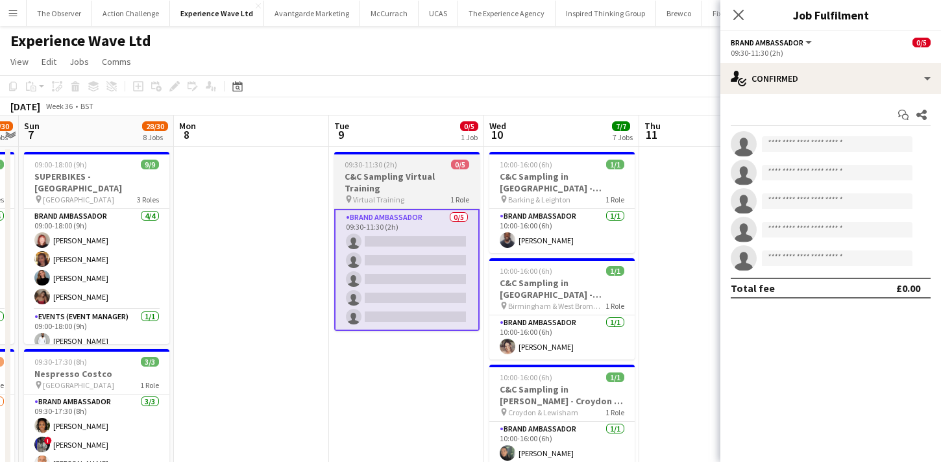
click at [429, 177] on h3 "C&C Sampling Virtual Training" at bounding box center [406, 182] width 145 height 23
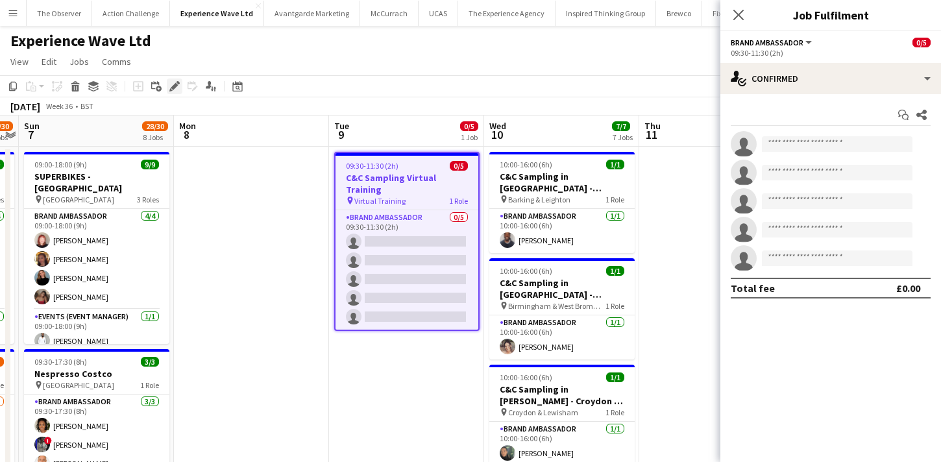
click at [179, 88] on div "Edit" at bounding box center [175, 86] width 16 height 16
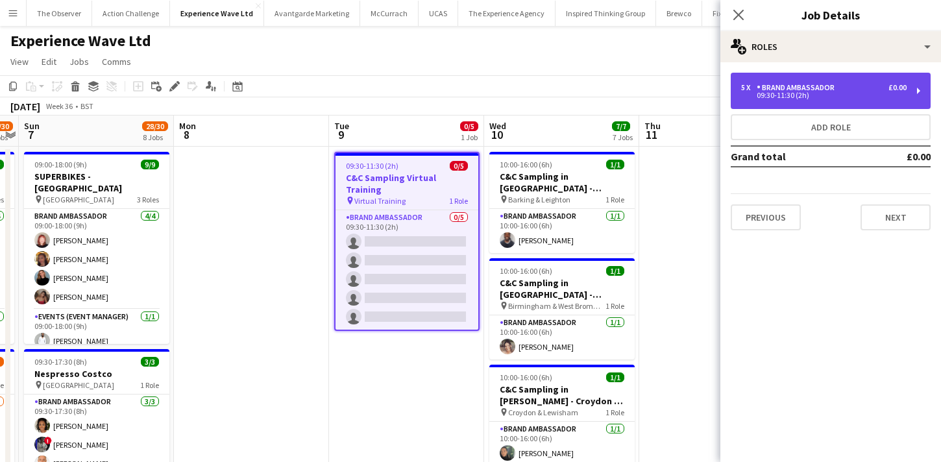
click at [837, 94] on div "09:30-11:30 (2h)" at bounding box center [823, 95] width 165 height 6
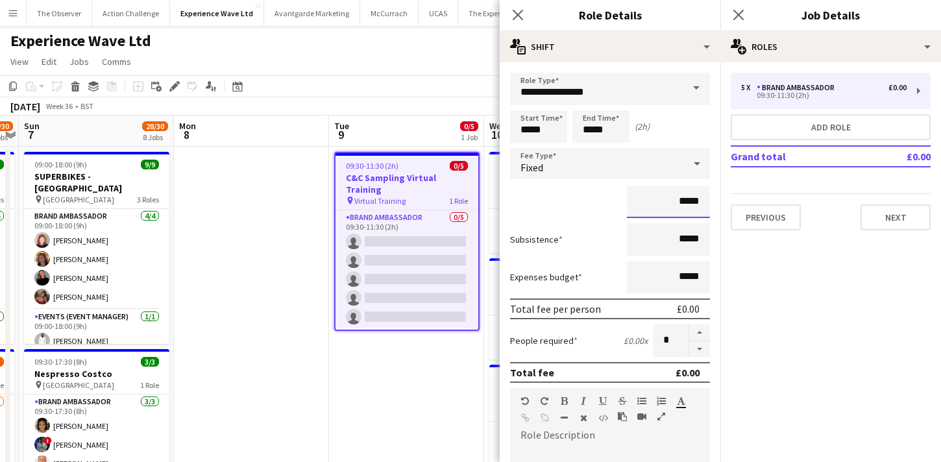
click at [695, 204] on input "*****" at bounding box center [668, 202] width 83 height 32
type input "******"
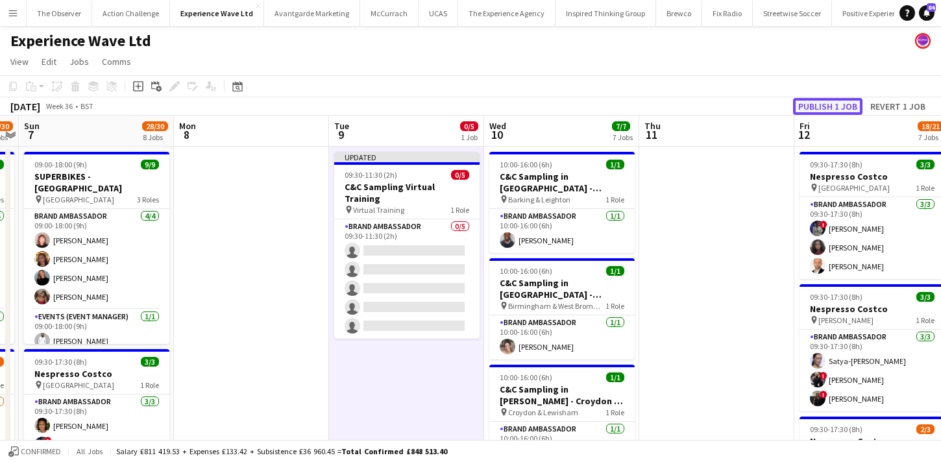
click at [843, 100] on button "Publish 1 job" at bounding box center [827, 106] width 69 height 17
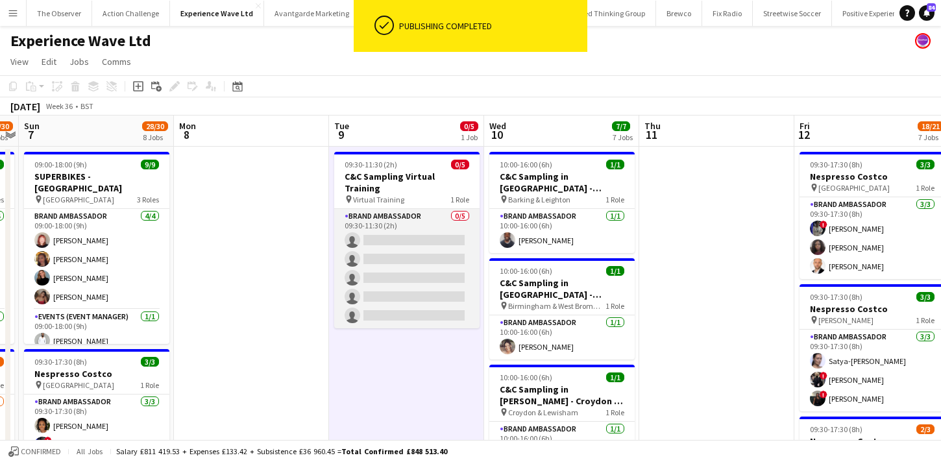
click at [427, 216] on app-card-role "Brand Ambassador 0/5 09:30-11:30 (2h) single-neutral-actions single-neutral-act…" at bounding box center [406, 268] width 145 height 119
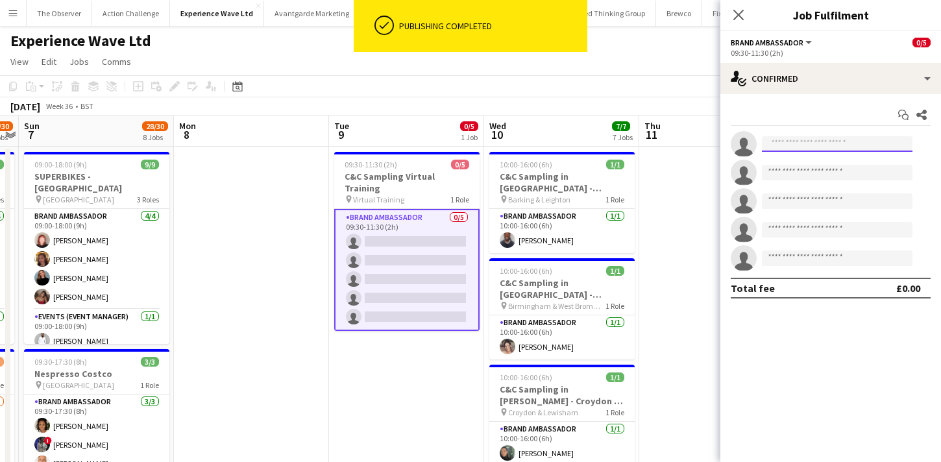
click at [854, 148] on input at bounding box center [837, 144] width 151 height 16
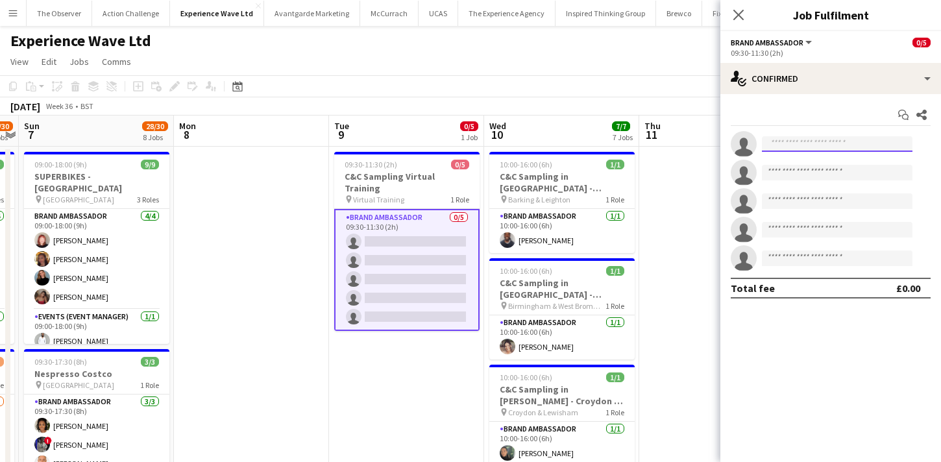
paste input "**********"
click at [839, 143] on input "**********" at bounding box center [837, 144] width 151 height 16
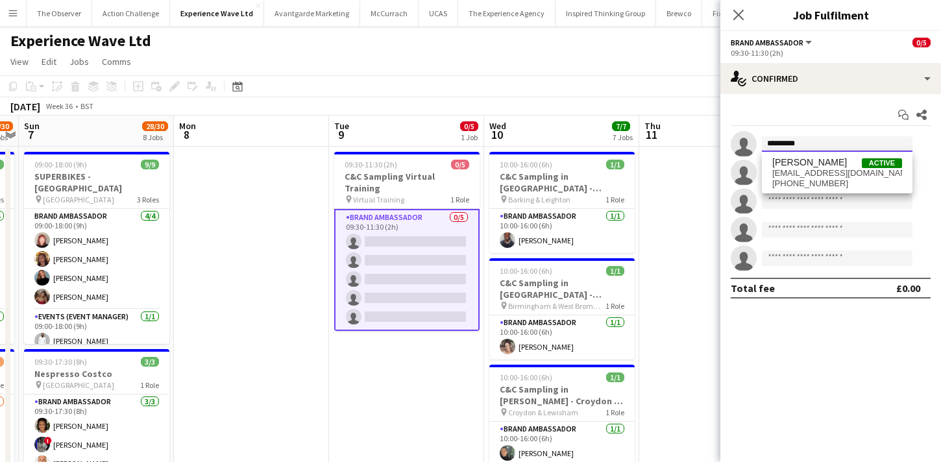
type input "*********"
click at [838, 160] on span "Isaac Olorunfemi" at bounding box center [809, 162] width 75 height 11
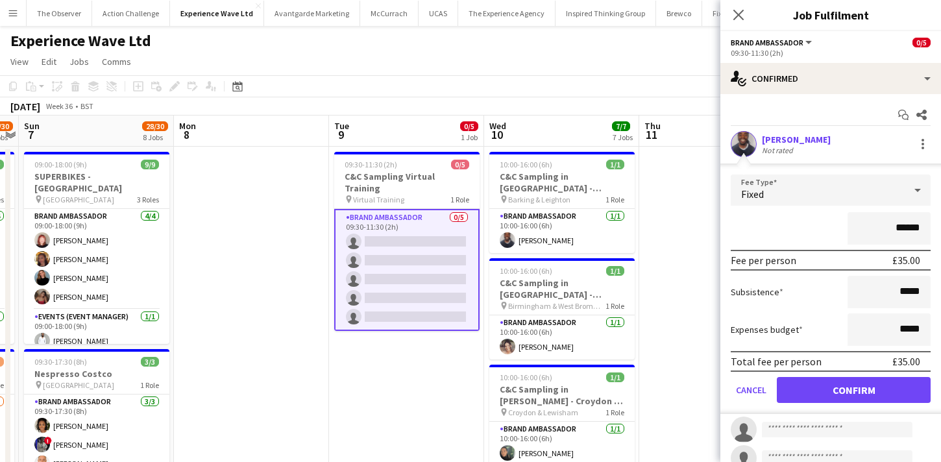
scroll to position [40, 0]
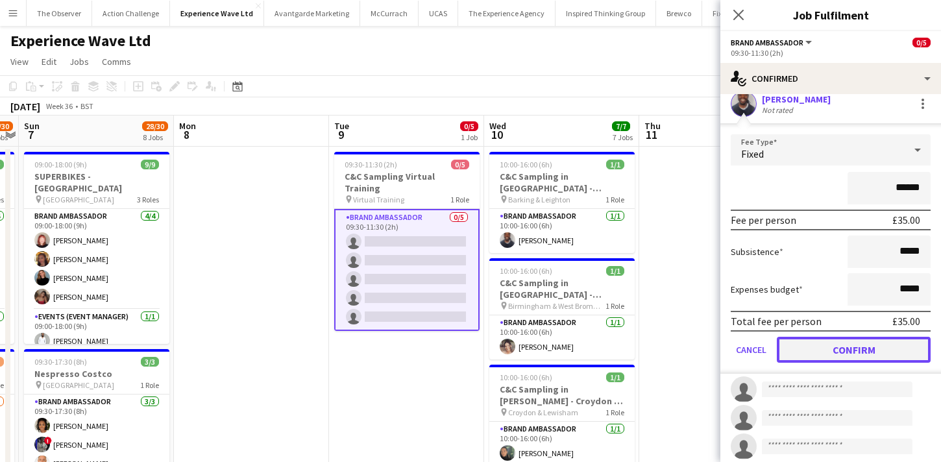
click at [862, 352] on button "Confirm" at bounding box center [854, 350] width 154 height 26
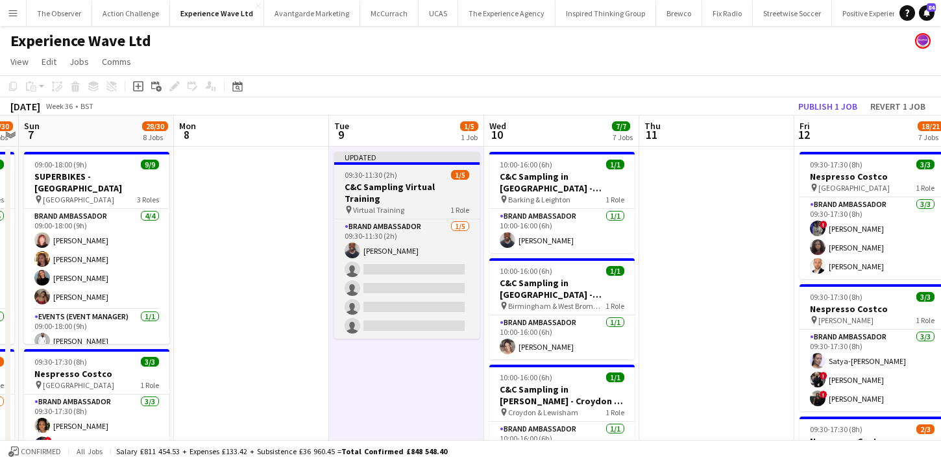
click at [435, 204] on div "pin Virtual Training 1 Role" at bounding box center [406, 209] width 145 height 10
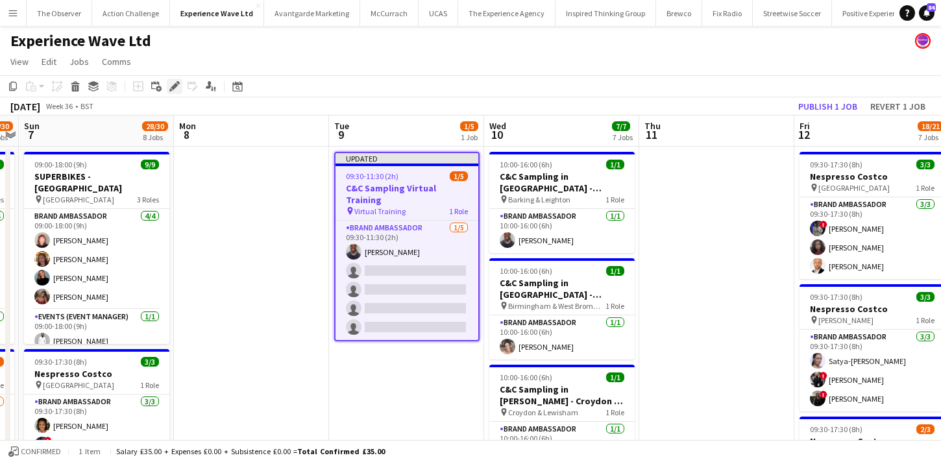
click at [172, 84] on icon "Edit" at bounding box center [174, 86] width 10 height 10
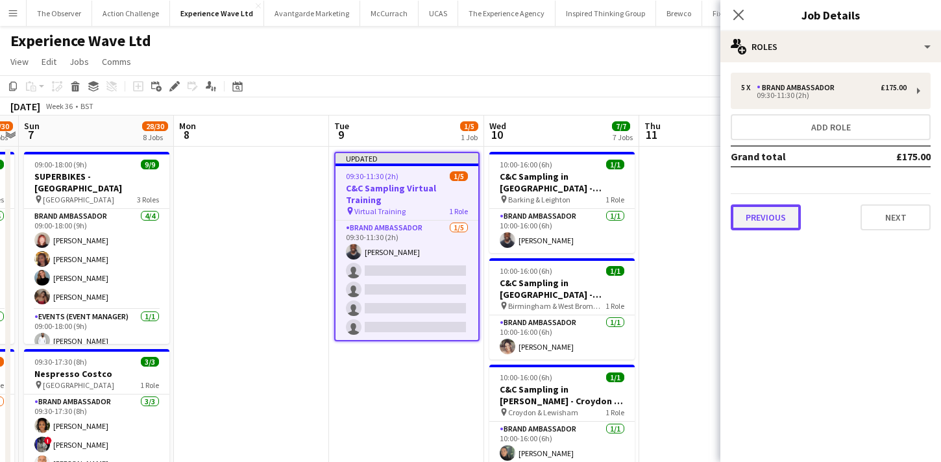
click at [758, 223] on button "Previous" at bounding box center [765, 217] width 70 height 26
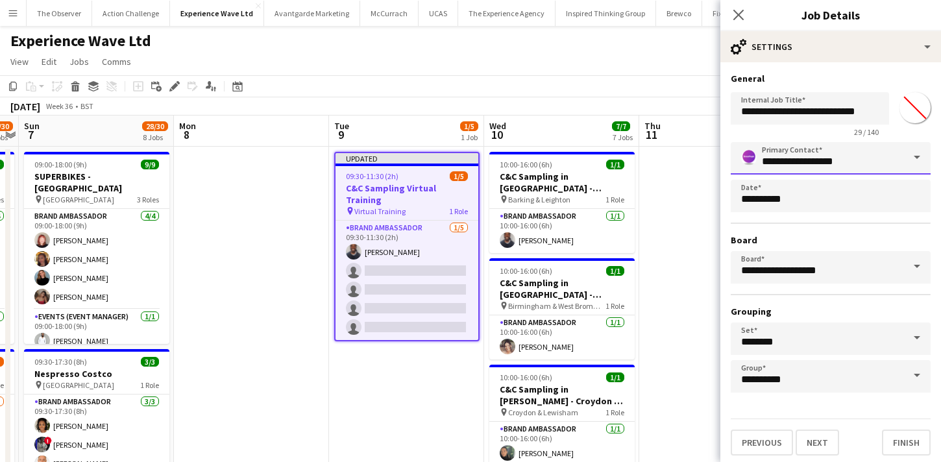
click at [836, 167] on input "**********" at bounding box center [830, 158] width 200 height 32
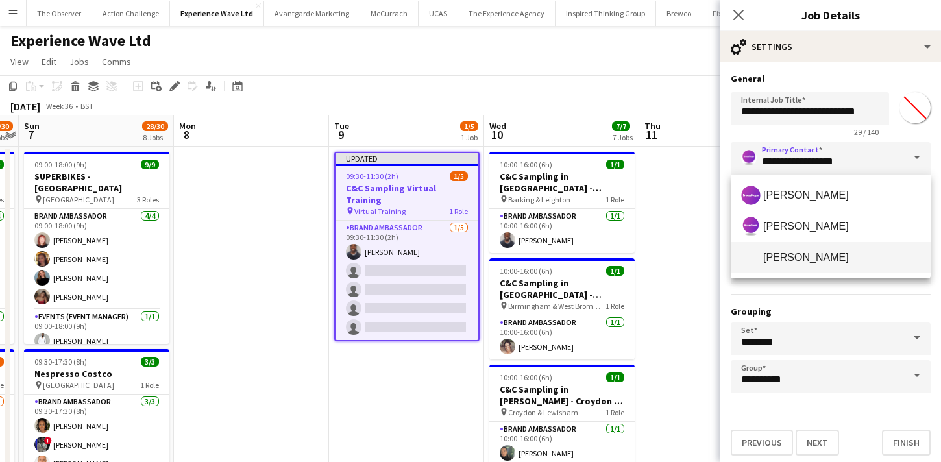
click at [833, 254] on span "Sophie Barnes" at bounding box center [830, 257] width 179 height 19
type input "**********"
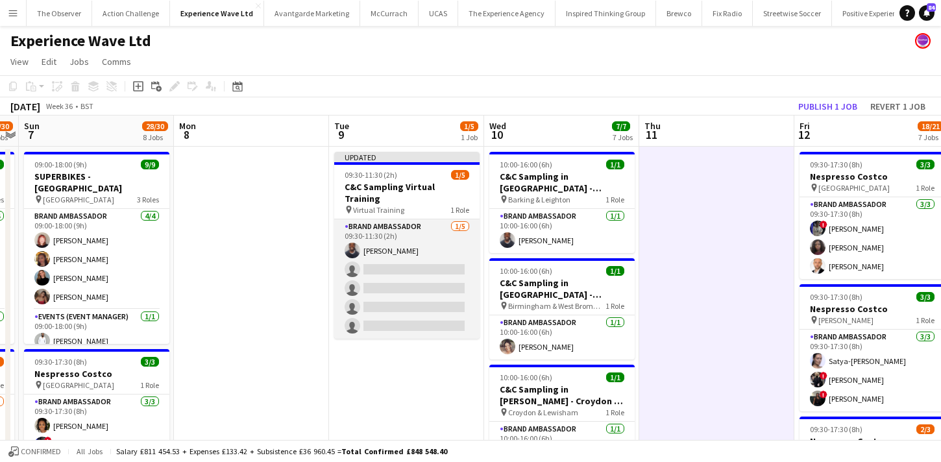
click at [446, 250] on app-card-role "Brand Ambassador 1/5 09:30-11:30 (2h) Isaac Olorunfemi single-neutral-actions s…" at bounding box center [406, 278] width 145 height 119
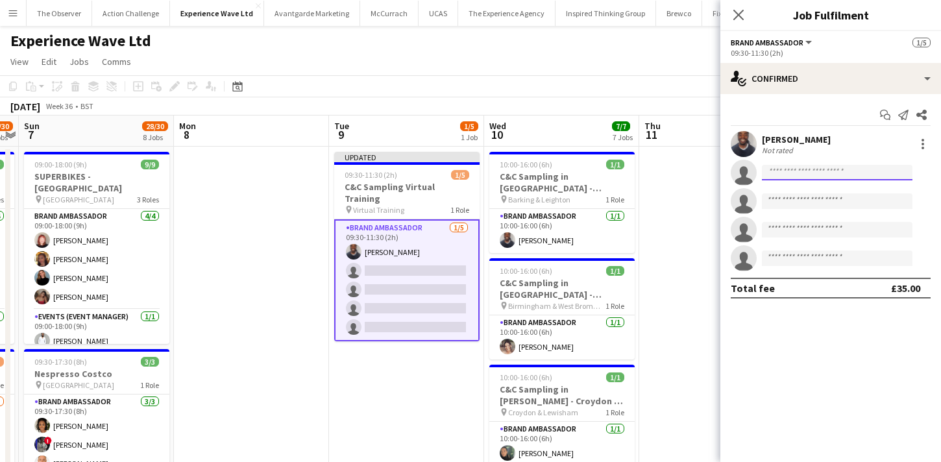
click at [793, 171] on input at bounding box center [837, 173] width 151 height 16
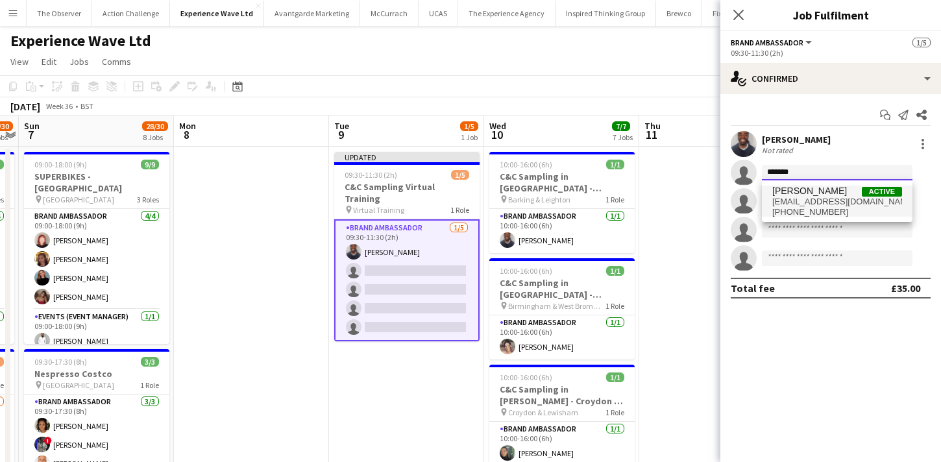
type input "******"
click at [792, 200] on span "kealeyanne94@gmail.com" at bounding box center [837, 202] width 130 height 10
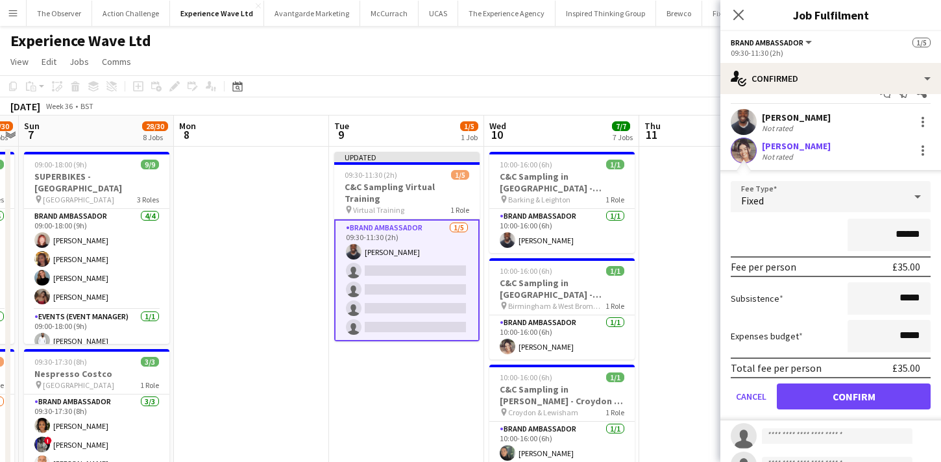
scroll to position [25, 0]
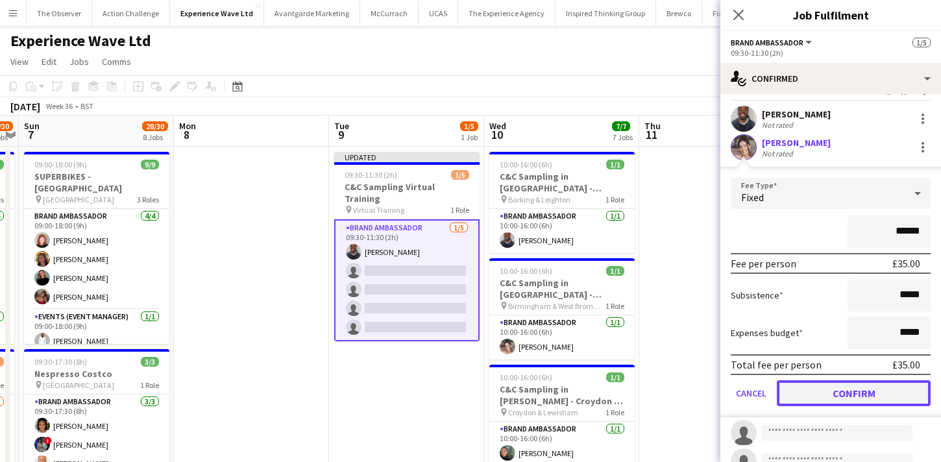
click at [856, 404] on button "Confirm" at bounding box center [854, 393] width 154 height 26
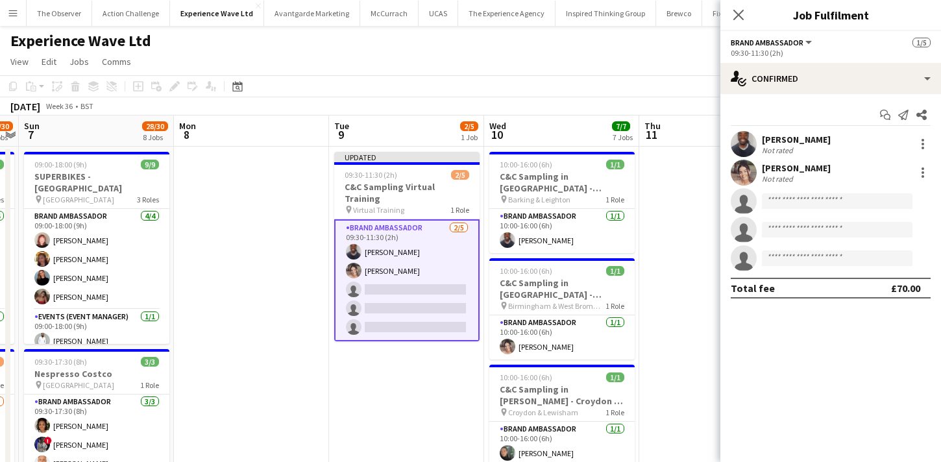
scroll to position [0, 0]
click at [841, 199] on input at bounding box center [837, 201] width 151 height 16
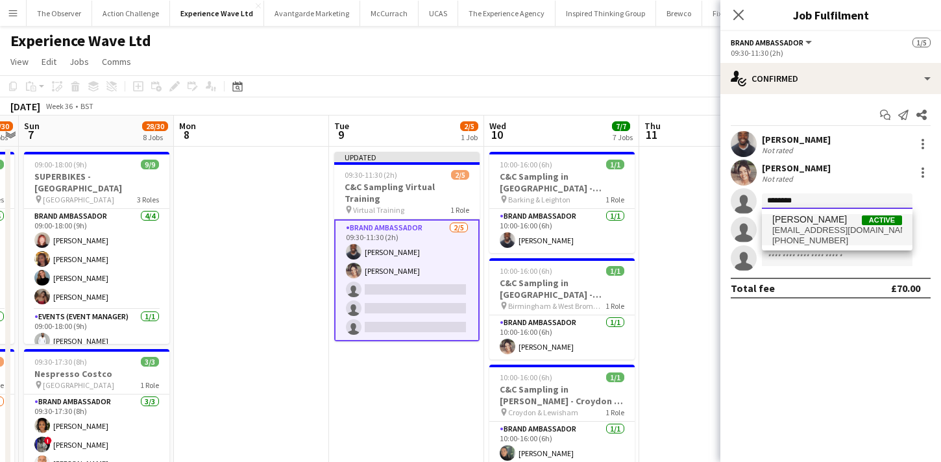
type input "********"
click at [830, 224] on span "Lisa Gillings Active" at bounding box center [837, 219] width 130 height 11
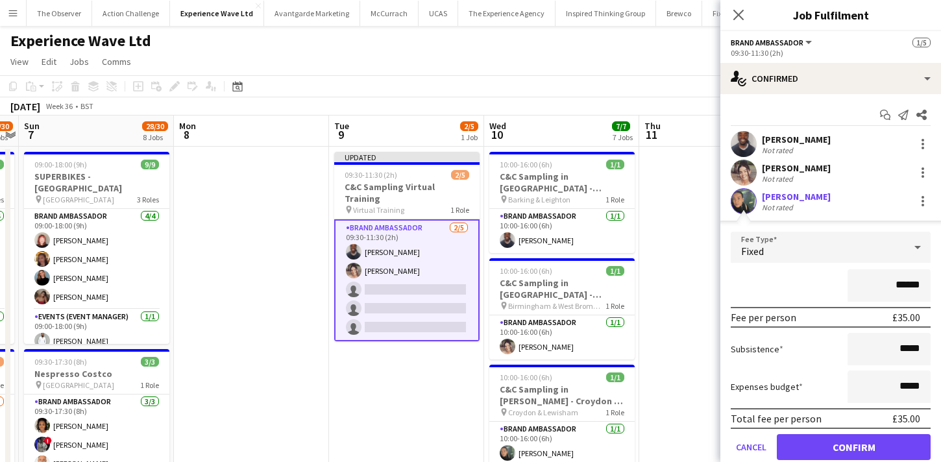
scroll to position [56, 0]
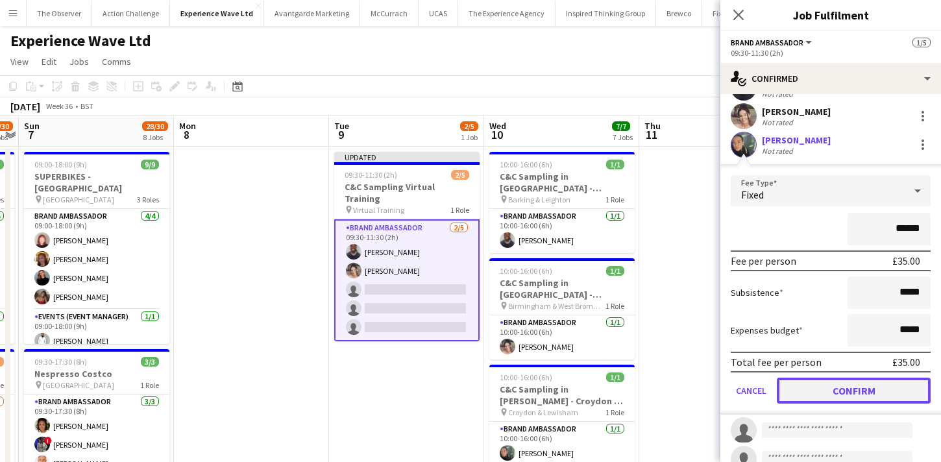
click at [856, 391] on button "Confirm" at bounding box center [854, 391] width 154 height 26
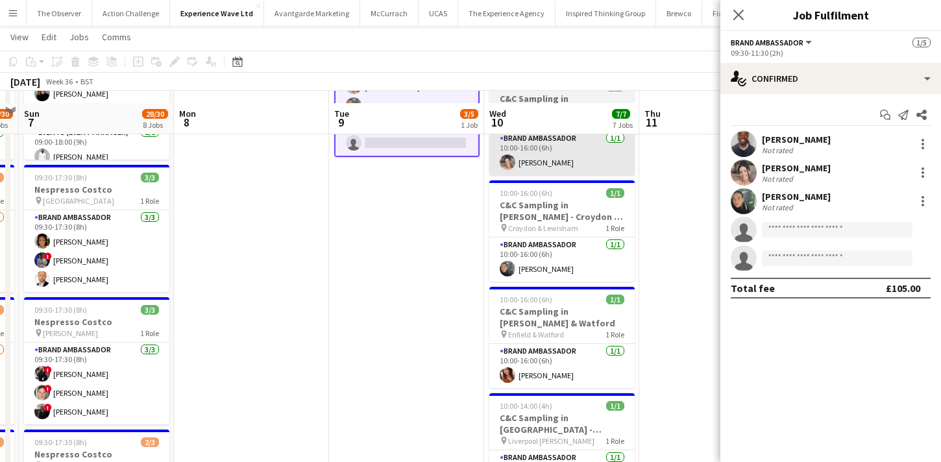
scroll to position [196, 0]
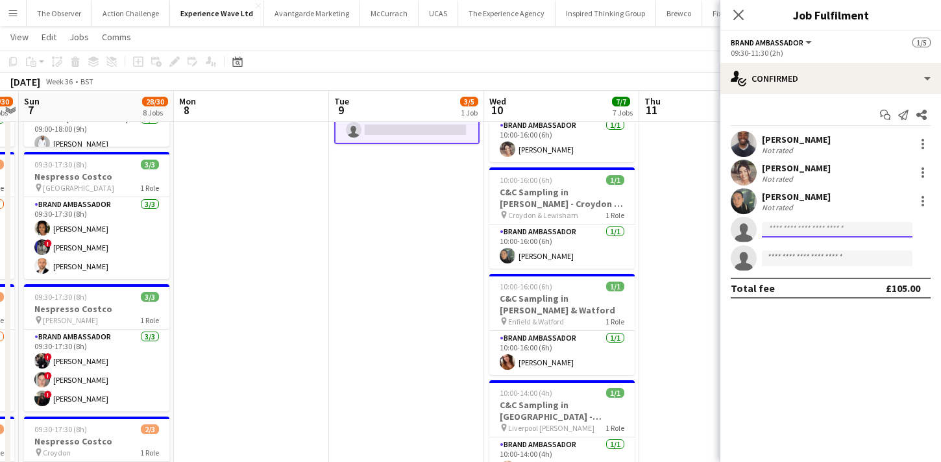
click at [773, 230] on input at bounding box center [837, 230] width 151 height 16
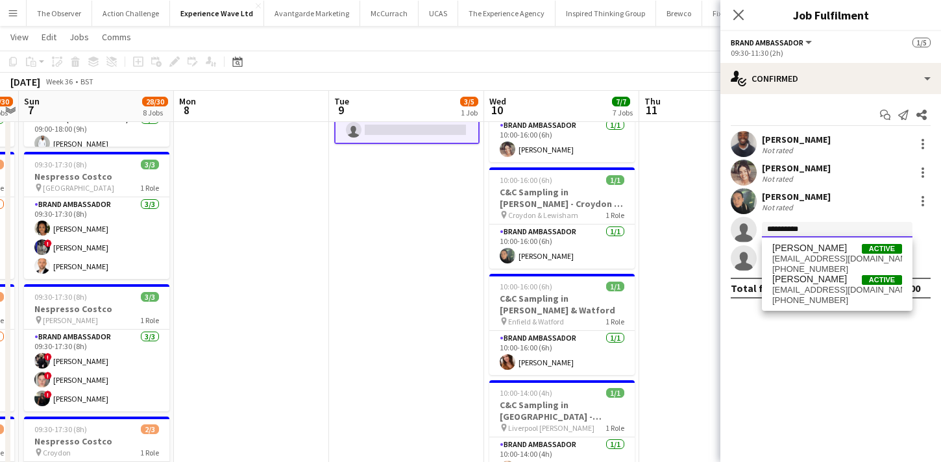
type input "**********"
click at [778, 254] on span "londonviki@hotmail.com" at bounding box center [837, 259] width 130 height 10
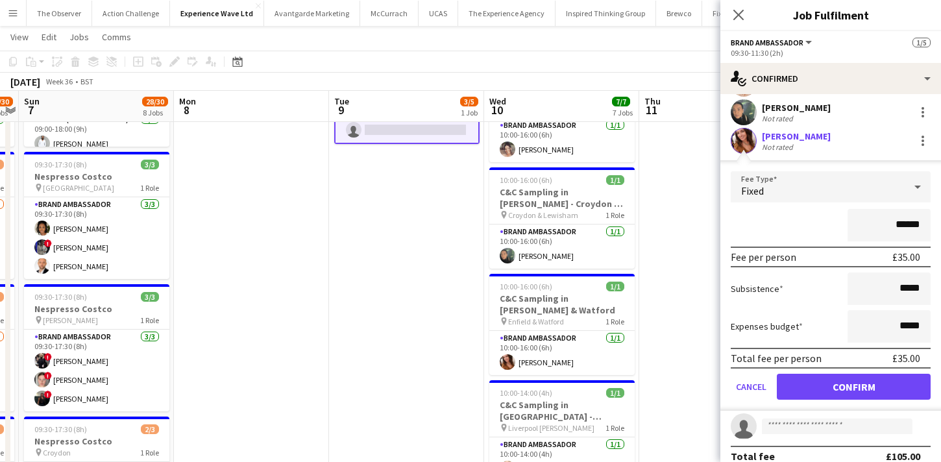
scroll to position [104, 0]
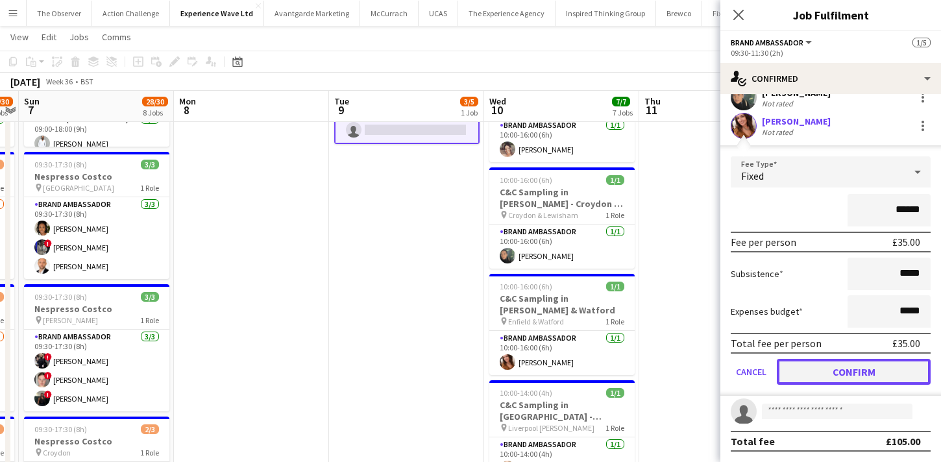
click at [848, 383] on button "Confirm" at bounding box center [854, 372] width 154 height 26
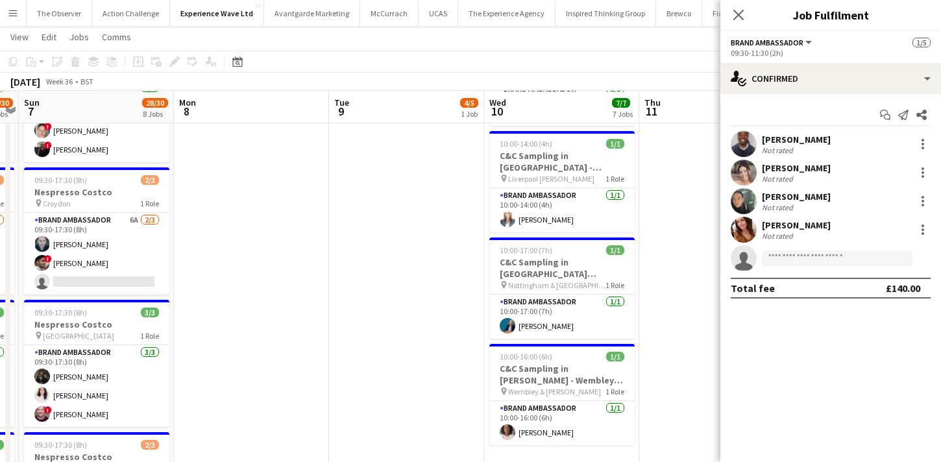
scroll to position [443, 0]
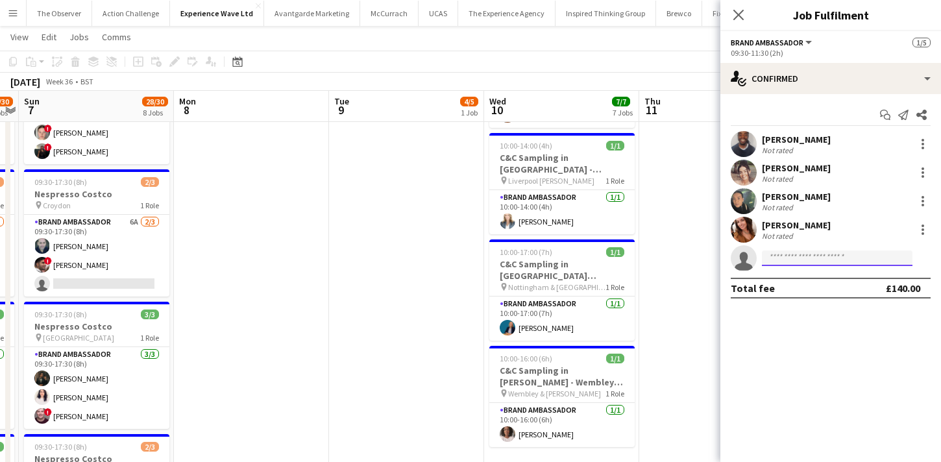
click at [799, 255] on input at bounding box center [837, 258] width 151 height 16
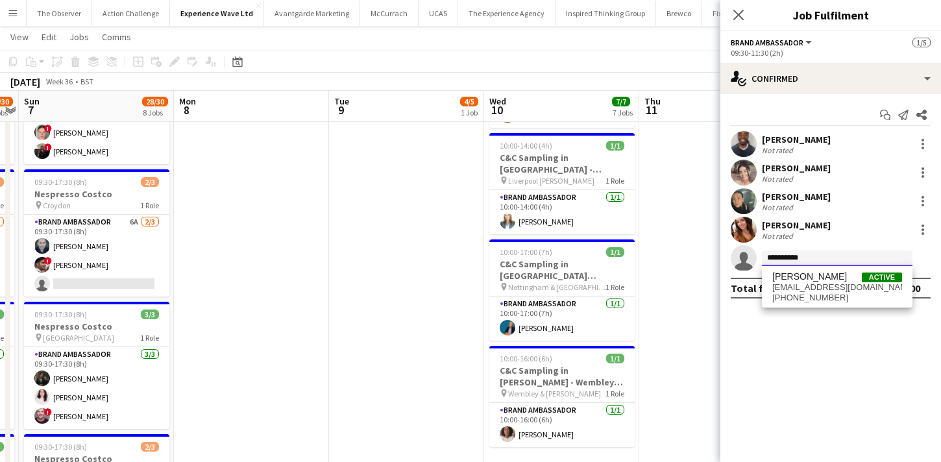
type input "**********"
click at [807, 269] on div "Andrea Lesbirel Active andrealesbirel@live.com +447896975237" at bounding box center [837, 287] width 151 height 42
click at [810, 283] on span "andrealesbirel@live.com" at bounding box center [837, 287] width 130 height 10
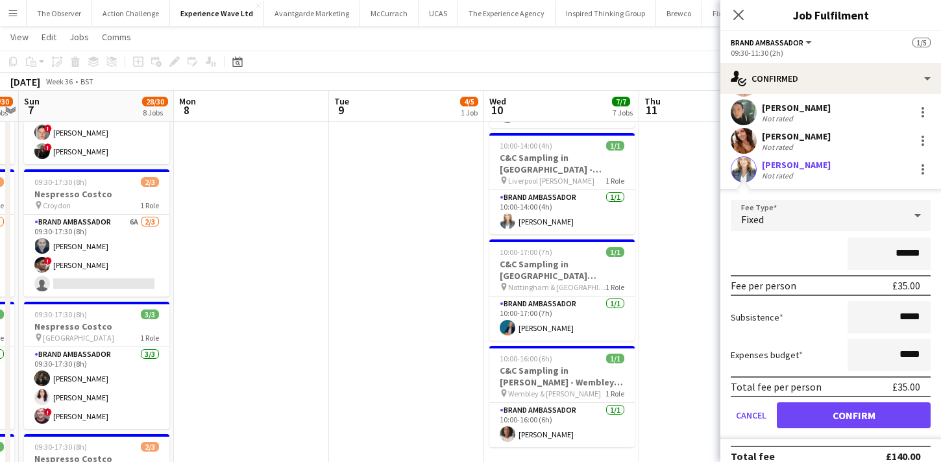
scroll to position [104, 0]
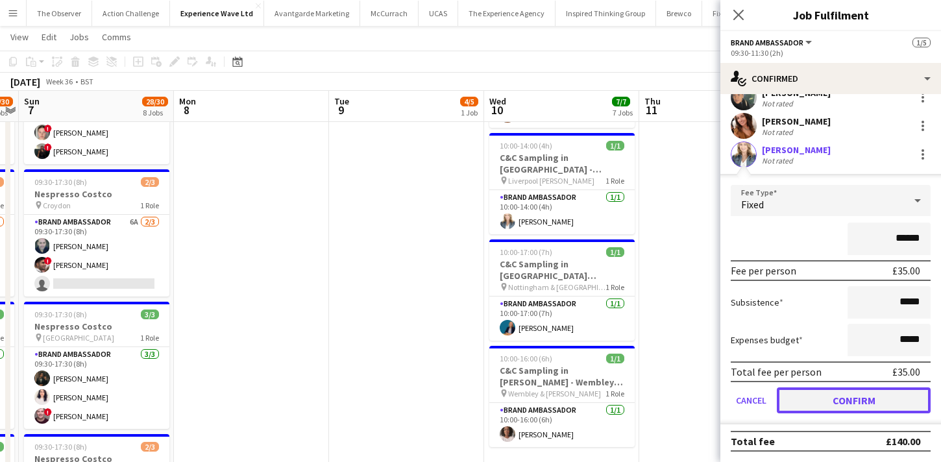
click at [856, 395] on button "Confirm" at bounding box center [854, 400] width 154 height 26
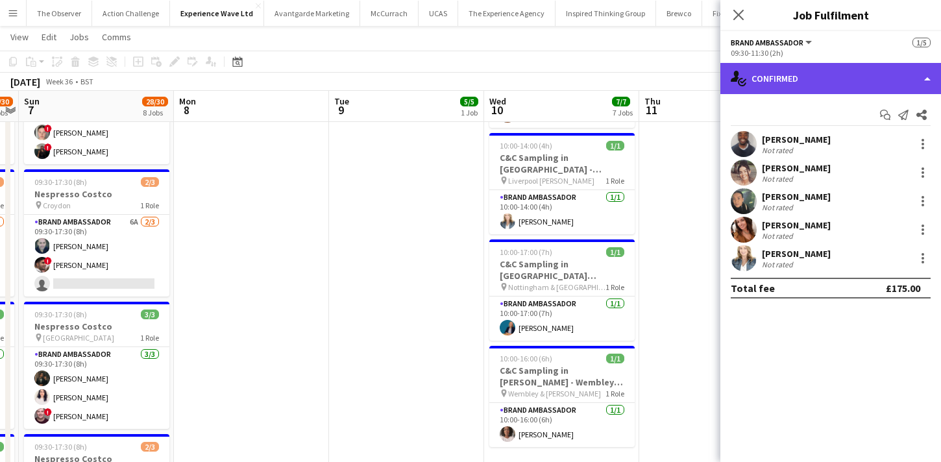
click at [834, 67] on div "single-neutral-actions-check-2 Confirmed" at bounding box center [830, 78] width 221 height 31
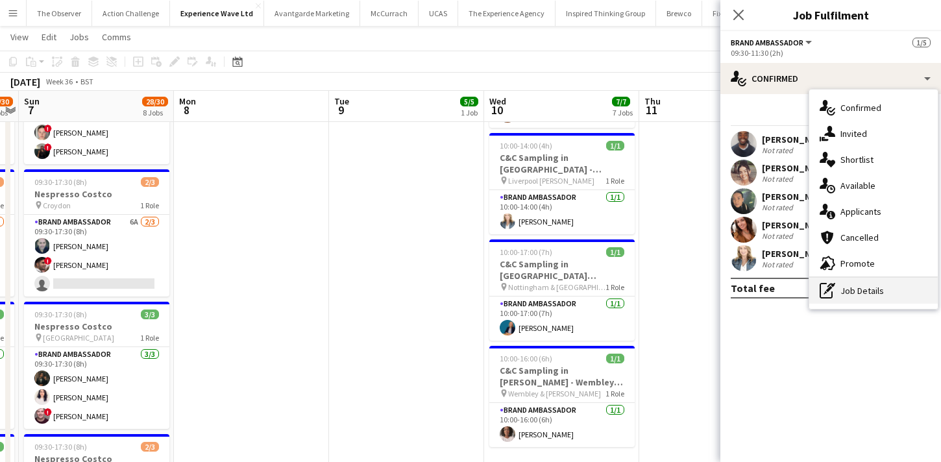
click at [873, 294] on div "pen-write Job Details" at bounding box center [873, 291] width 128 height 26
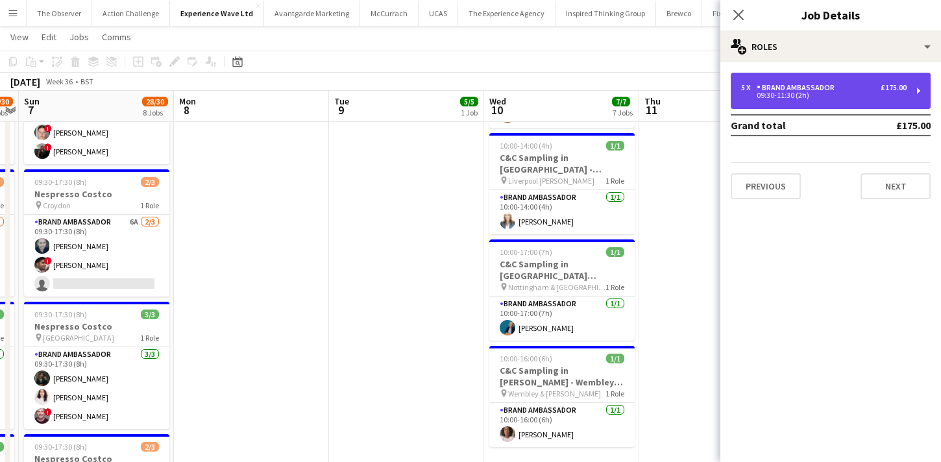
click at [814, 73] on div "5 x Brand Ambassador £175.00 09:30-11:30 (2h)" at bounding box center [830, 91] width 200 height 36
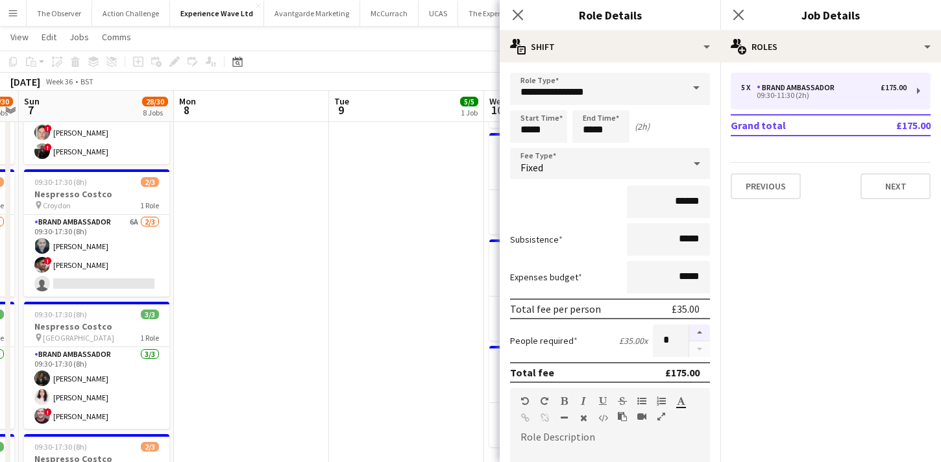
click at [701, 332] on button "button" at bounding box center [699, 332] width 21 height 17
click at [699, 330] on button "button" at bounding box center [699, 332] width 21 height 17
type input "*"
click at [457, 329] on app-date-cell "Updated 09:30-11:30 (2h) 5/5 C&C Sampling Virtual Training pin Virtual Training…" at bounding box center [406, 280] width 155 height 1157
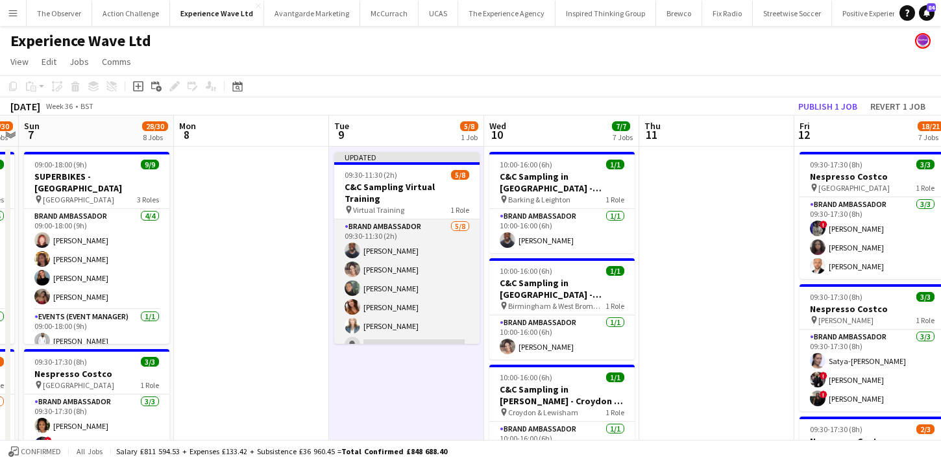
click at [413, 326] on app-card-role "Brand Ambassador 5/8 09:30-11:30 (2h) Isaac Olorunfemi Kealey Richardson Lisa G…" at bounding box center [406, 307] width 145 height 176
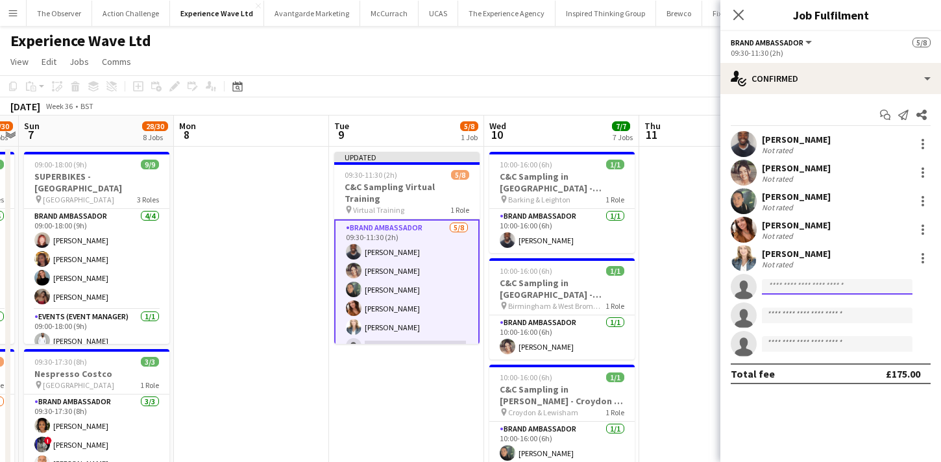
click at [829, 291] on input at bounding box center [837, 287] width 151 height 16
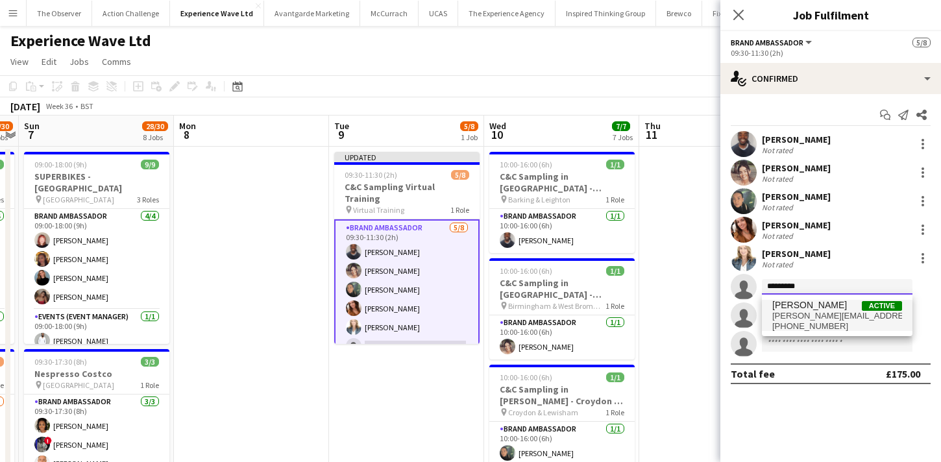
type input "*********"
click at [832, 305] on span "Anna Geary Active" at bounding box center [837, 305] width 130 height 11
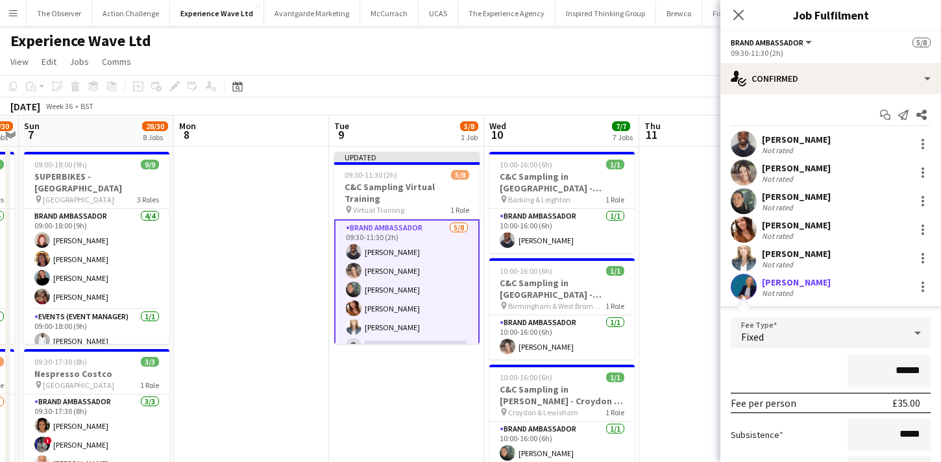
scroll to position [107, 0]
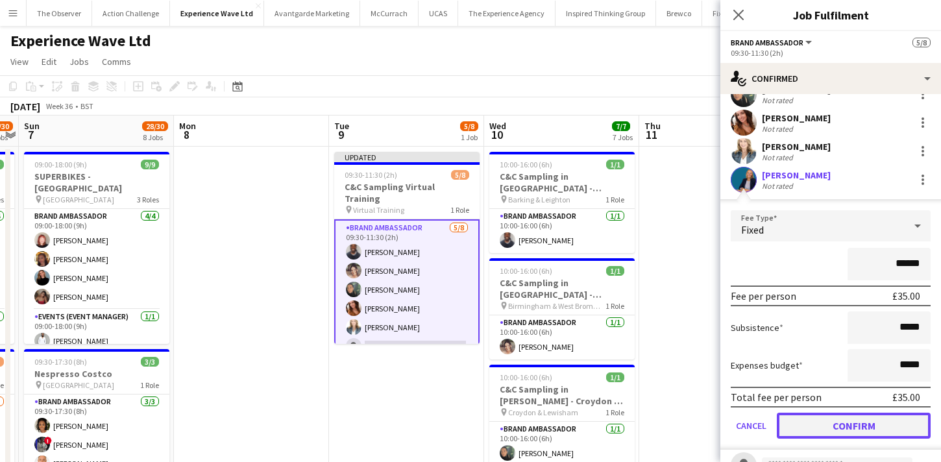
click at [859, 422] on button "Confirm" at bounding box center [854, 426] width 154 height 26
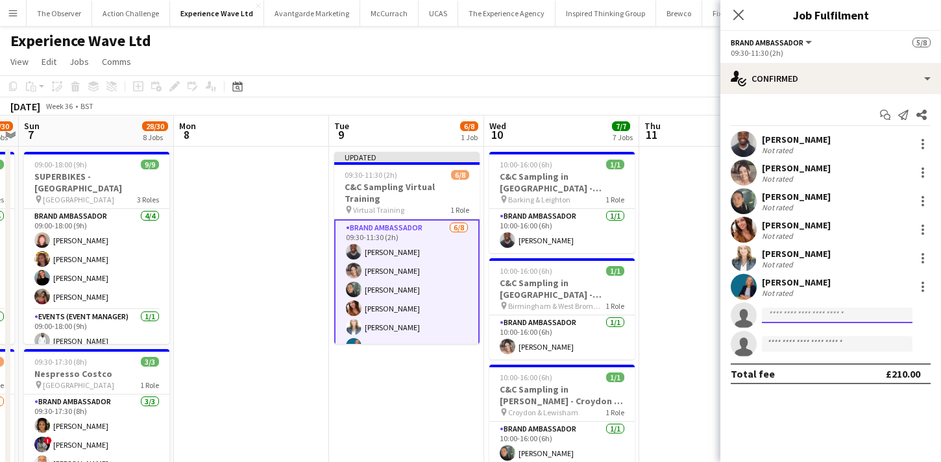
click at [847, 317] on input at bounding box center [837, 315] width 151 height 16
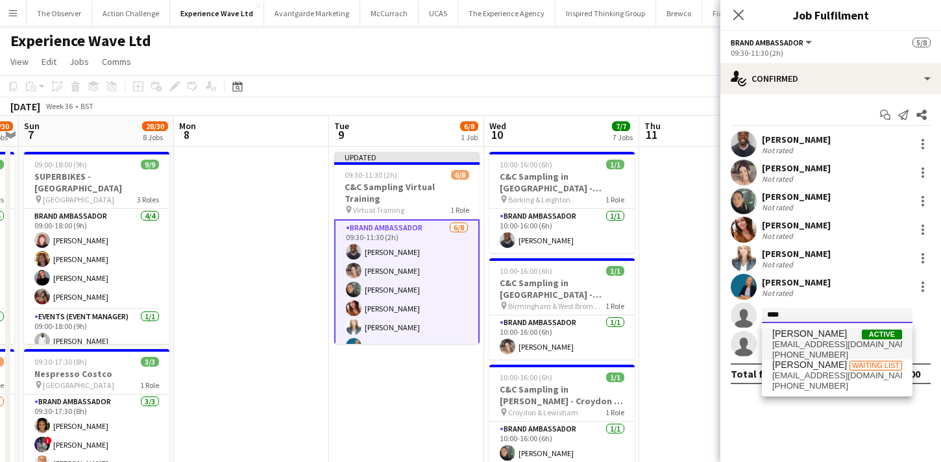
type input "****"
click at [859, 343] on span "dawngilpin49@gmail.com" at bounding box center [837, 344] width 130 height 10
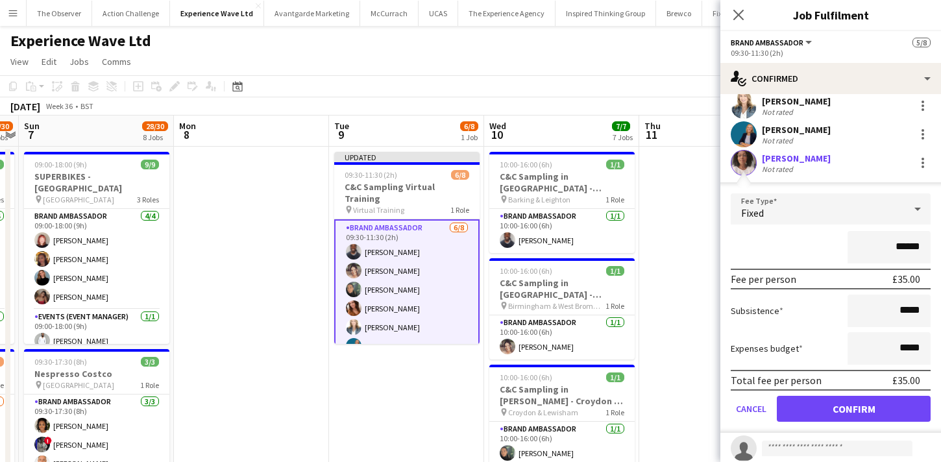
scroll to position [156, 0]
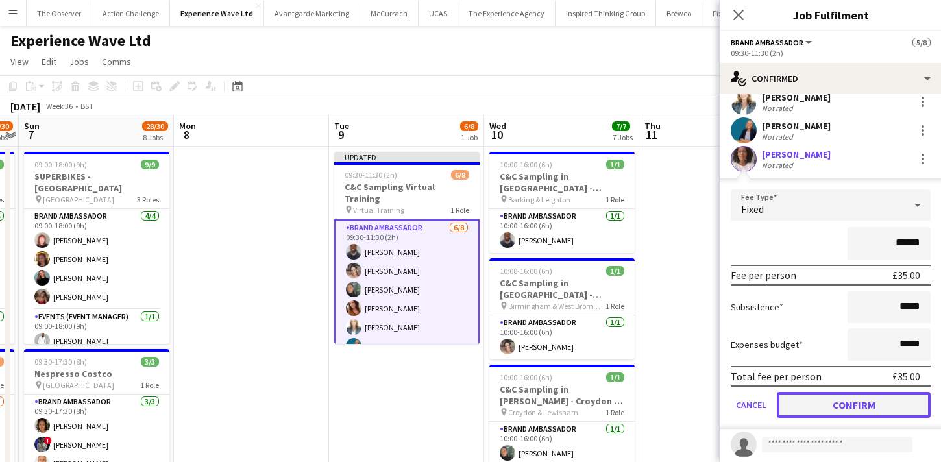
click at [861, 413] on button "Confirm" at bounding box center [854, 405] width 154 height 26
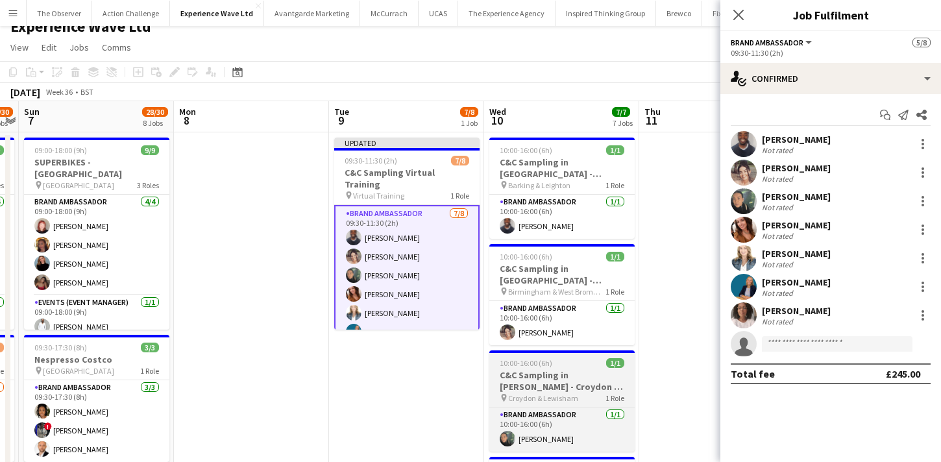
scroll to position [0, 0]
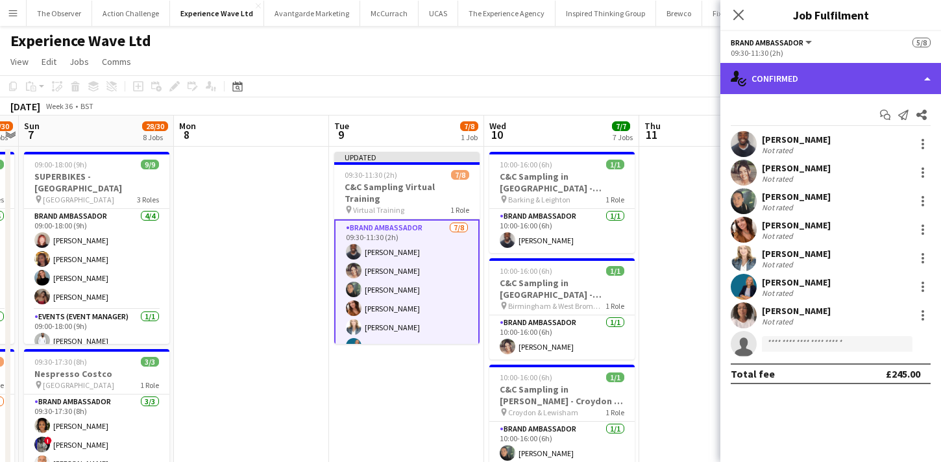
click at [841, 91] on div "single-neutral-actions-check-2 Confirmed" at bounding box center [830, 78] width 221 height 31
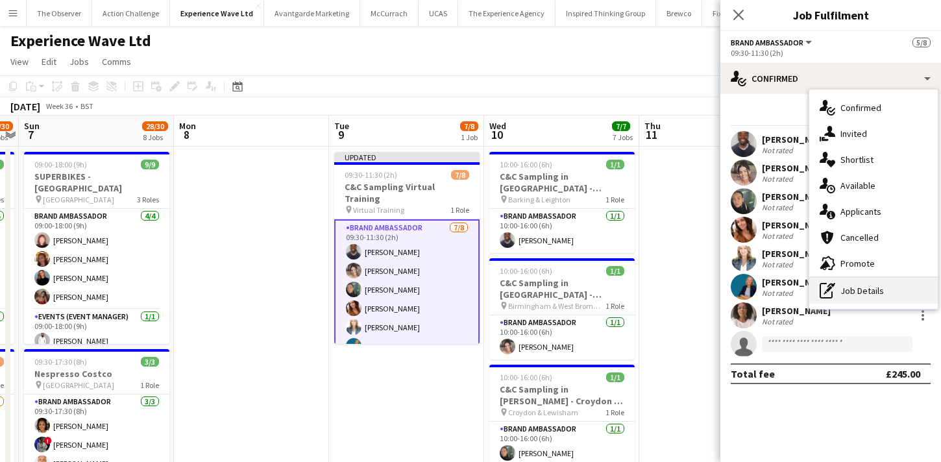
click at [880, 294] on div "pen-write Job Details" at bounding box center [873, 291] width 128 height 26
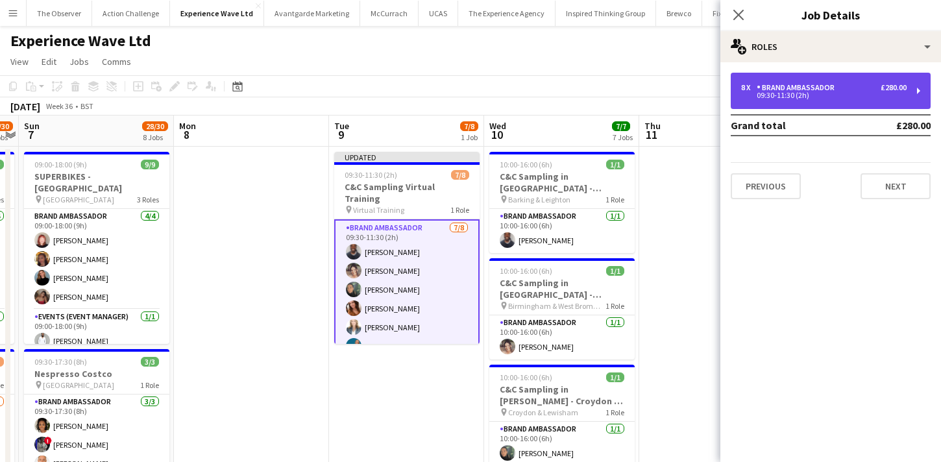
click at [843, 91] on div "8 x Brand Ambassador £280.00" at bounding box center [823, 87] width 165 height 9
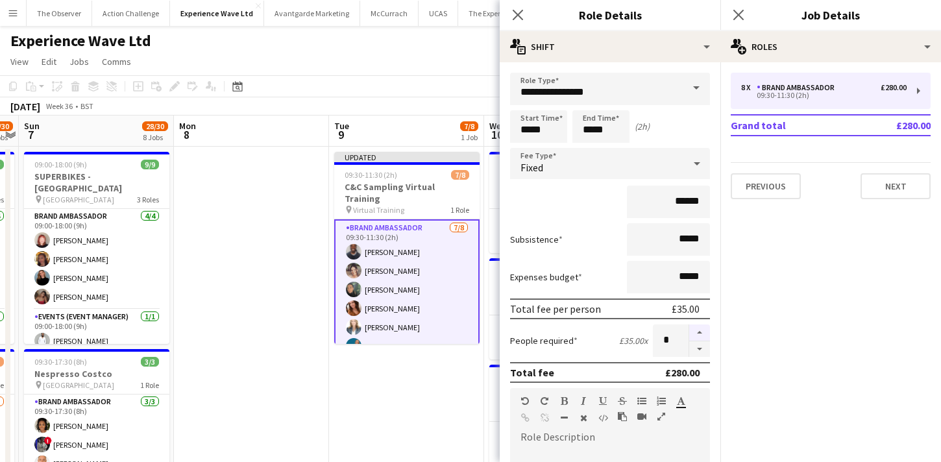
click at [699, 331] on button "button" at bounding box center [699, 332] width 21 height 17
click at [704, 357] on form "**********" at bounding box center [610, 444] width 221 height 743
click at [701, 352] on button "button" at bounding box center [699, 349] width 21 height 16
type input "*"
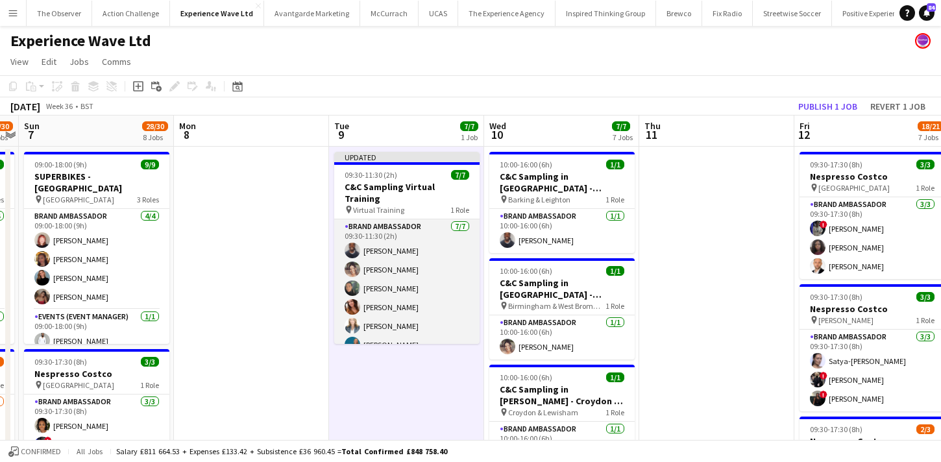
scroll to position [21, 0]
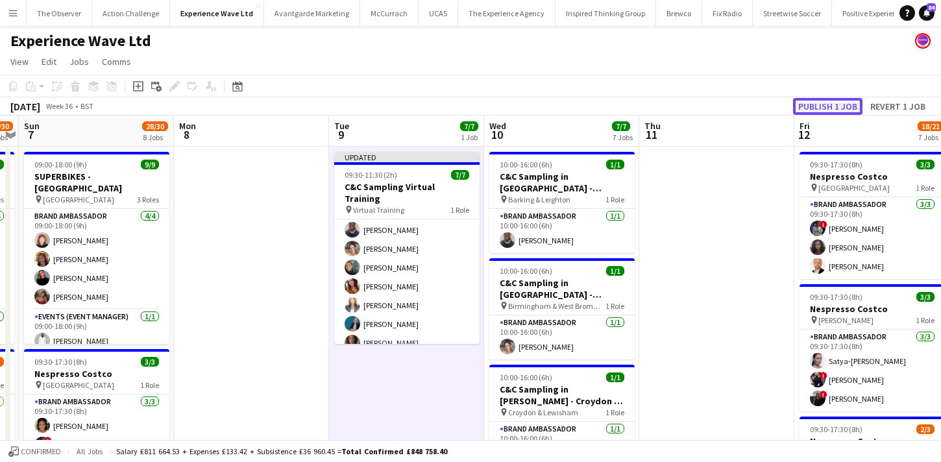
click at [828, 99] on button "Publish 1 job" at bounding box center [827, 106] width 69 height 17
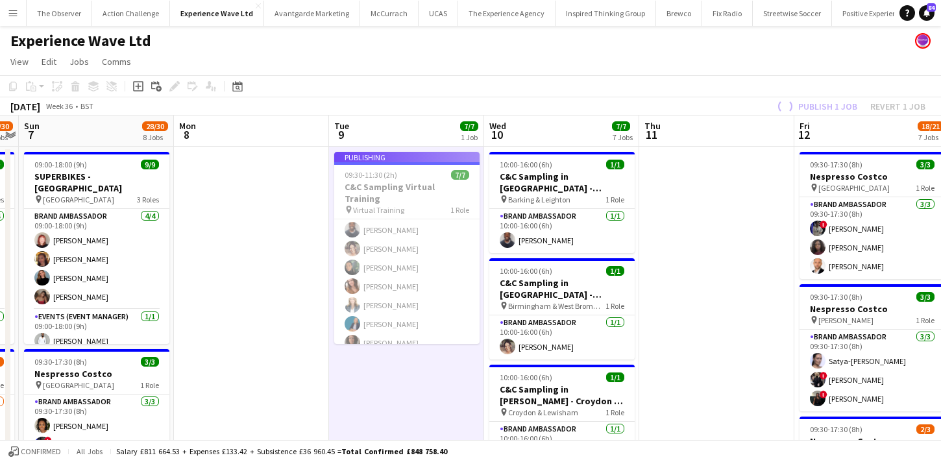
scroll to position [10, 0]
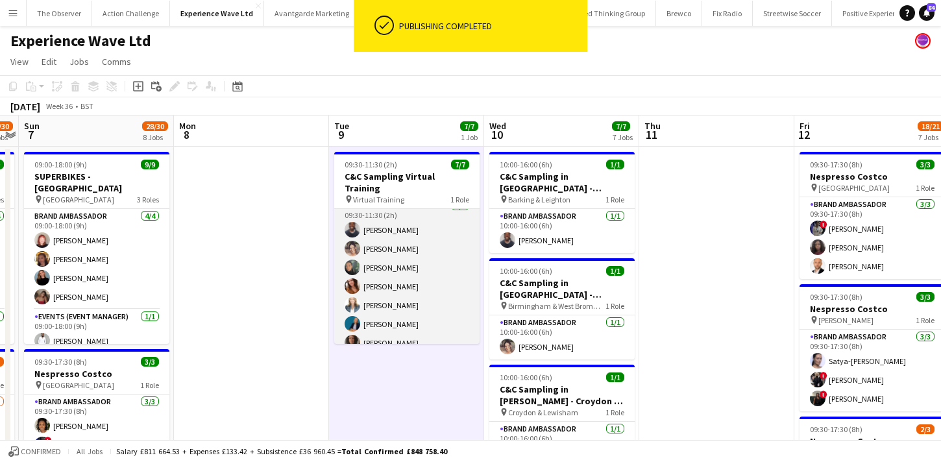
click at [450, 230] on app-card-role "Brand Ambassador 7/7 09:30-11:30 (2h) Isaac Olorunfemi Kealey Richardson Lisa G…" at bounding box center [406, 277] width 145 height 157
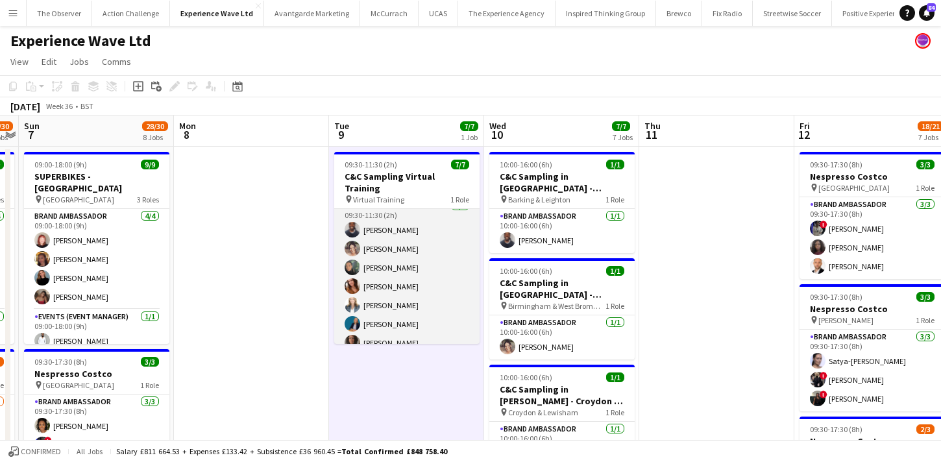
scroll to position [0, 0]
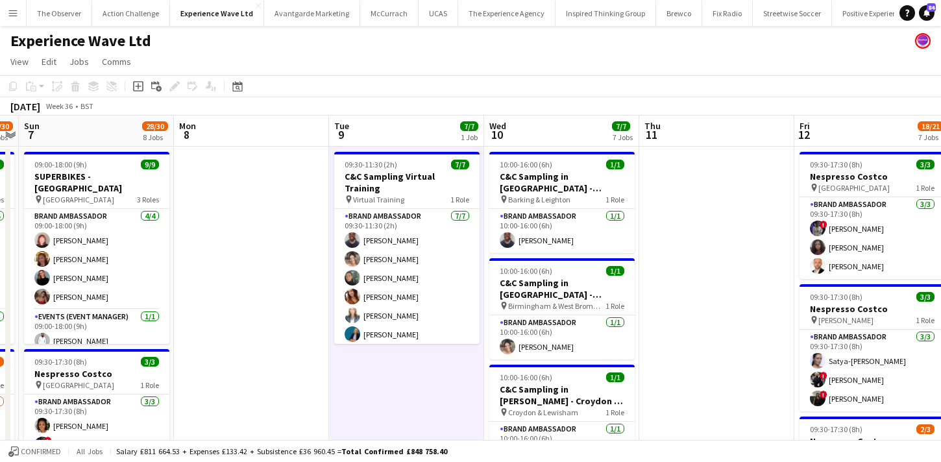
click at [19, 12] on button "Menu" at bounding box center [13, 13] width 26 height 26
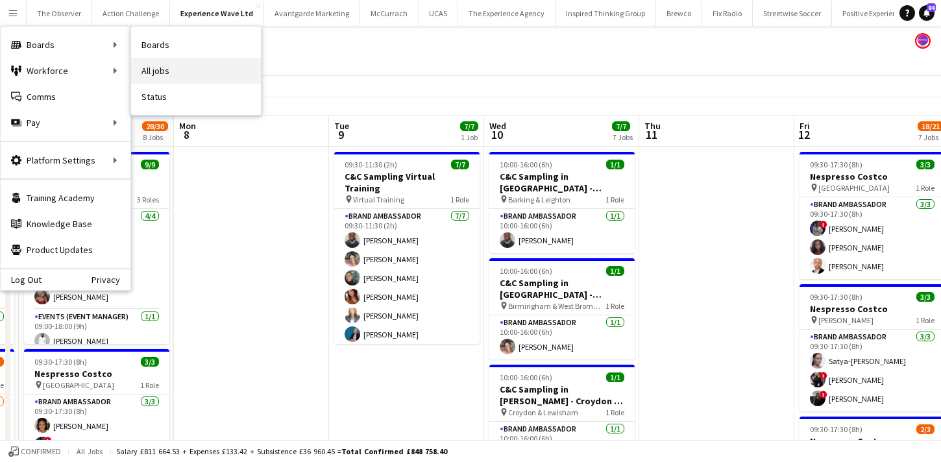
click at [148, 62] on link "All jobs" at bounding box center [196, 71] width 130 height 26
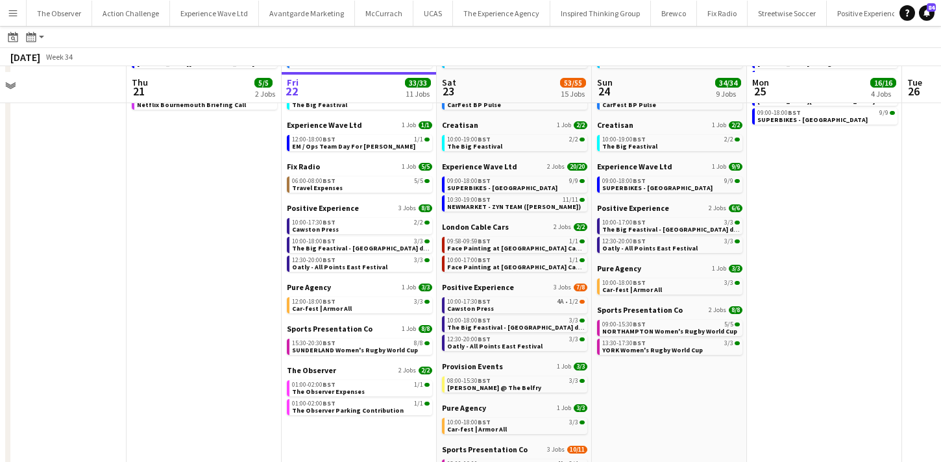
scroll to position [107, 0]
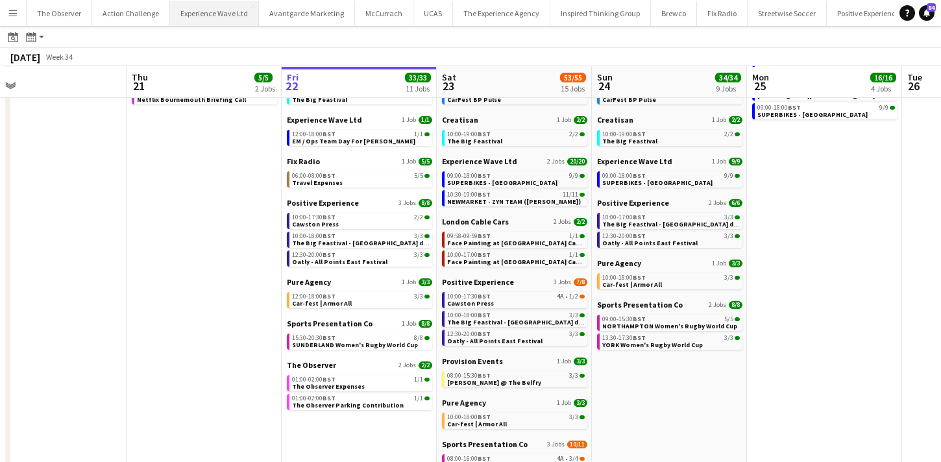
click at [195, 8] on button "Experience Wave Ltd Close" at bounding box center [214, 13] width 89 height 25
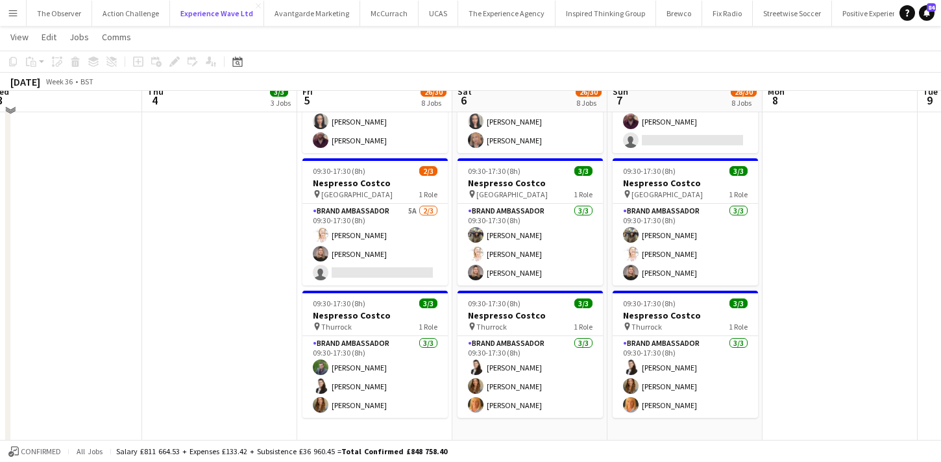
scroll to position [852, 0]
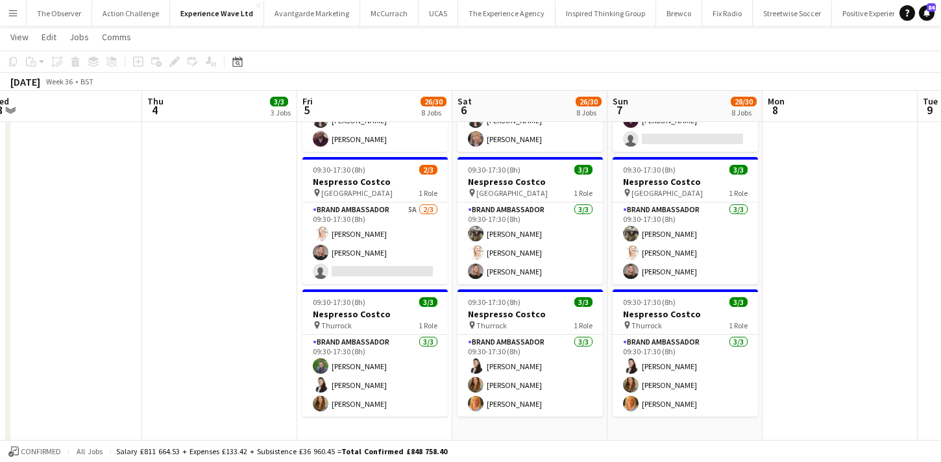
click at [423, 264] on app-card-role "Brand Ambassador 5A 2/3 09:30-17:30 (8h) Karen Salvin Ashleigh-Sue Moore single…" at bounding box center [374, 243] width 145 height 82
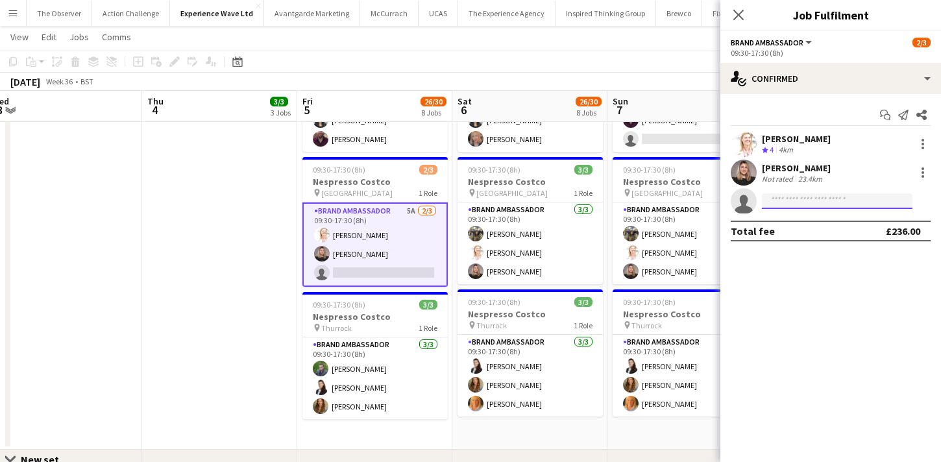
click at [799, 195] on input at bounding box center [837, 201] width 151 height 16
paste input "**********"
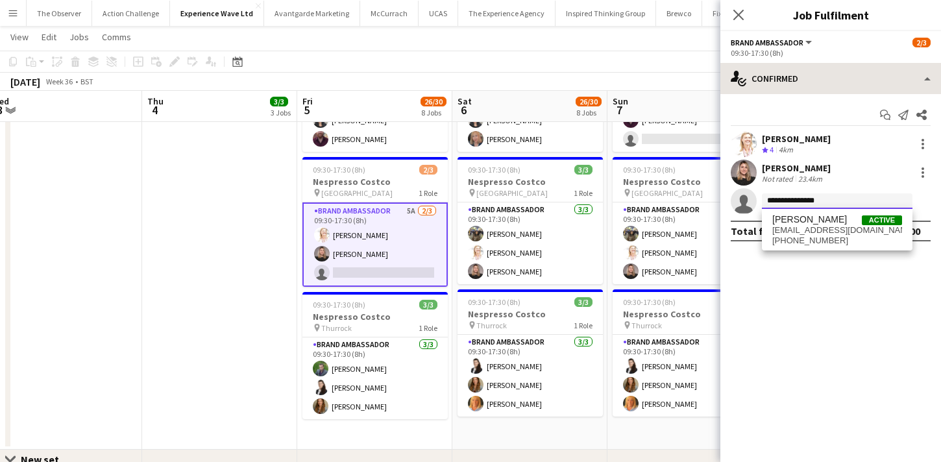
type input "**********"
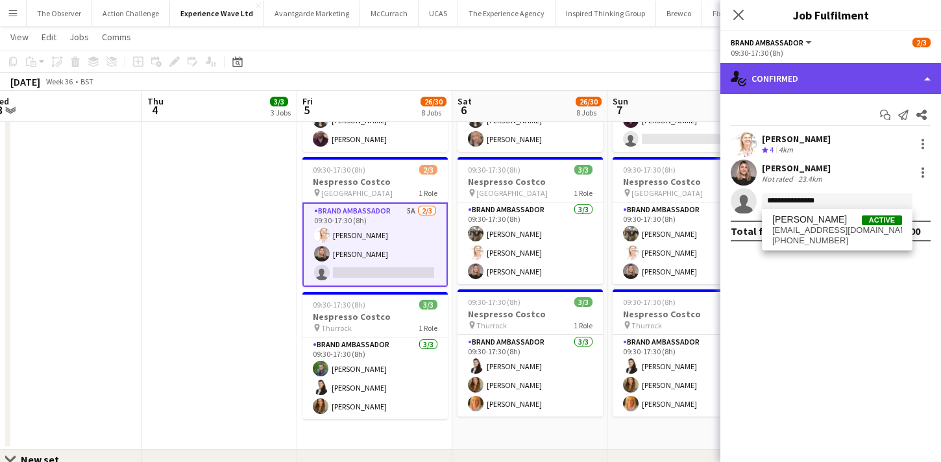
click at [830, 91] on div "single-neutral-actions-check-2 Confirmed" at bounding box center [830, 78] width 221 height 31
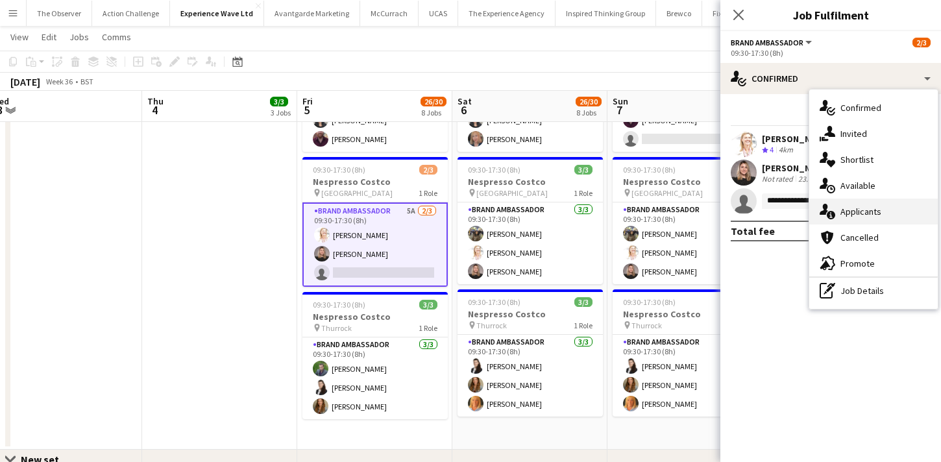
click at [874, 204] on div "single-neutral-actions-information Applicants" at bounding box center [873, 212] width 128 height 26
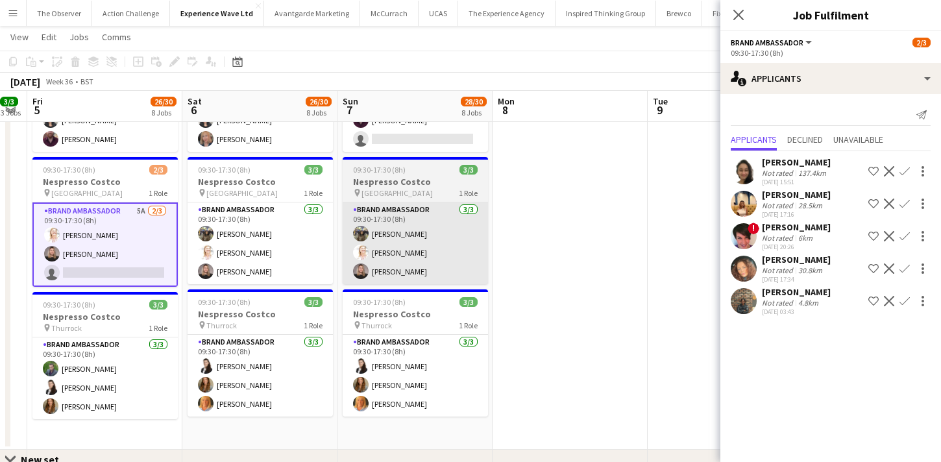
scroll to position [0, 640]
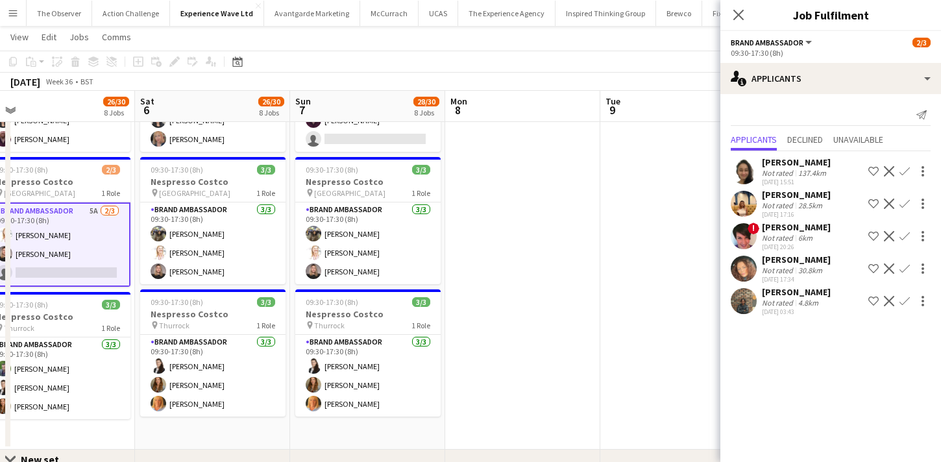
click at [749, 10] on div "Close pop-in" at bounding box center [738, 15] width 36 height 30
click at [734, 23] on div "Close pop-in" at bounding box center [738, 15] width 36 height 30
click at [734, 10] on icon at bounding box center [738, 14] width 12 height 12
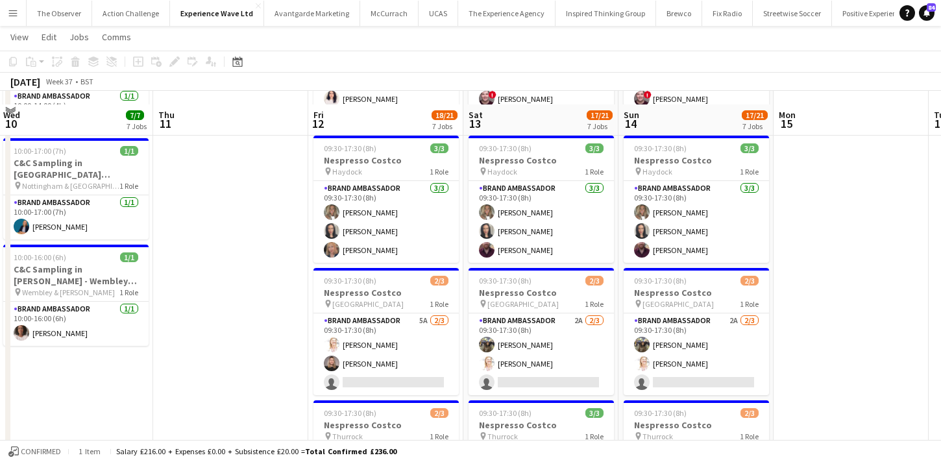
scroll to position [569, 0]
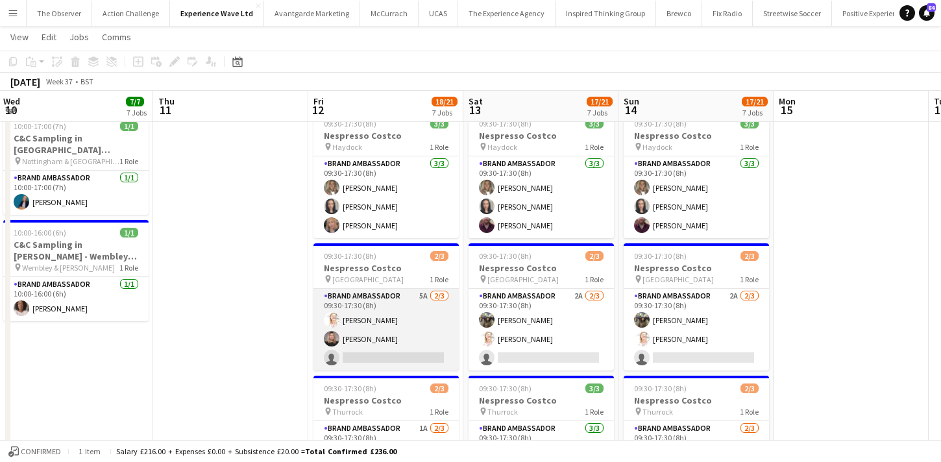
click at [444, 351] on app-card-role "Brand Ambassador 5A 2/3 09:30-17:30 (8h) Karen Salvin Ashleigh-Sue Moore single…" at bounding box center [385, 330] width 145 height 82
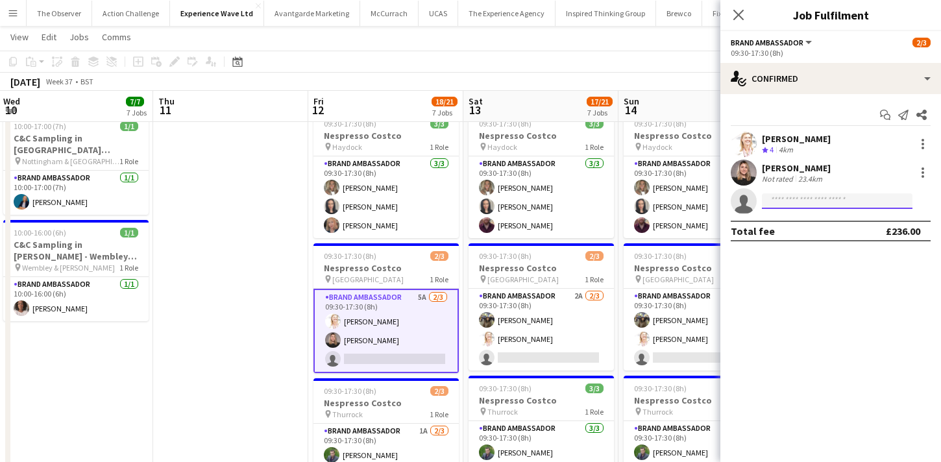
click at [823, 207] on input at bounding box center [837, 201] width 151 height 16
paste input "**********"
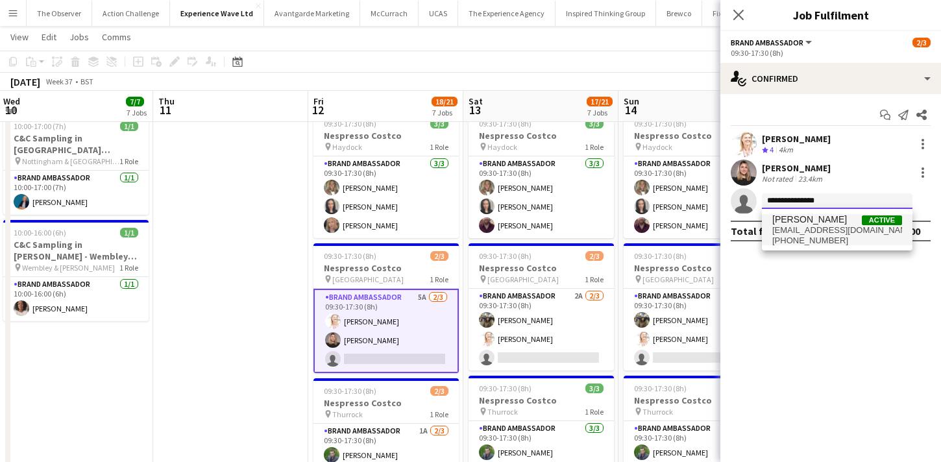
type input "**********"
click at [823, 224] on span "Luana Contarino" at bounding box center [809, 219] width 75 height 11
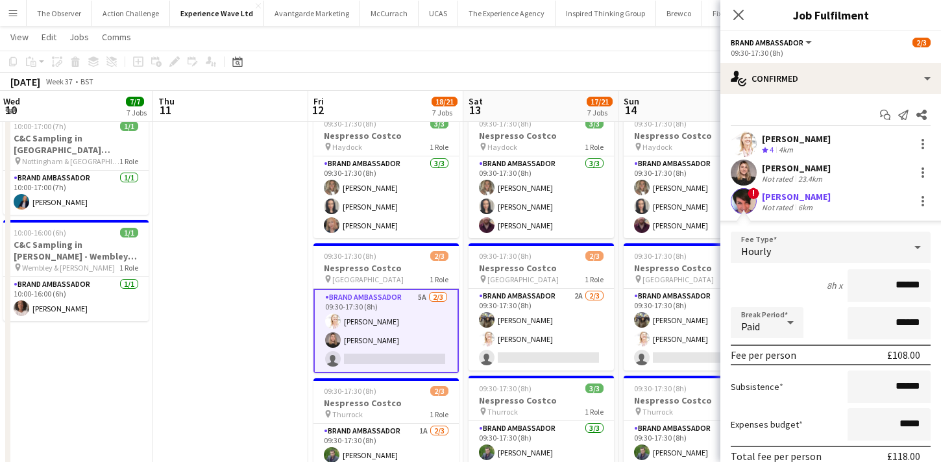
click at [754, 203] on app-user-avatar at bounding box center [743, 201] width 26 height 26
click at [744, 200] on app-user-avatar at bounding box center [743, 201] width 26 height 26
click at [747, 205] on app-user-avatar at bounding box center [743, 201] width 26 height 26
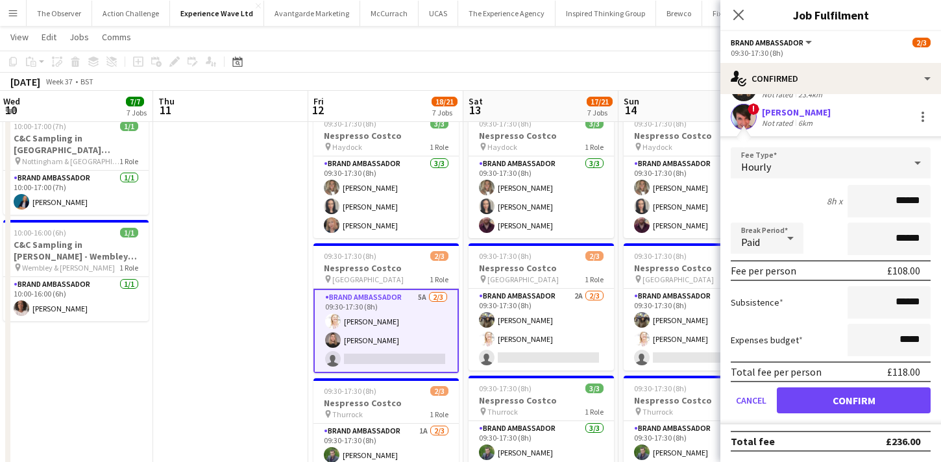
click at [272, 283] on app-date-cell at bounding box center [230, 154] width 155 height 1157
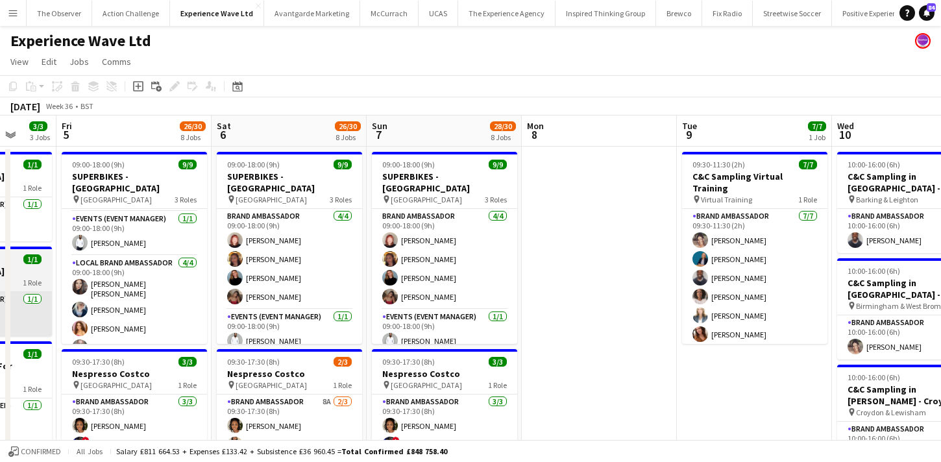
scroll to position [0, 432]
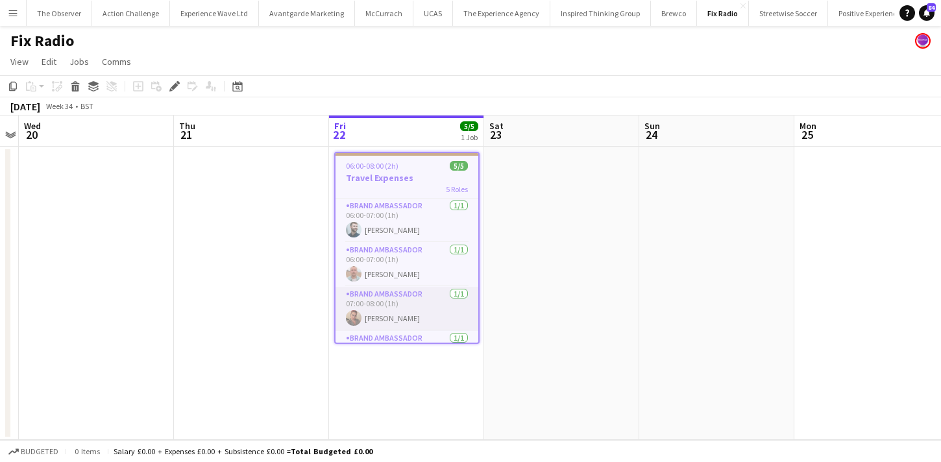
scroll to position [77, 0]
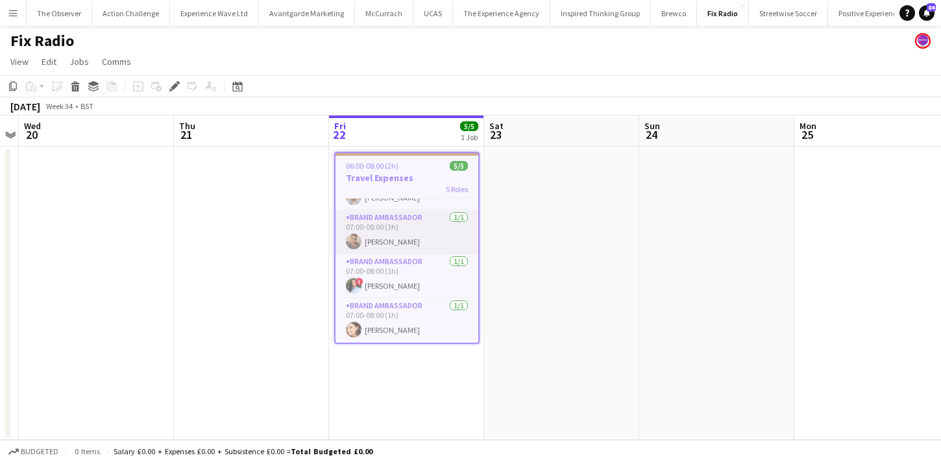
click at [404, 227] on app-card-role "Brand Ambassador [DATE] 07:00-08:00 (1h) [PERSON_NAME]" at bounding box center [406, 232] width 143 height 44
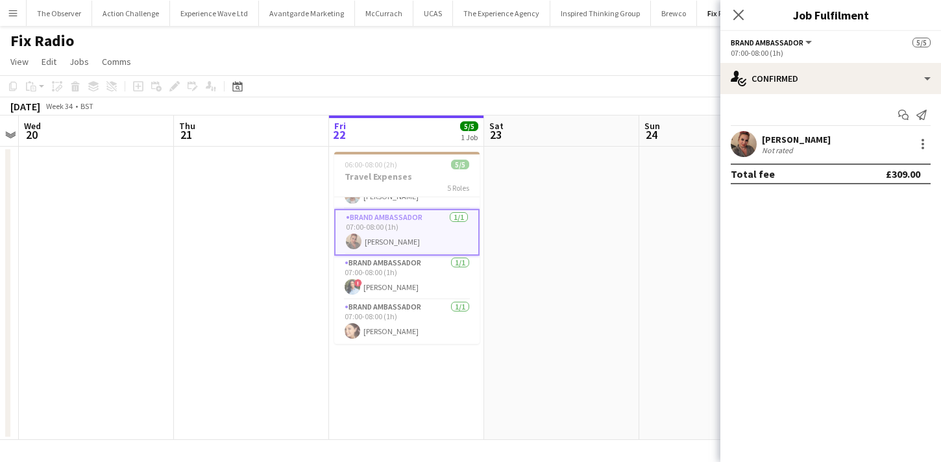
click at [759, 131] on div "[PERSON_NAME] Not rated" at bounding box center [830, 144] width 221 height 26
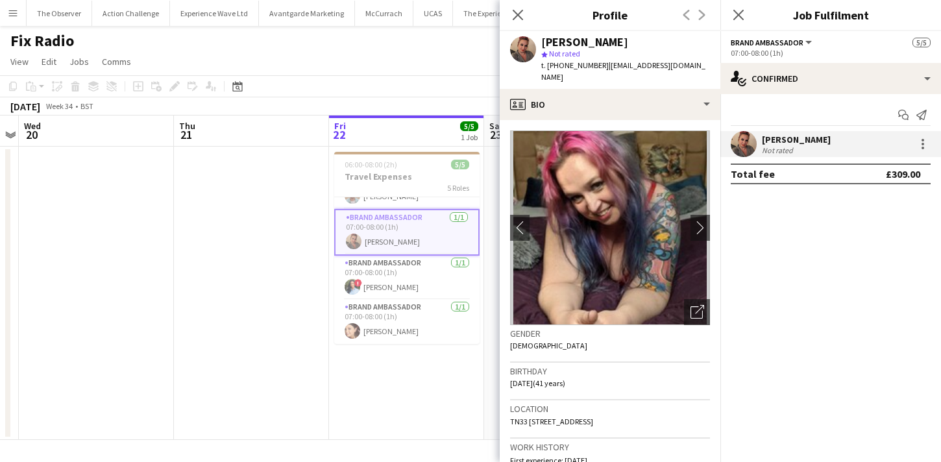
click at [899, 178] on div "£309.00" at bounding box center [903, 173] width 34 height 13
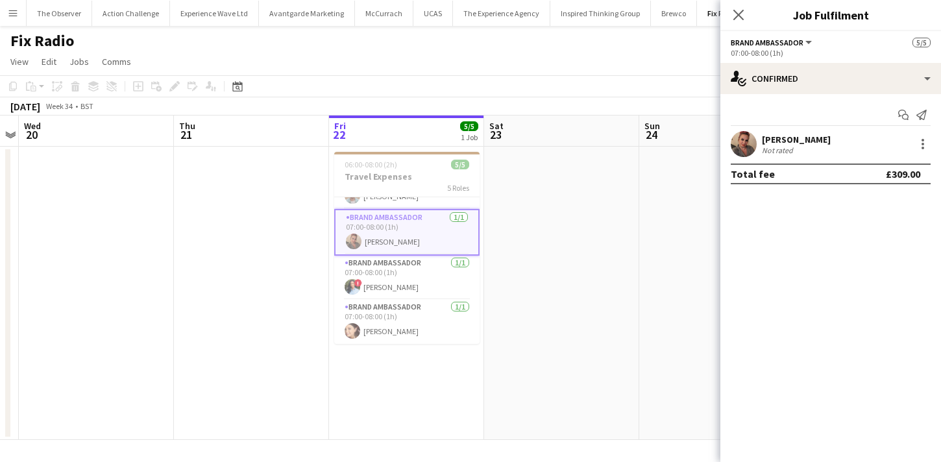
click at [899, 178] on div "£309.00" at bounding box center [903, 173] width 34 height 13
drag, startPoint x: 881, startPoint y: 173, endPoint x: 929, endPoint y: 171, distance: 48.0
click at [929, 171] on div "Total fee £309.00" at bounding box center [830, 173] width 200 height 21
copy div "£309.00"
click at [754, 146] on app-user-avatar at bounding box center [743, 144] width 26 height 26
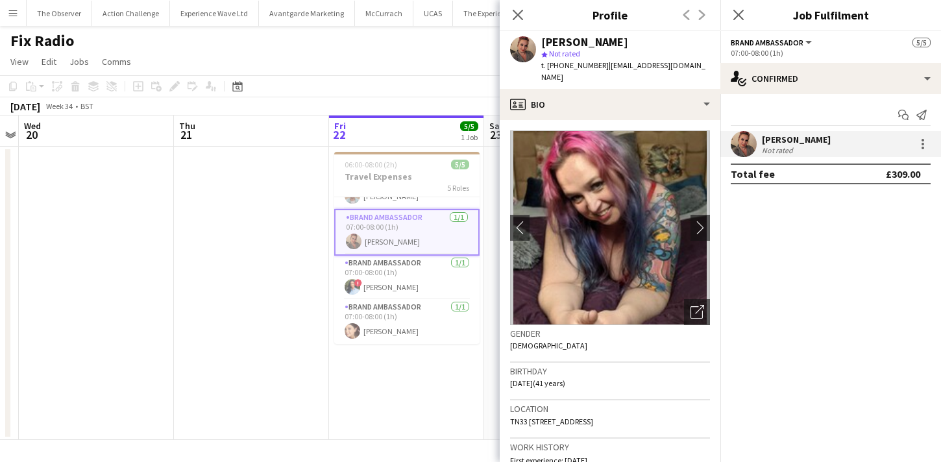
click at [578, 43] on div "[PERSON_NAME]" at bounding box center [584, 42] width 87 height 12
drag, startPoint x: 578, startPoint y: 43, endPoint x: 607, endPoint y: 43, distance: 29.2
click at [607, 43] on div "[PERSON_NAME]" at bounding box center [584, 42] width 87 height 12
copy div "[PERSON_NAME]"
click at [921, 145] on div at bounding box center [923, 144] width 16 height 16
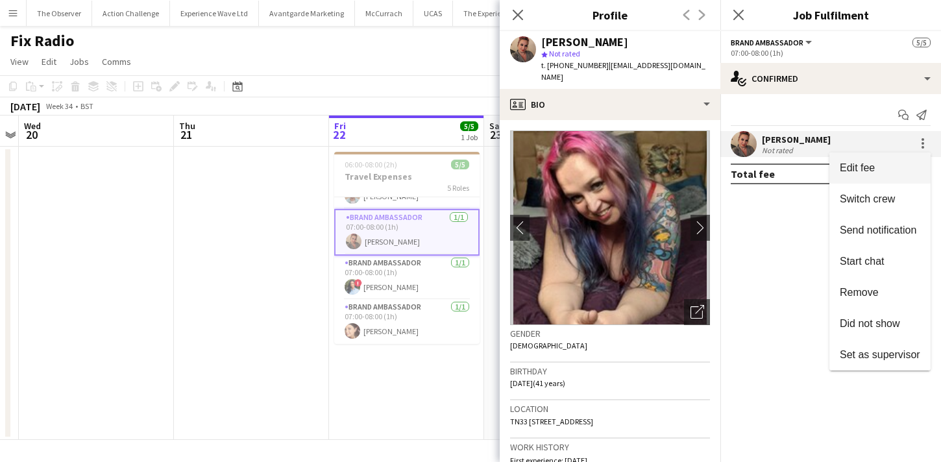
click at [911, 167] on span "Edit fee" at bounding box center [879, 168] width 80 height 12
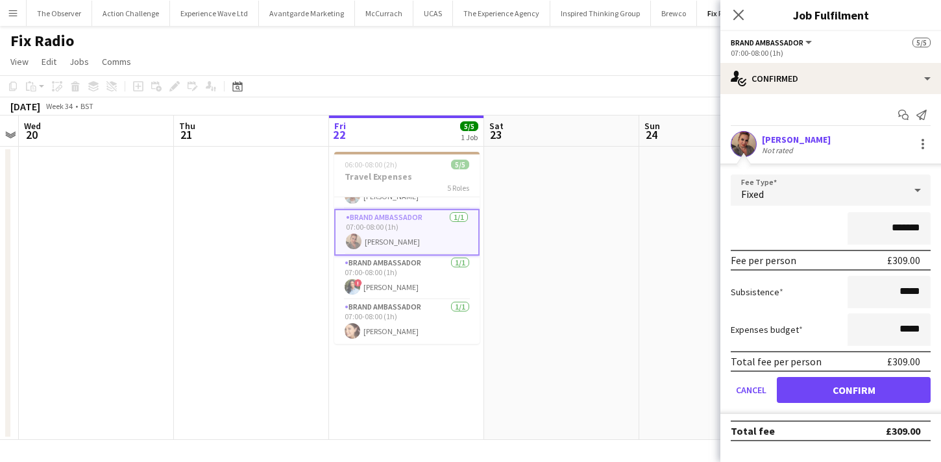
click at [910, 226] on input "*******" at bounding box center [888, 228] width 83 height 32
type input "*******"
click at [883, 390] on button "Confirm" at bounding box center [854, 390] width 154 height 26
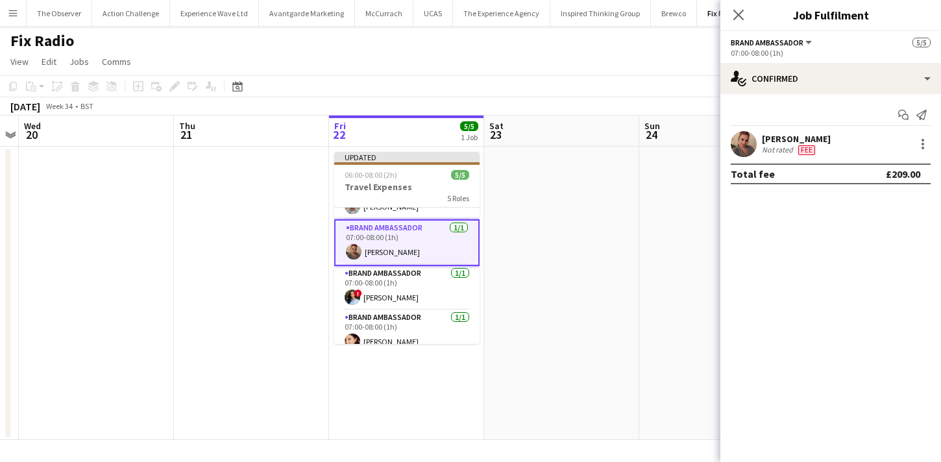
click at [649, 315] on app-date-cell at bounding box center [716, 293] width 155 height 293
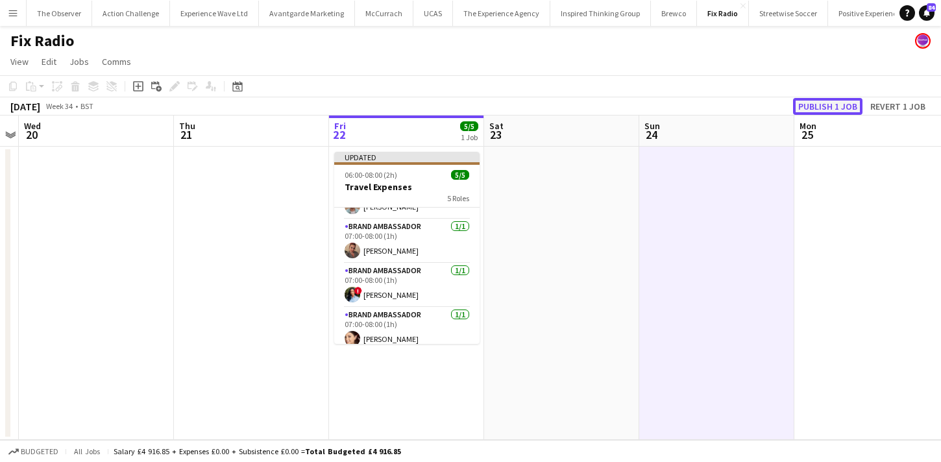
click at [838, 108] on button "Publish 1 job" at bounding box center [827, 106] width 69 height 17
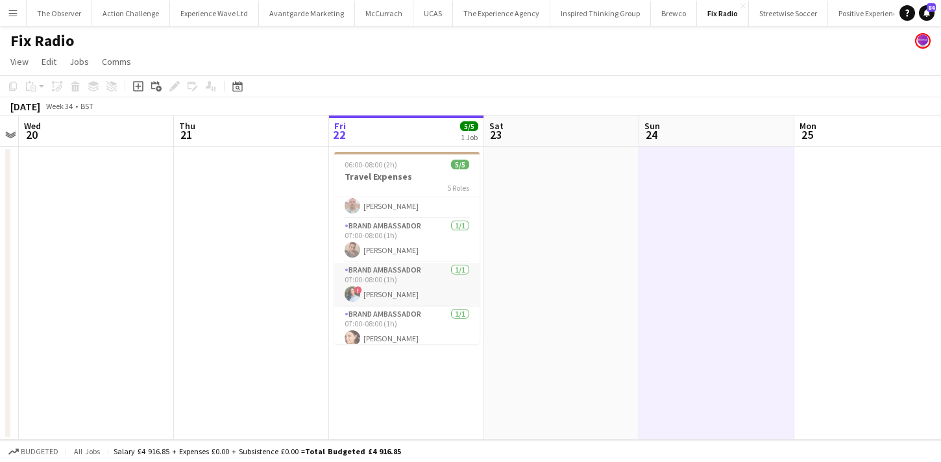
scroll to position [0, 0]
